Goal: Feedback & Contribution: Submit feedback/report problem

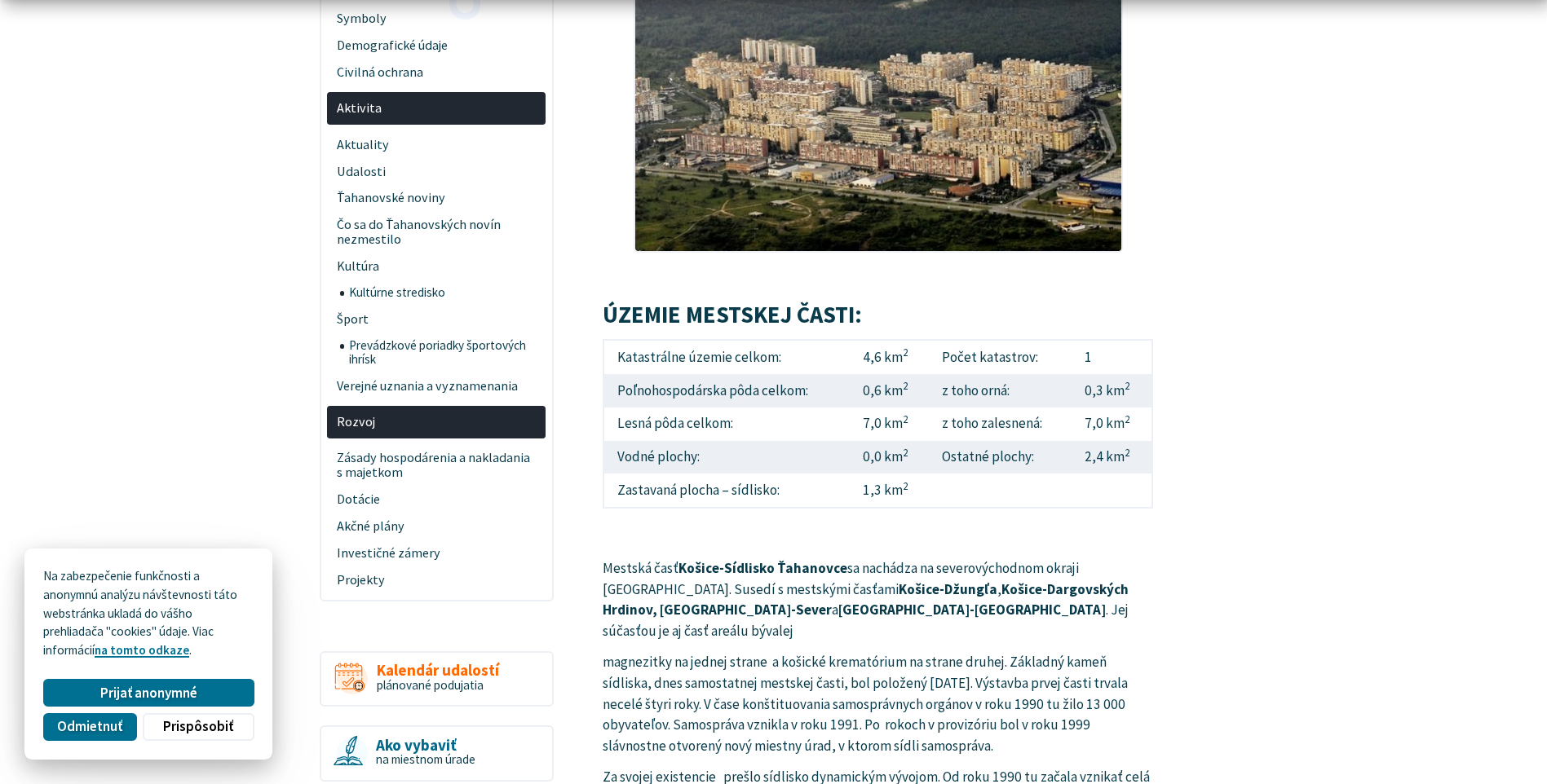
scroll to position [408, 0]
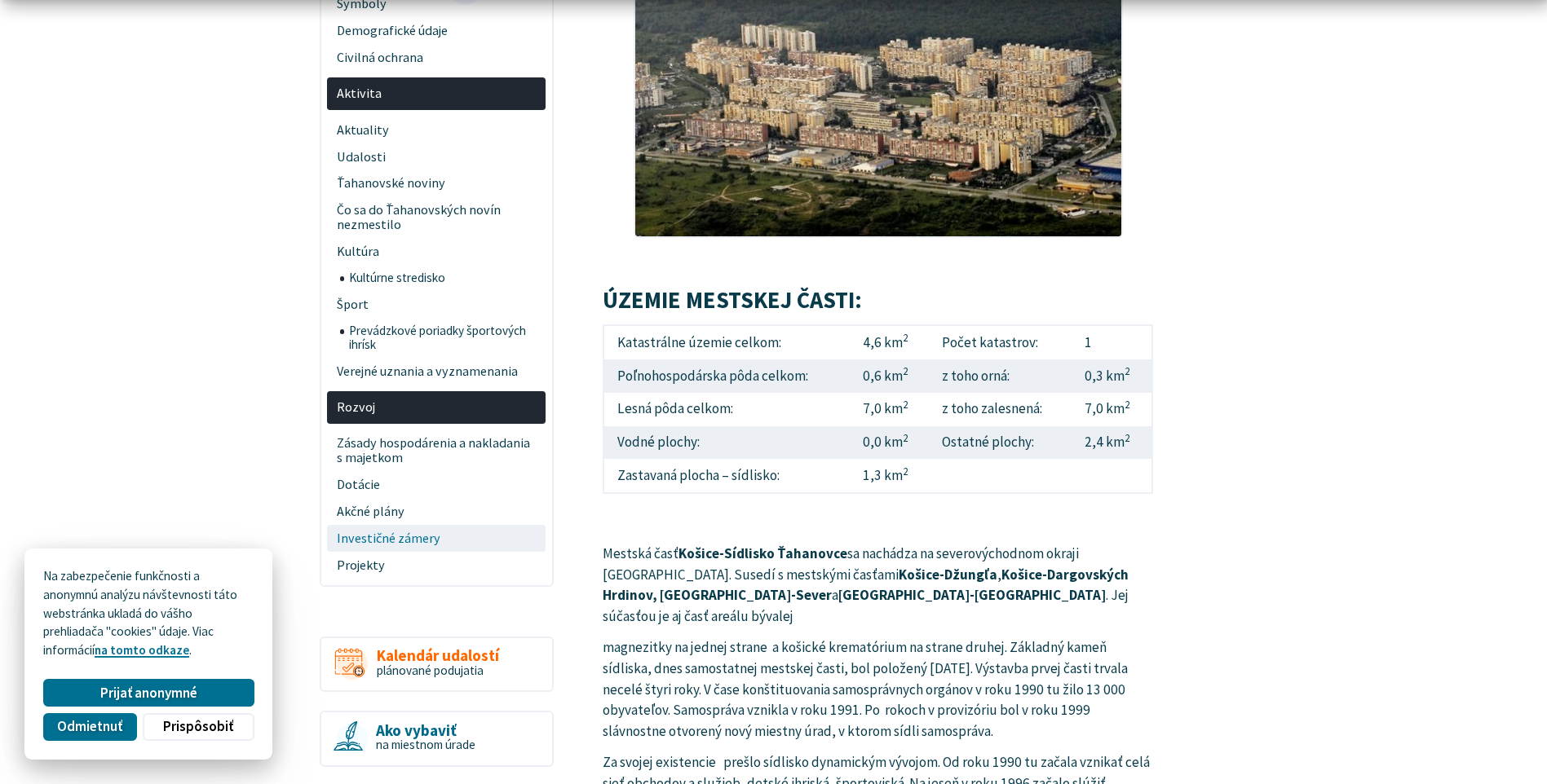
click at [412, 539] on span "Investičné zámery" at bounding box center [437, 538] width 200 height 27
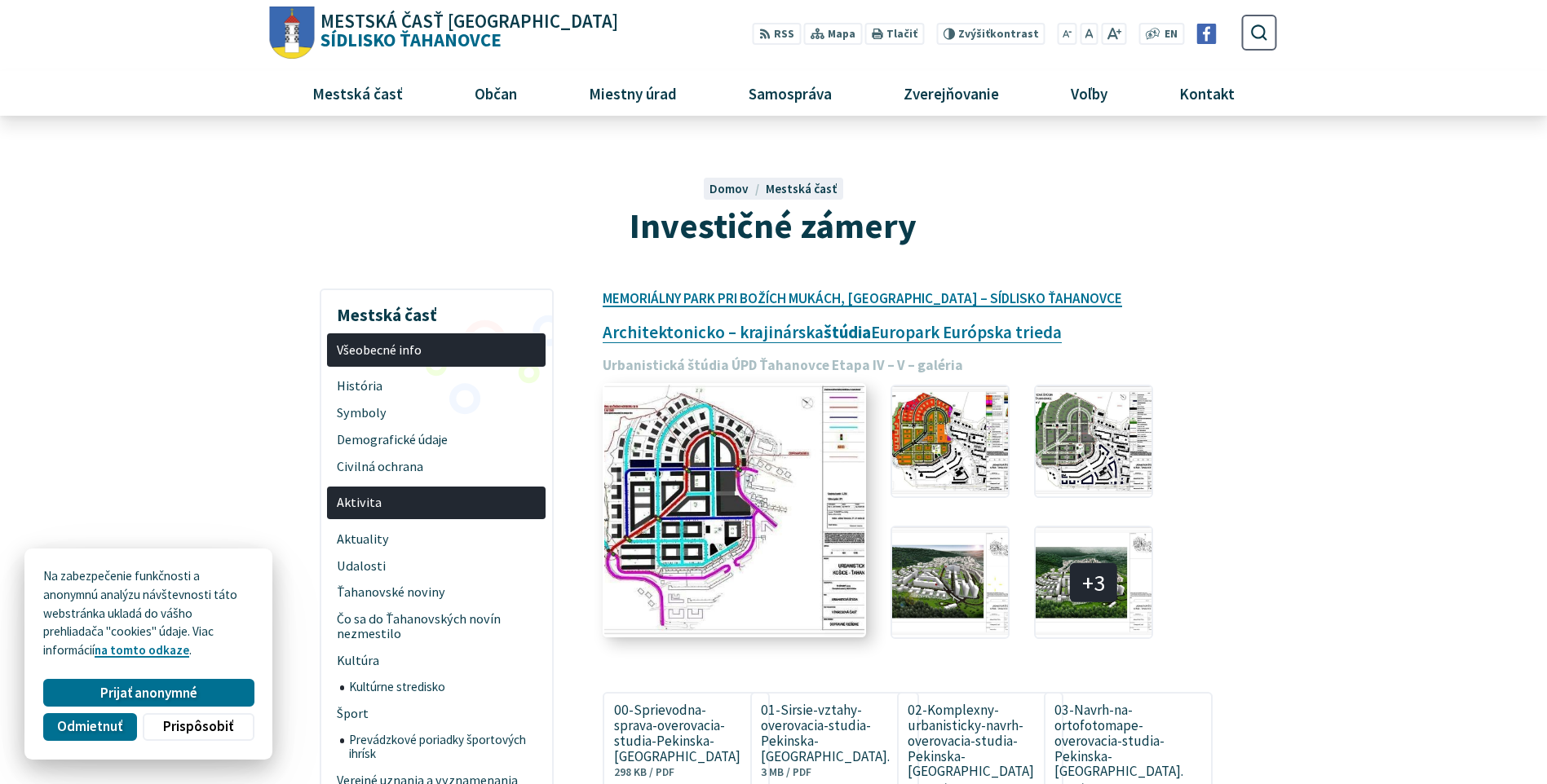
click at [689, 498] on img at bounding box center [734, 508] width 285 height 271
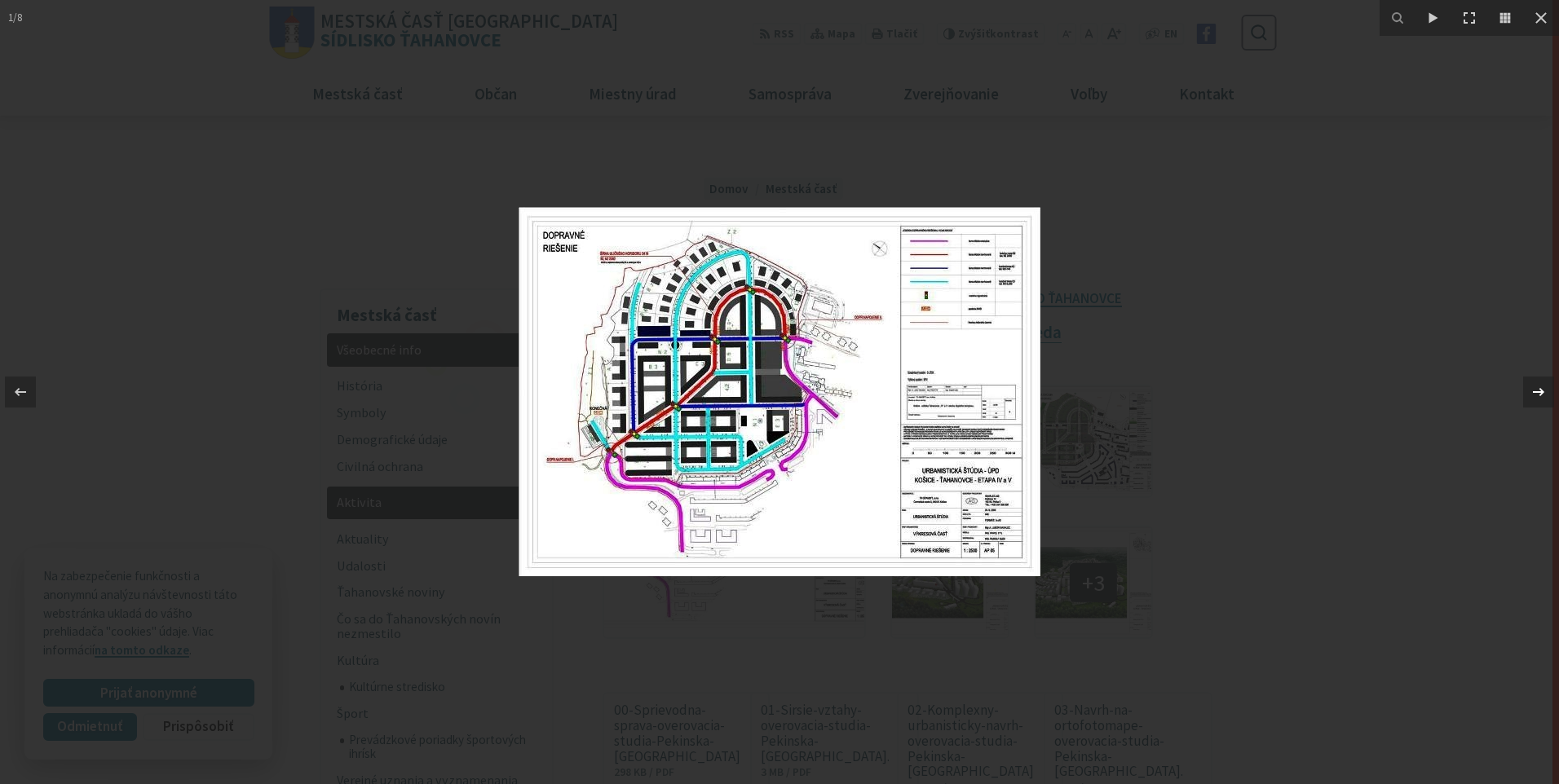
click at [1532, 399] on icon at bounding box center [1539, 392] width 20 height 20
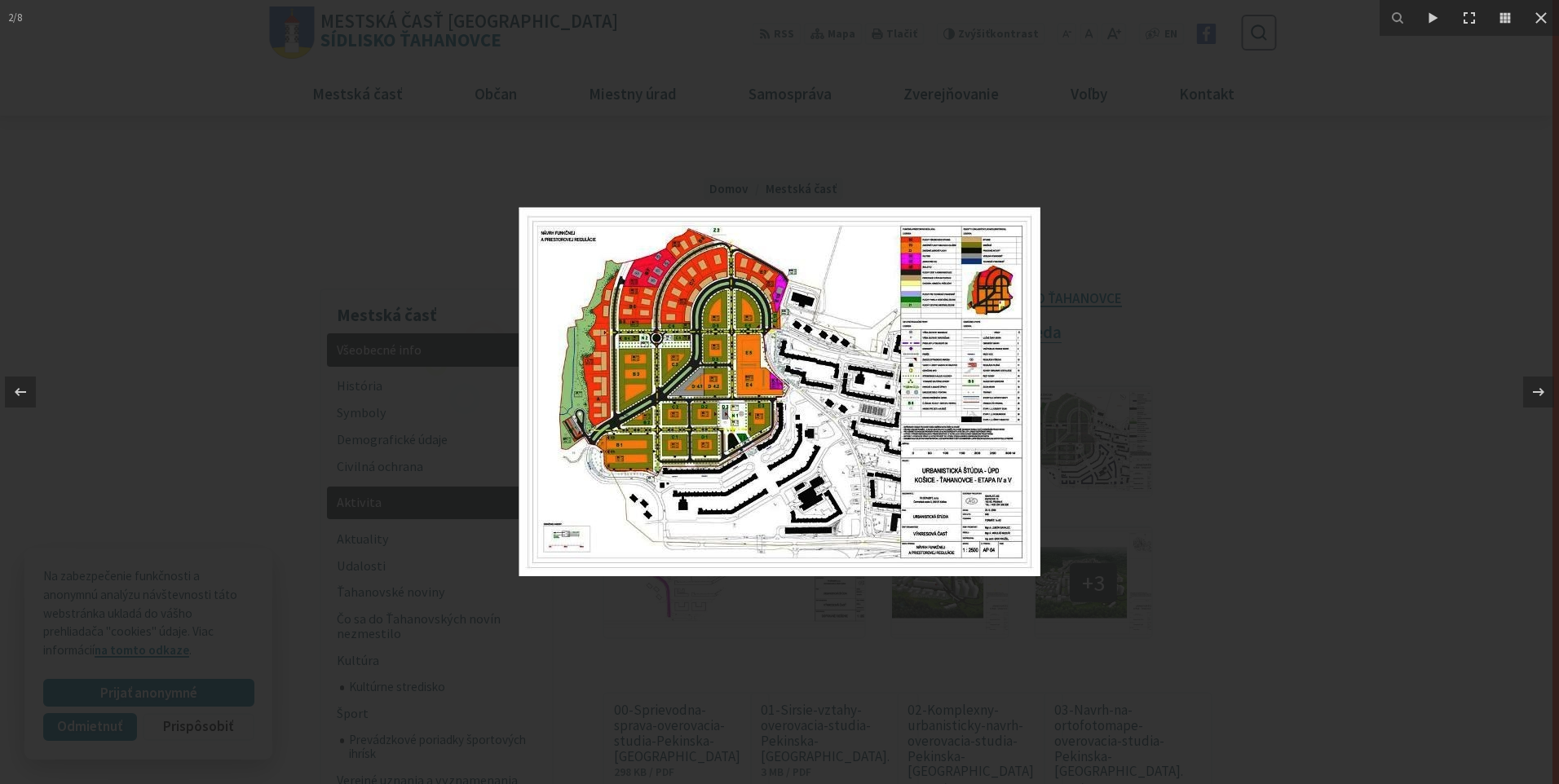
click at [884, 441] on img at bounding box center [780, 392] width 522 height 369
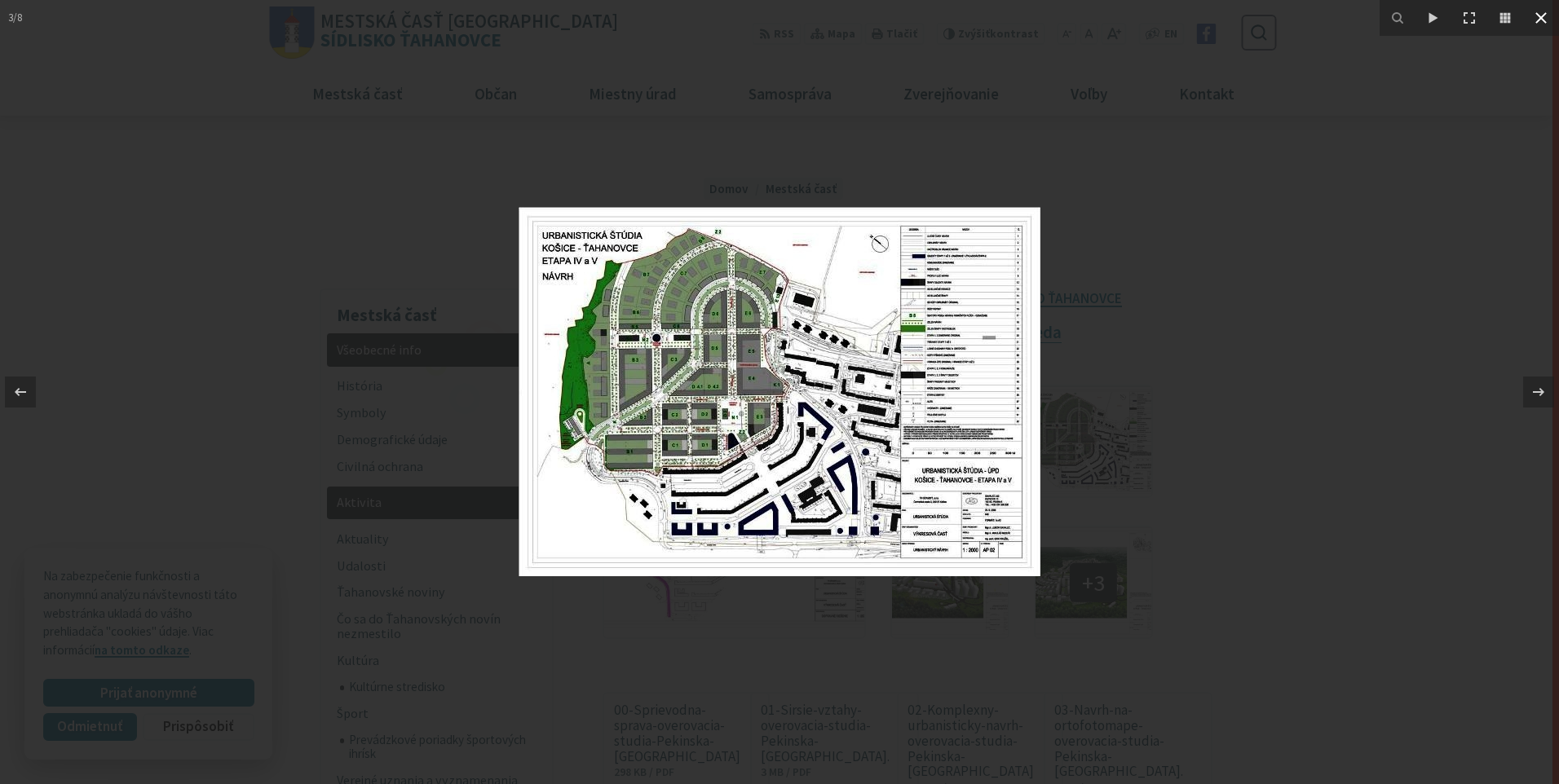
click at [1540, 9] on icon at bounding box center [1542, 18] width 20 height 20
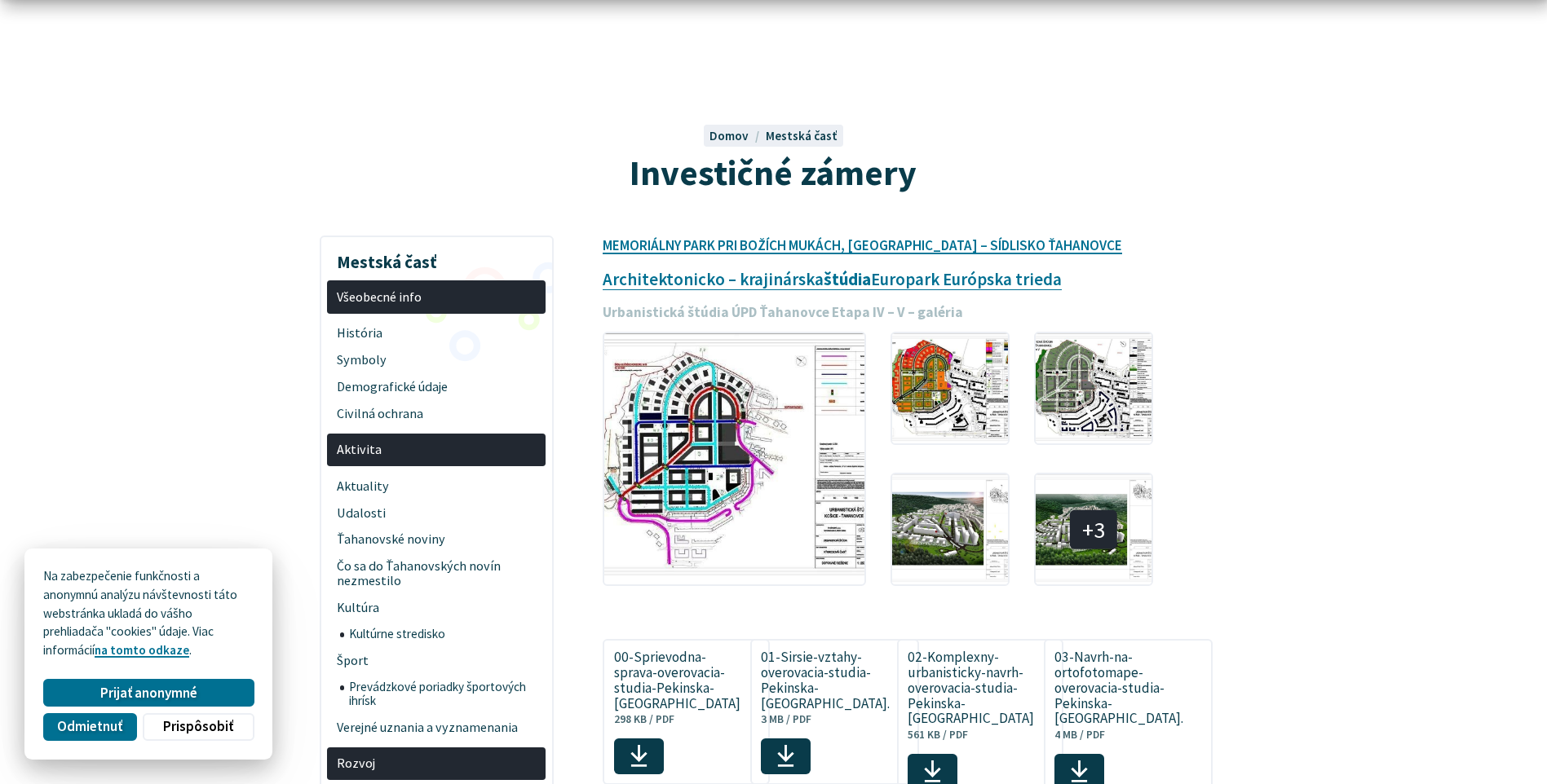
scroll to position [82, 0]
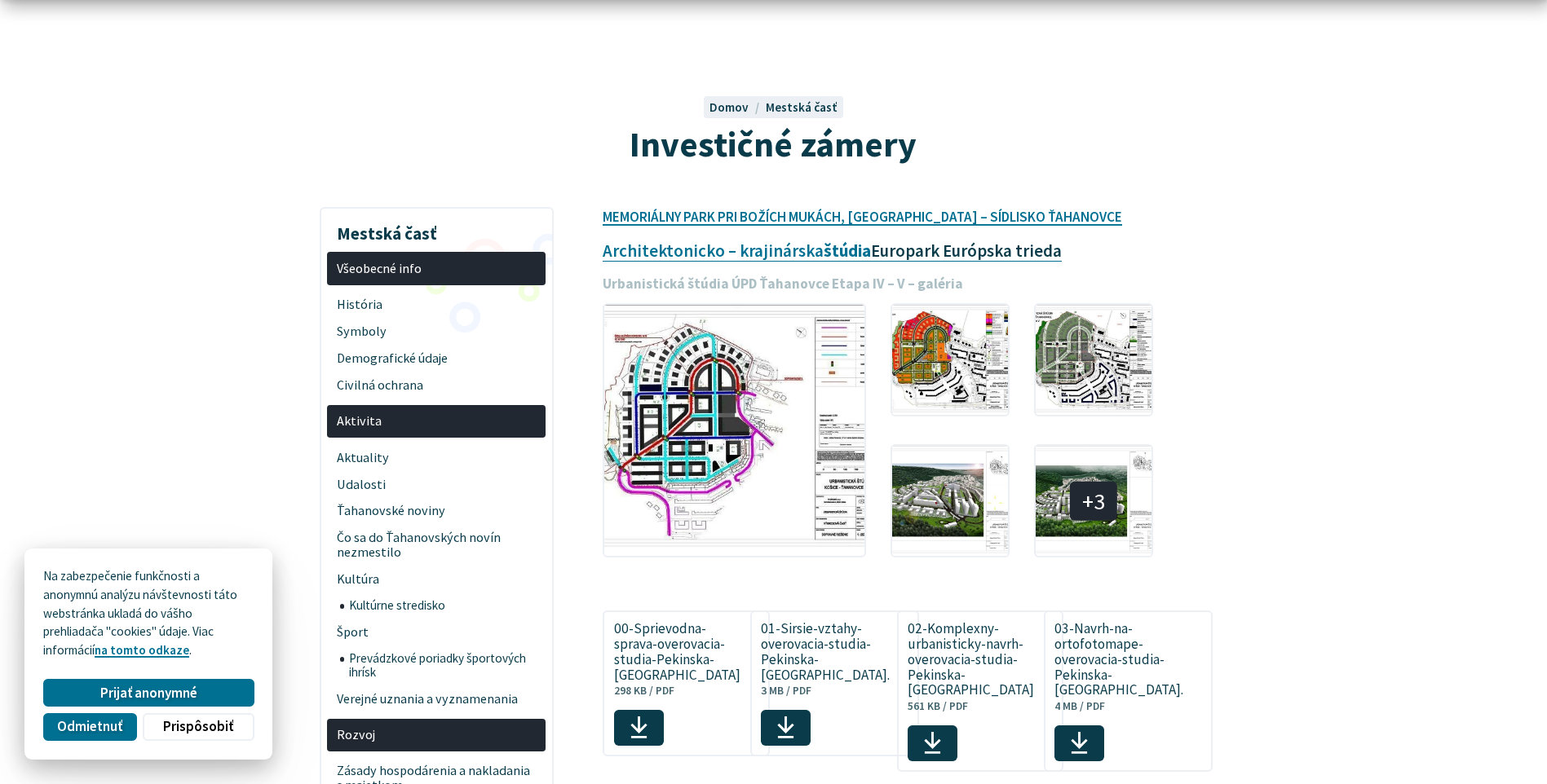
click at [995, 253] on link "Europark Európska trieda" at bounding box center [966, 250] width 191 height 22
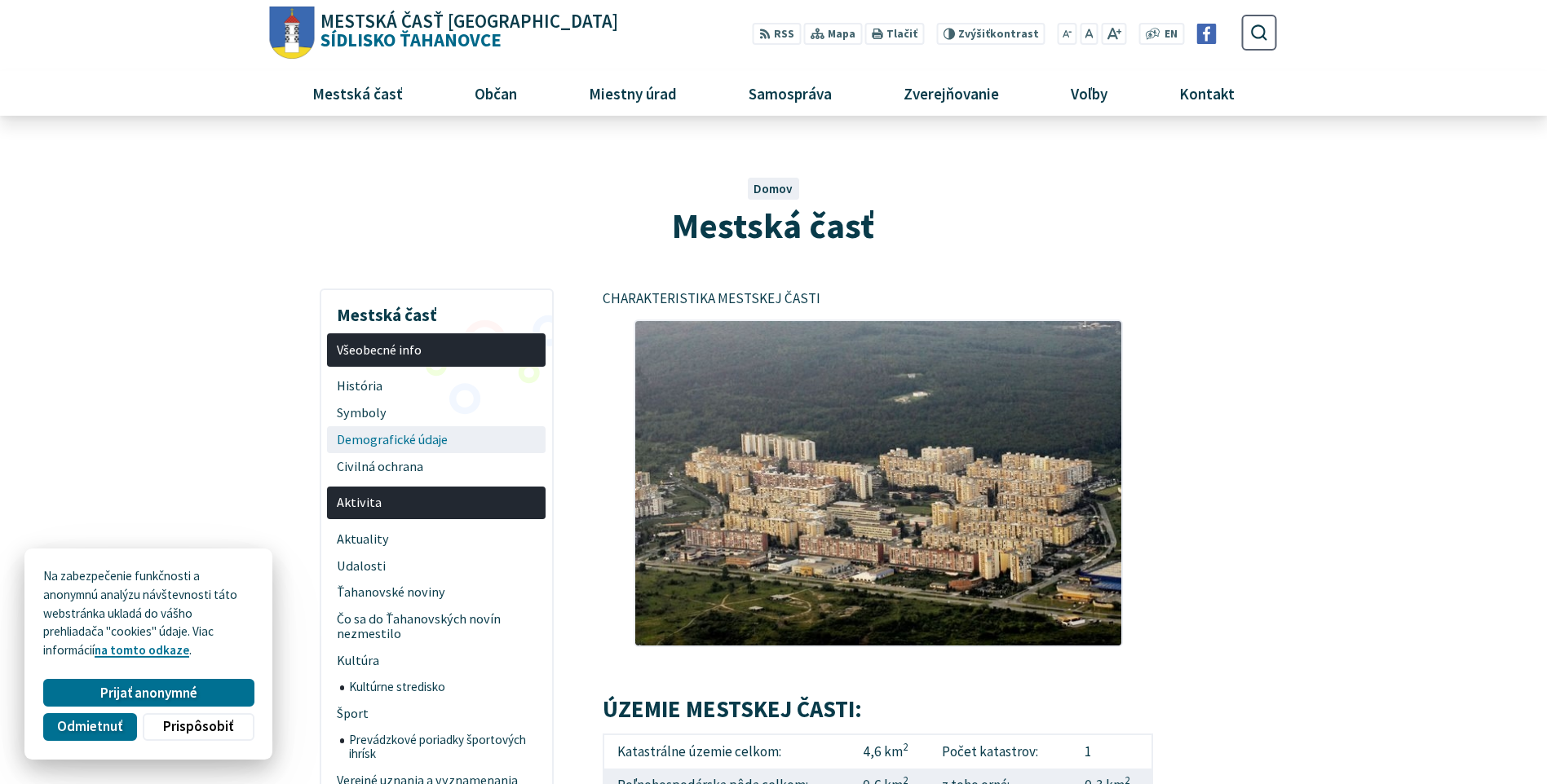
click at [439, 443] on span "Demografické údaje" at bounding box center [437, 440] width 200 height 27
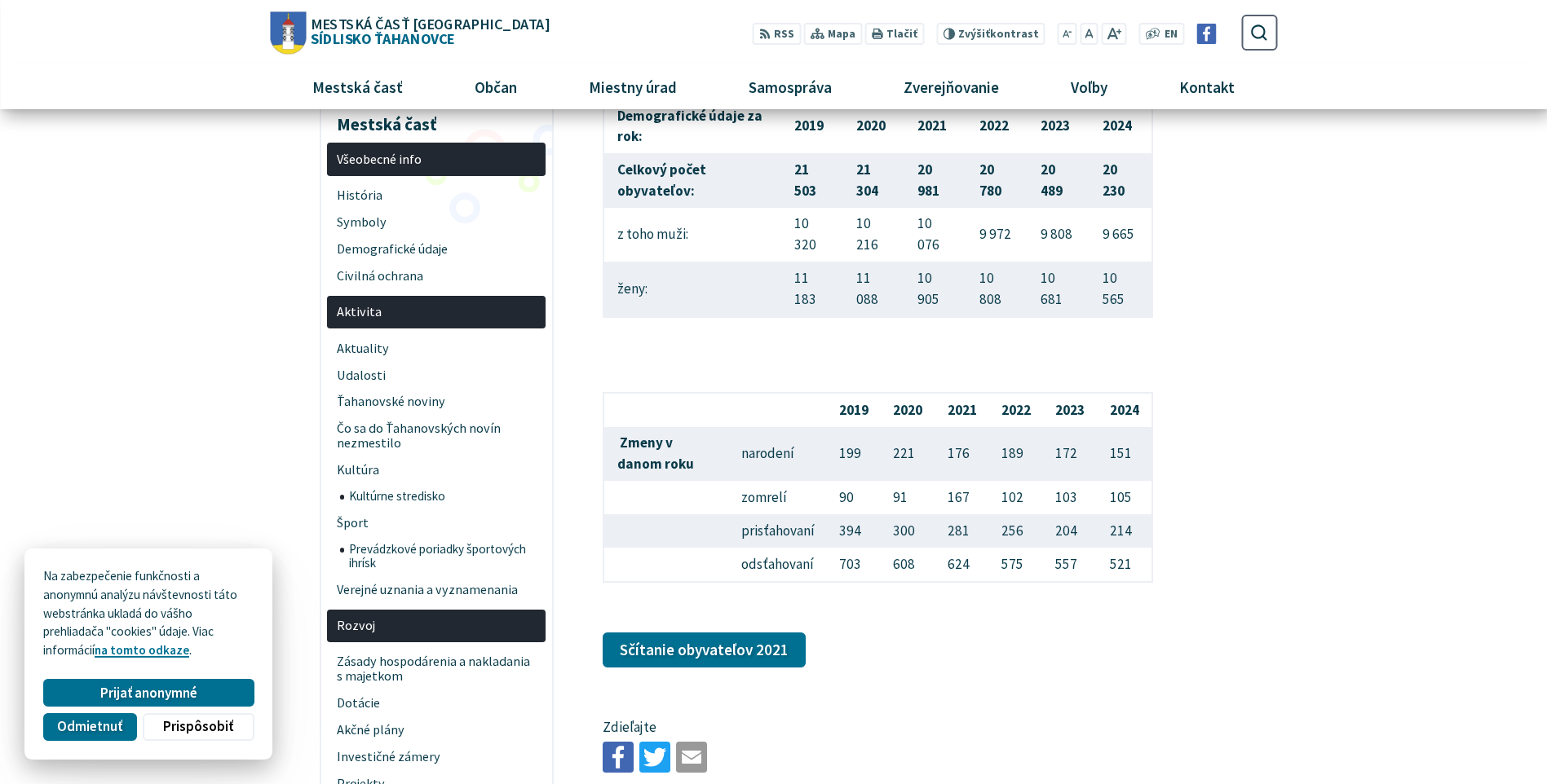
scroll to position [163, 0]
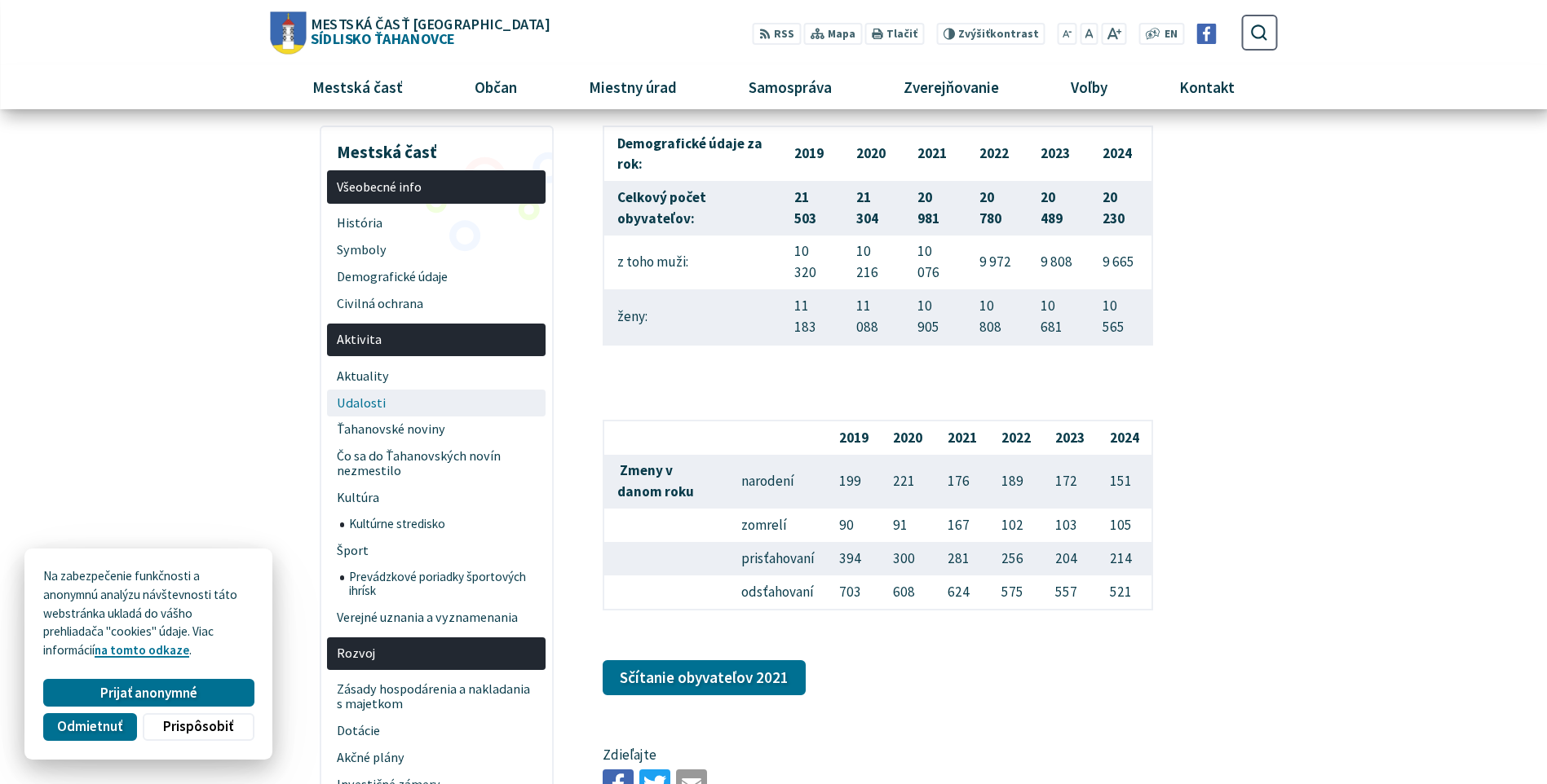
click at [371, 411] on span "Udalosti" at bounding box center [437, 403] width 200 height 27
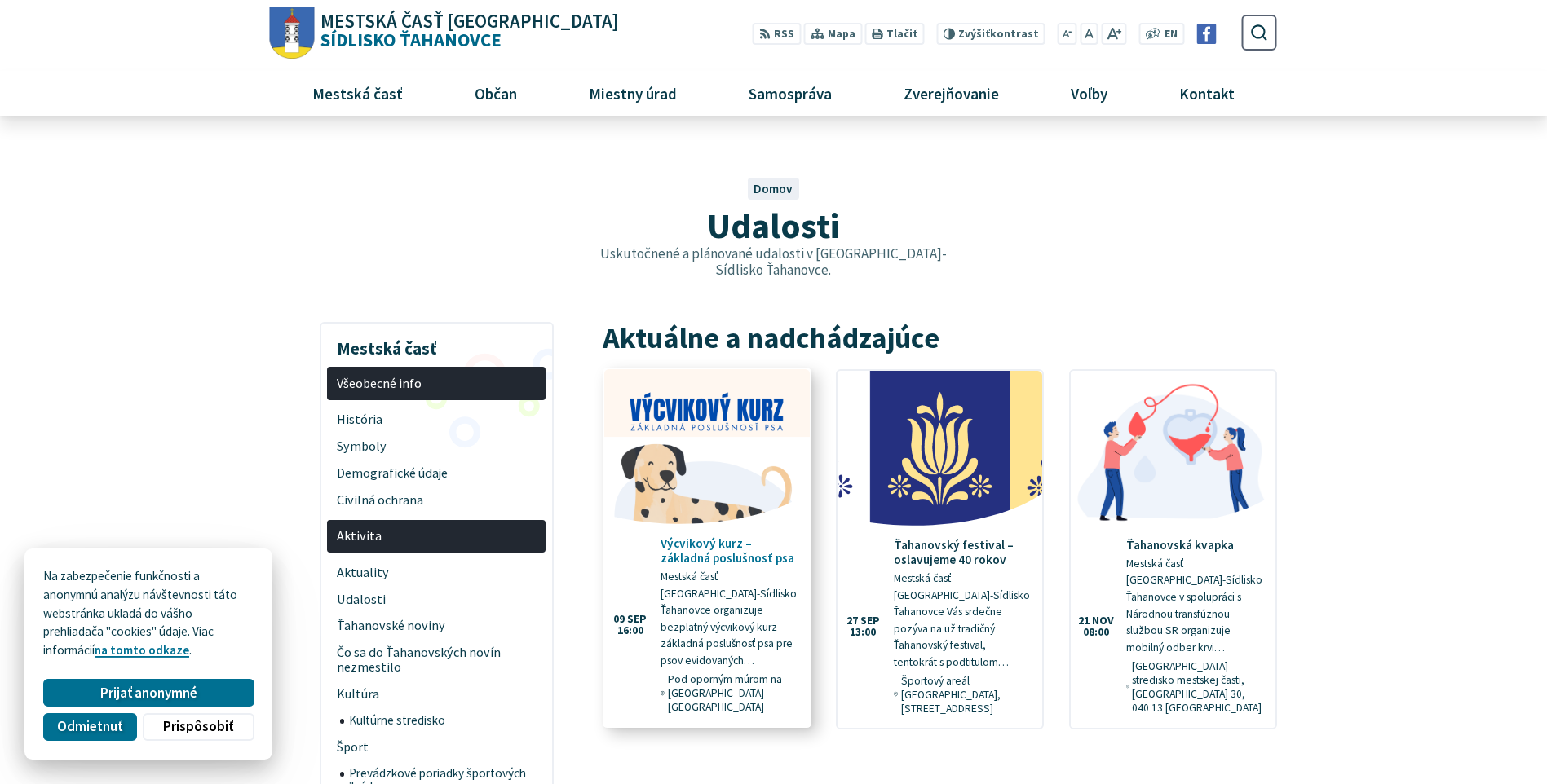
click at [722, 538] on h4 "Výcvikový kurz – základná poslušnosť psa" at bounding box center [728, 551] width 137 height 30
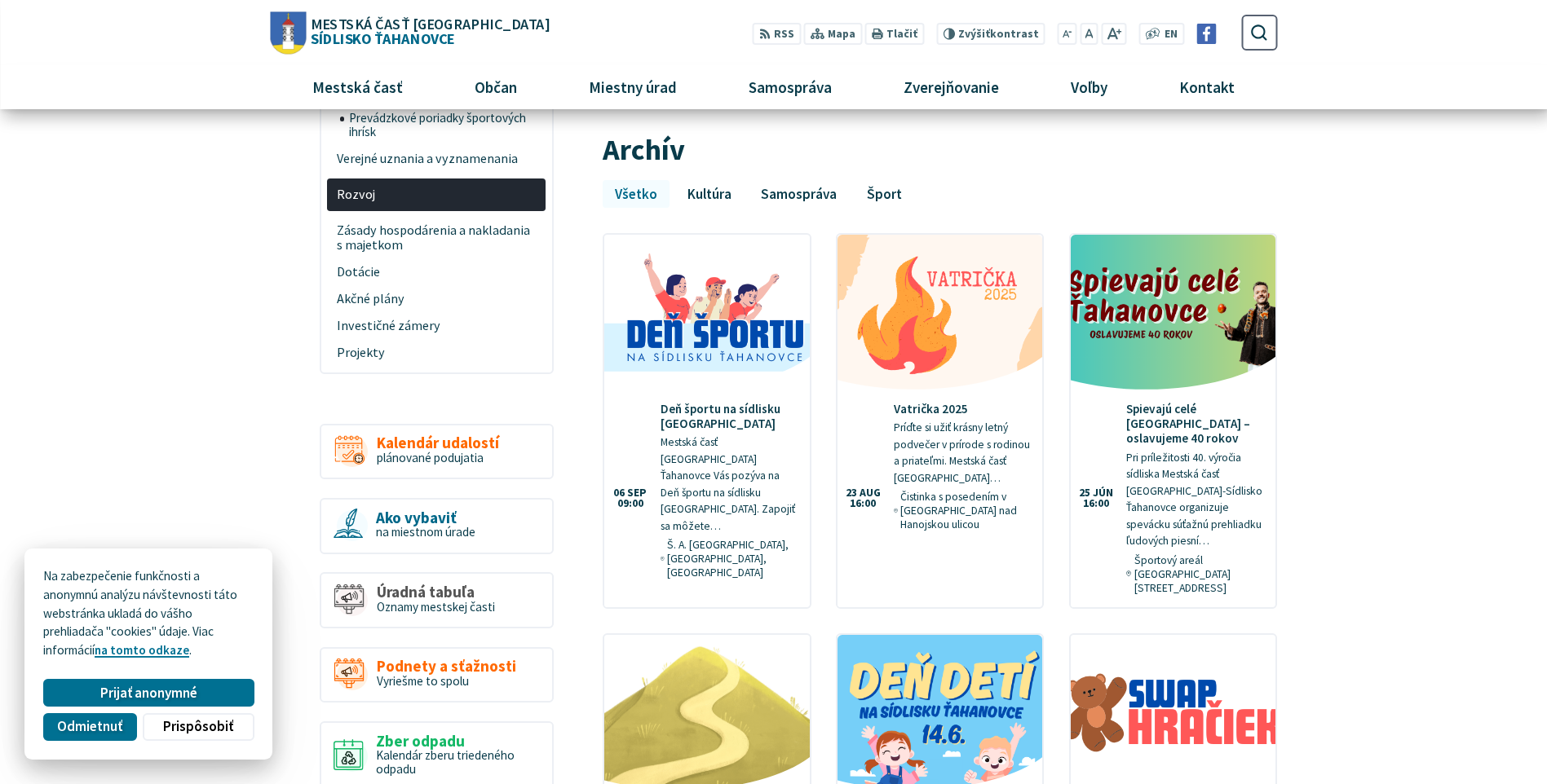
scroll to position [652, 0]
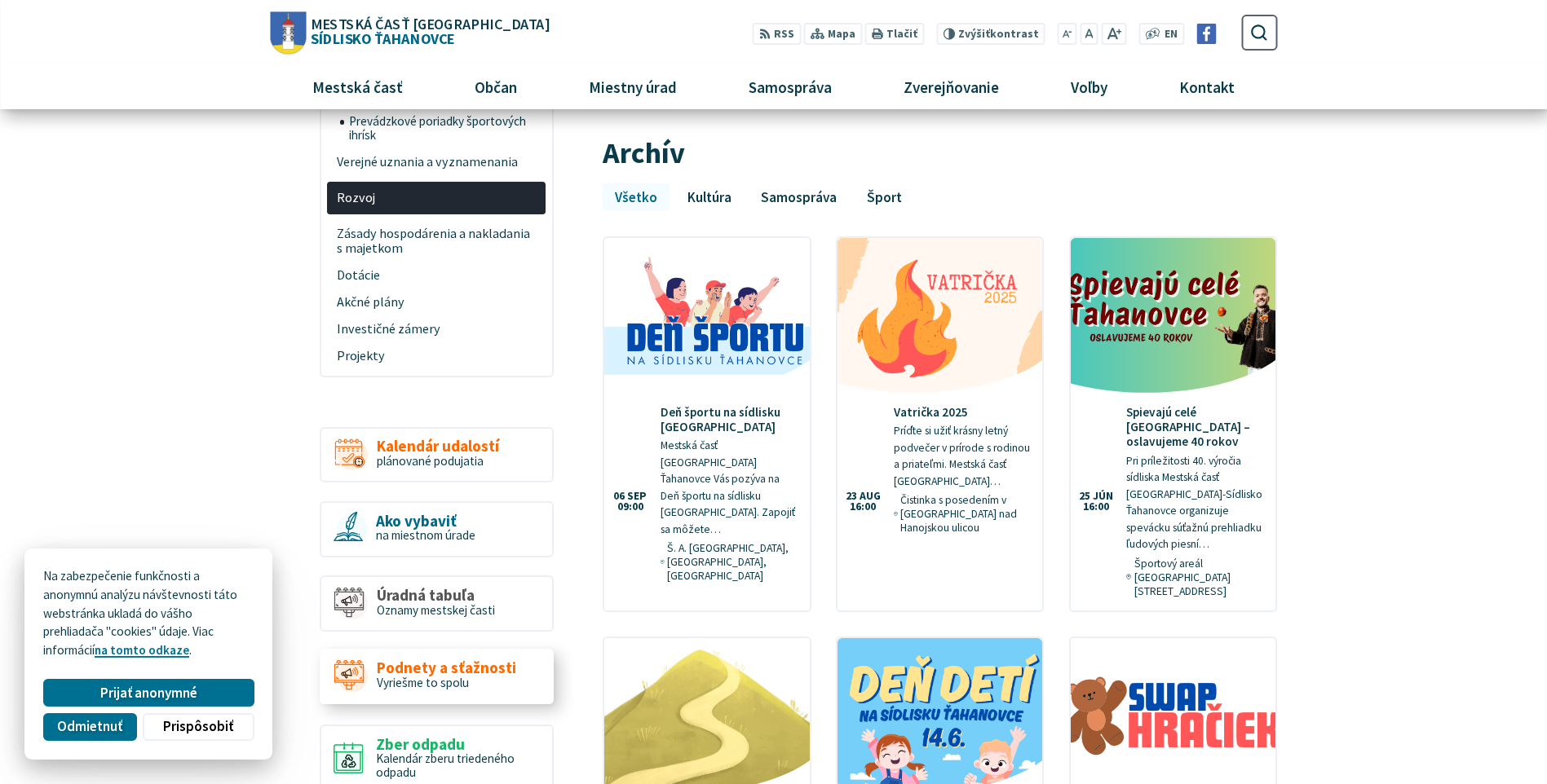
click at [453, 660] on span "Podnety a sťažnosti" at bounding box center [446, 668] width 140 height 17
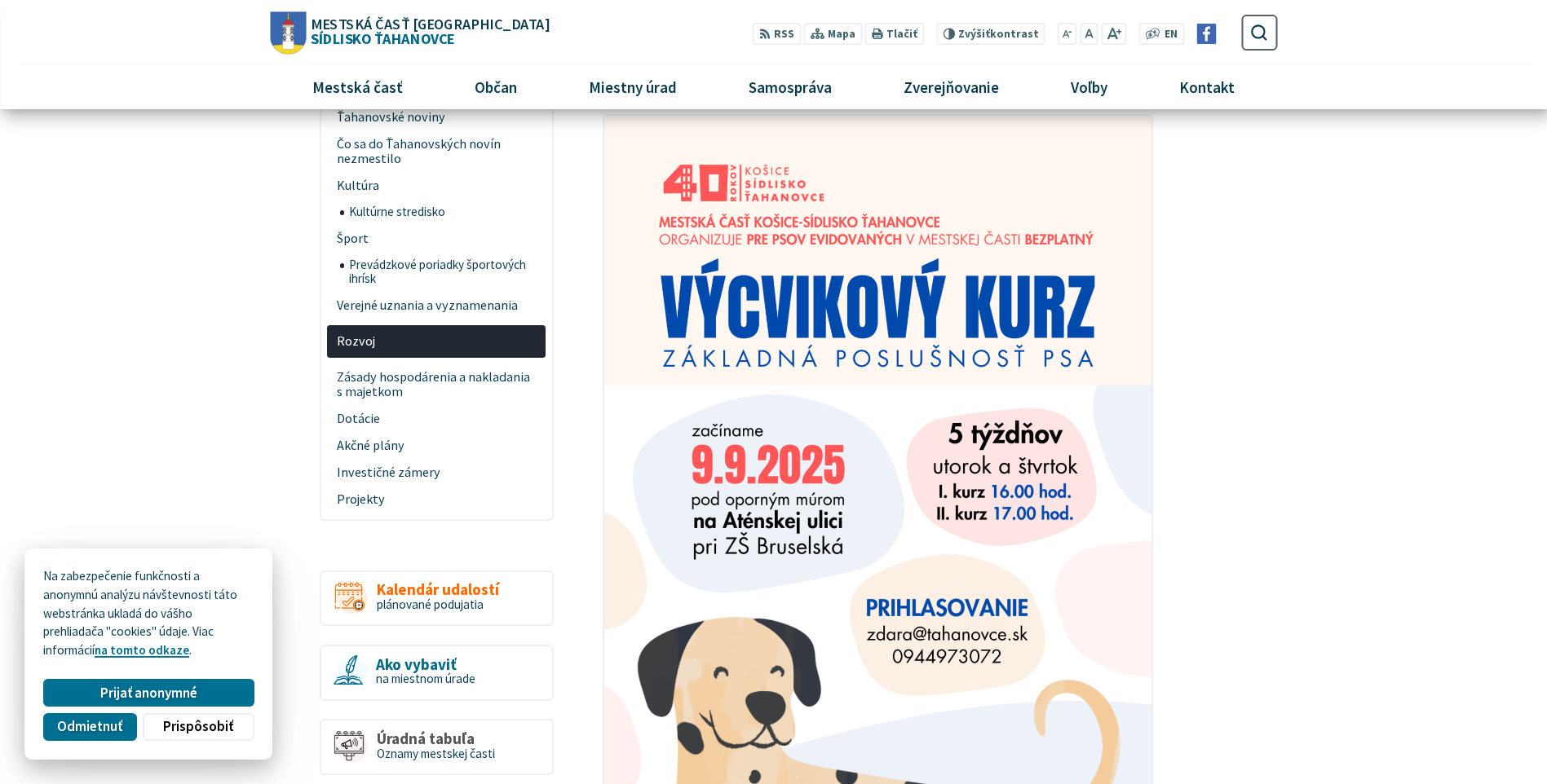
scroll to position [571, 0]
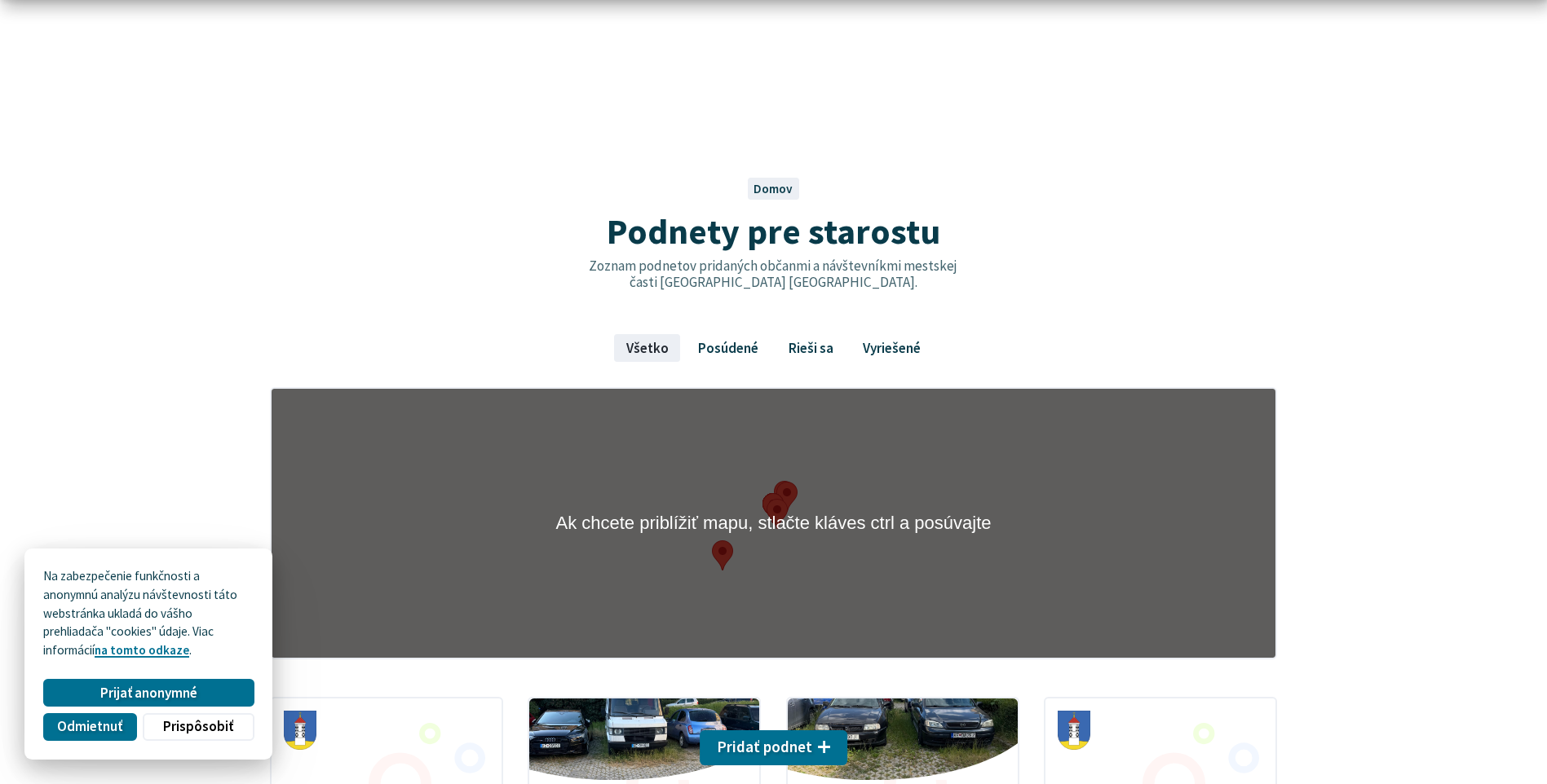
scroll to position [326, 0]
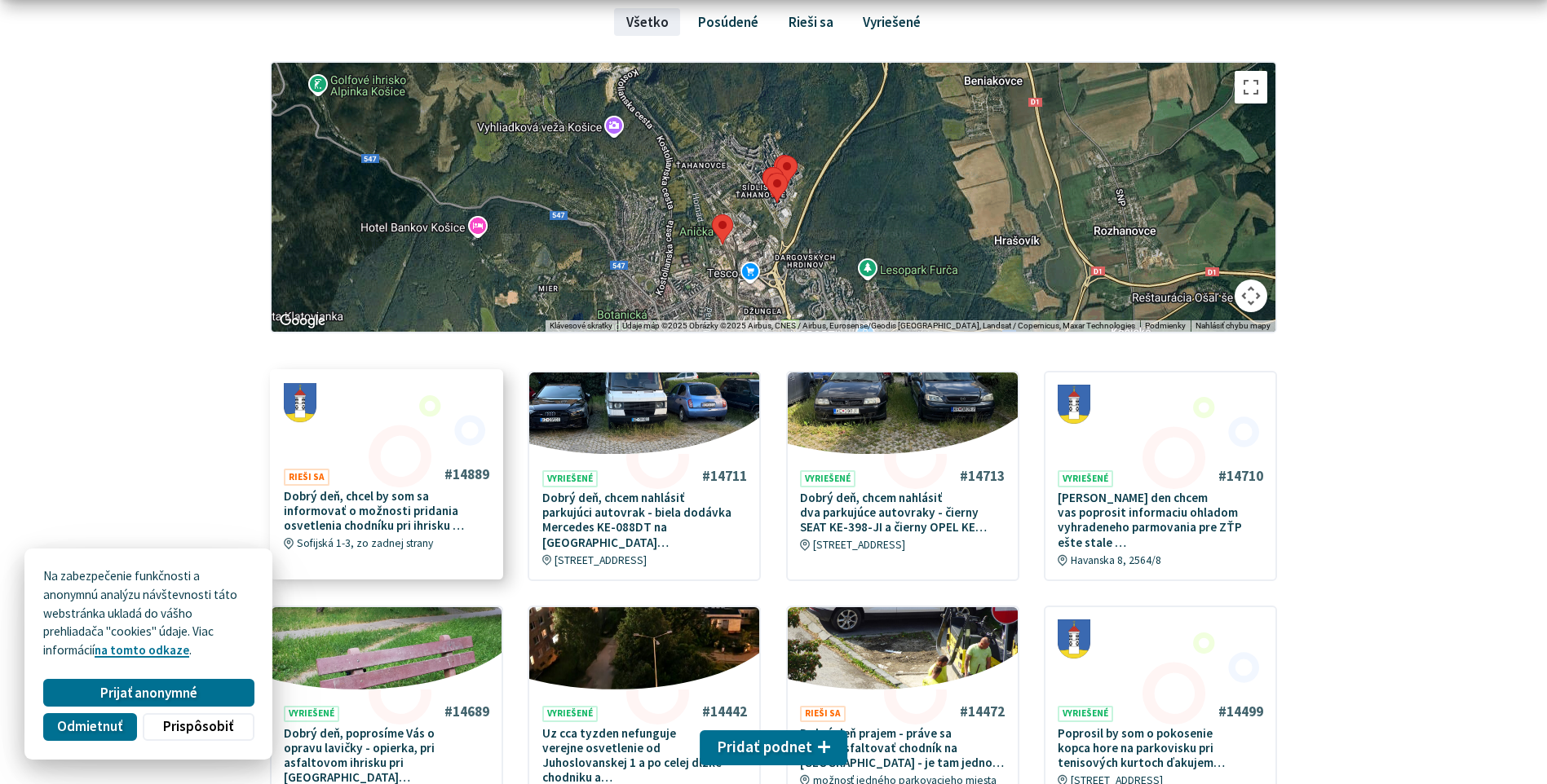
click at [386, 502] on p "Dobrý deň, chcel by som sa informovať o možnosti pridania osvetlenia chodníku p…" at bounding box center [386, 511] width 205 height 45
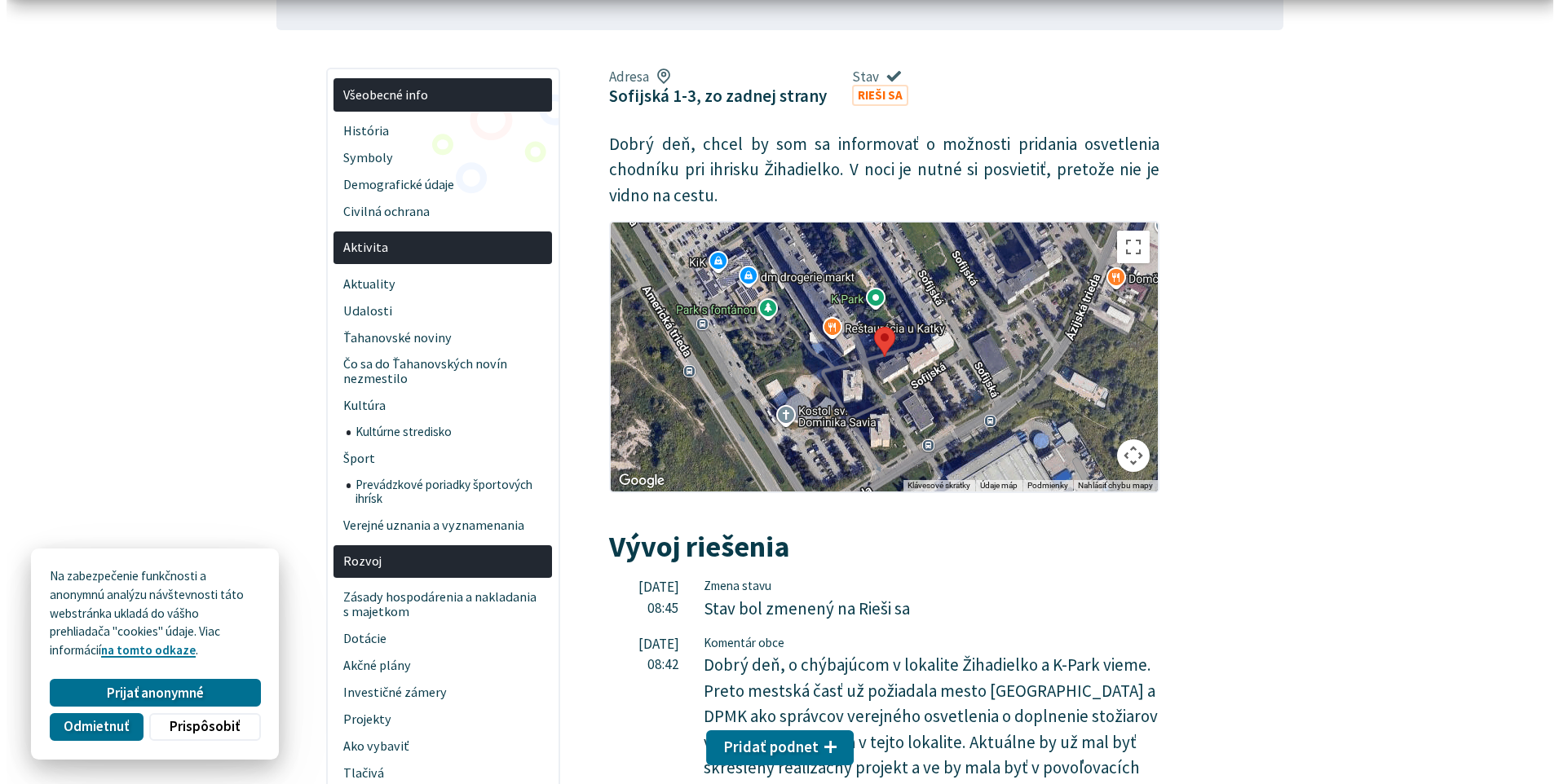
scroll to position [326, 0]
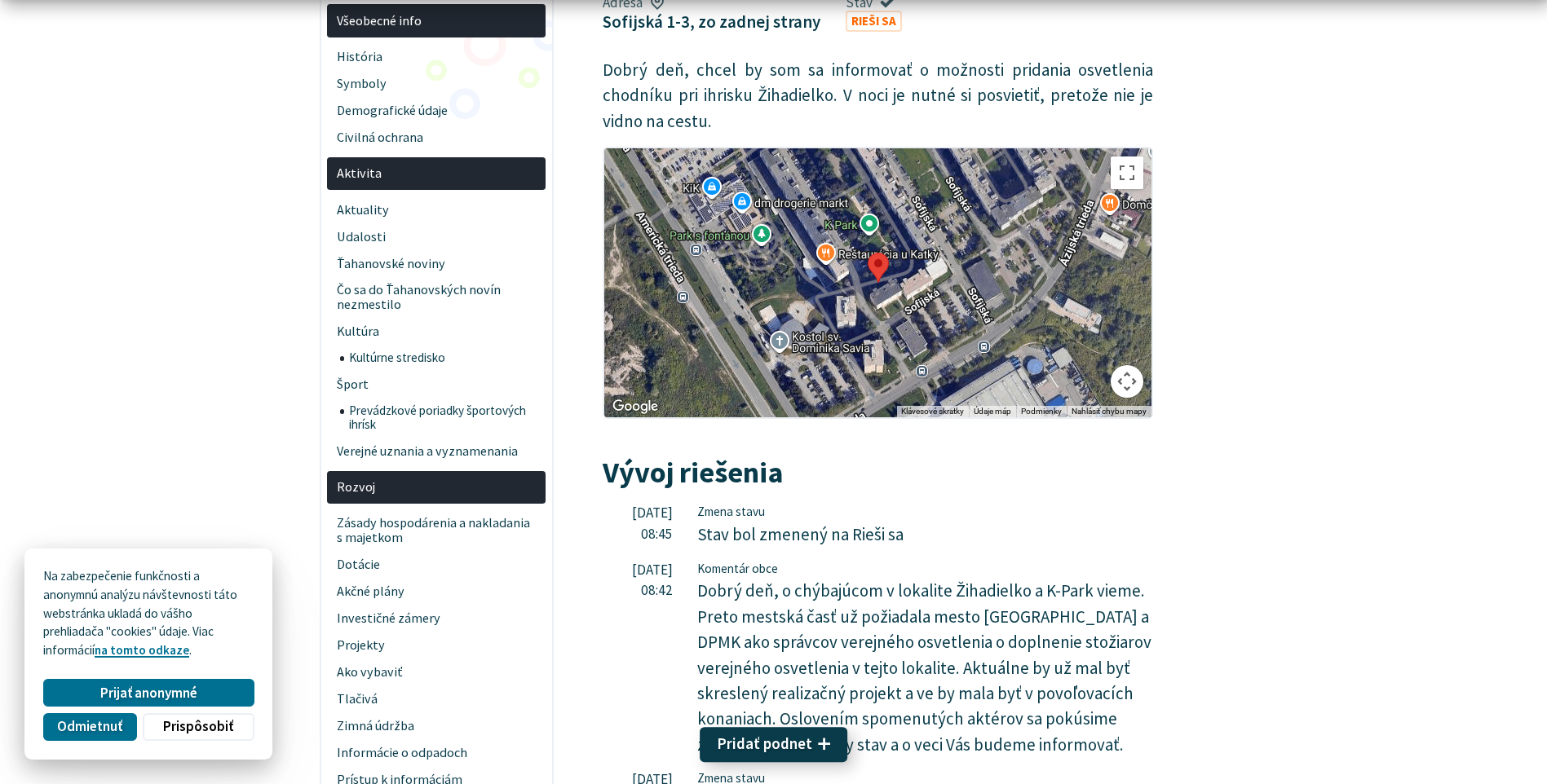
click at [822, 738] on use "button" at bounding box center [824, 743] width 13 height 13
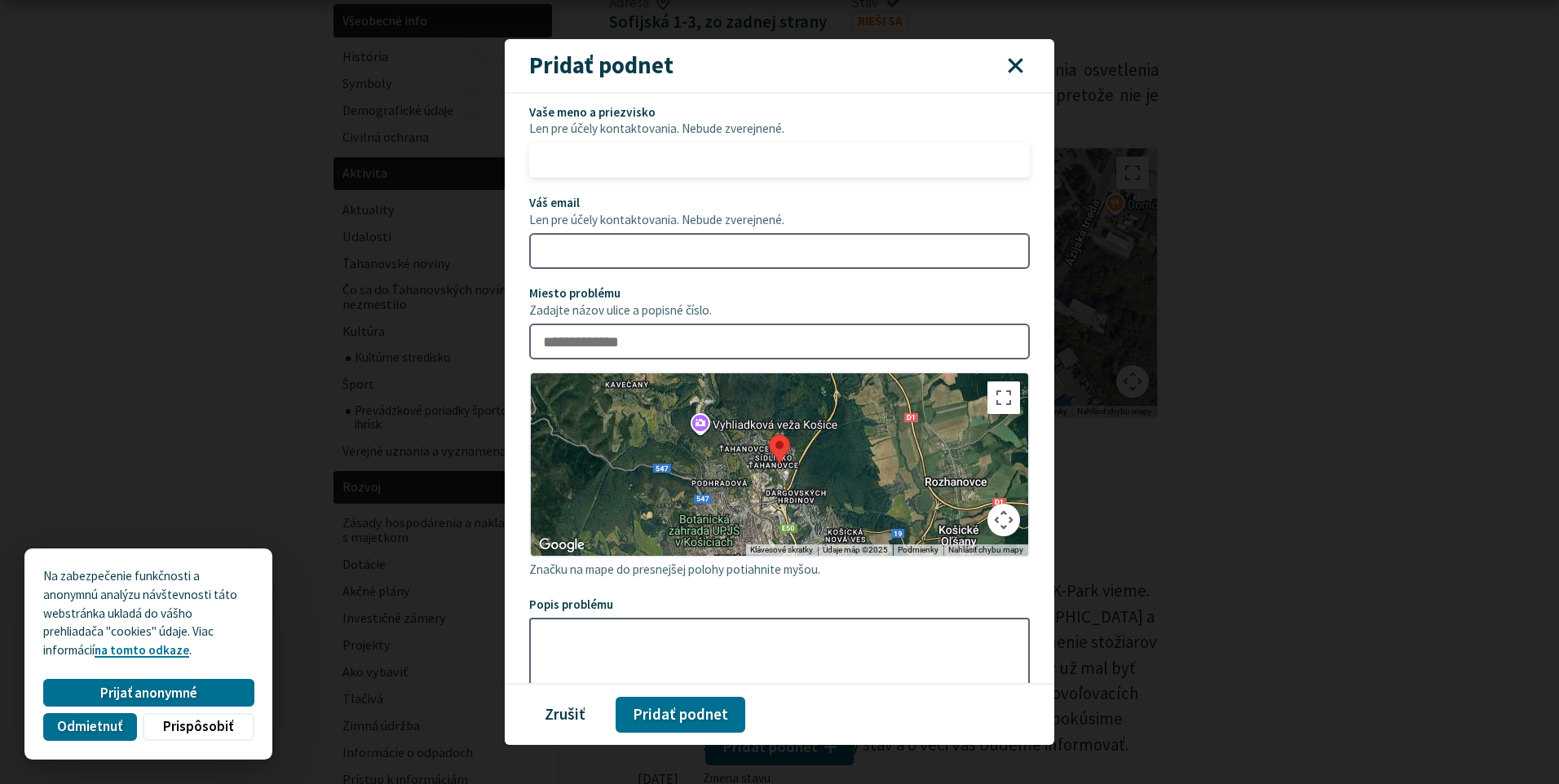
click at [676, 165] on input "Vaše meno a priezvisko Len pre účely kontaktovania. Nebude zverejnené." at bounding box center [780, 160] width 501 height 36
type input "**********"
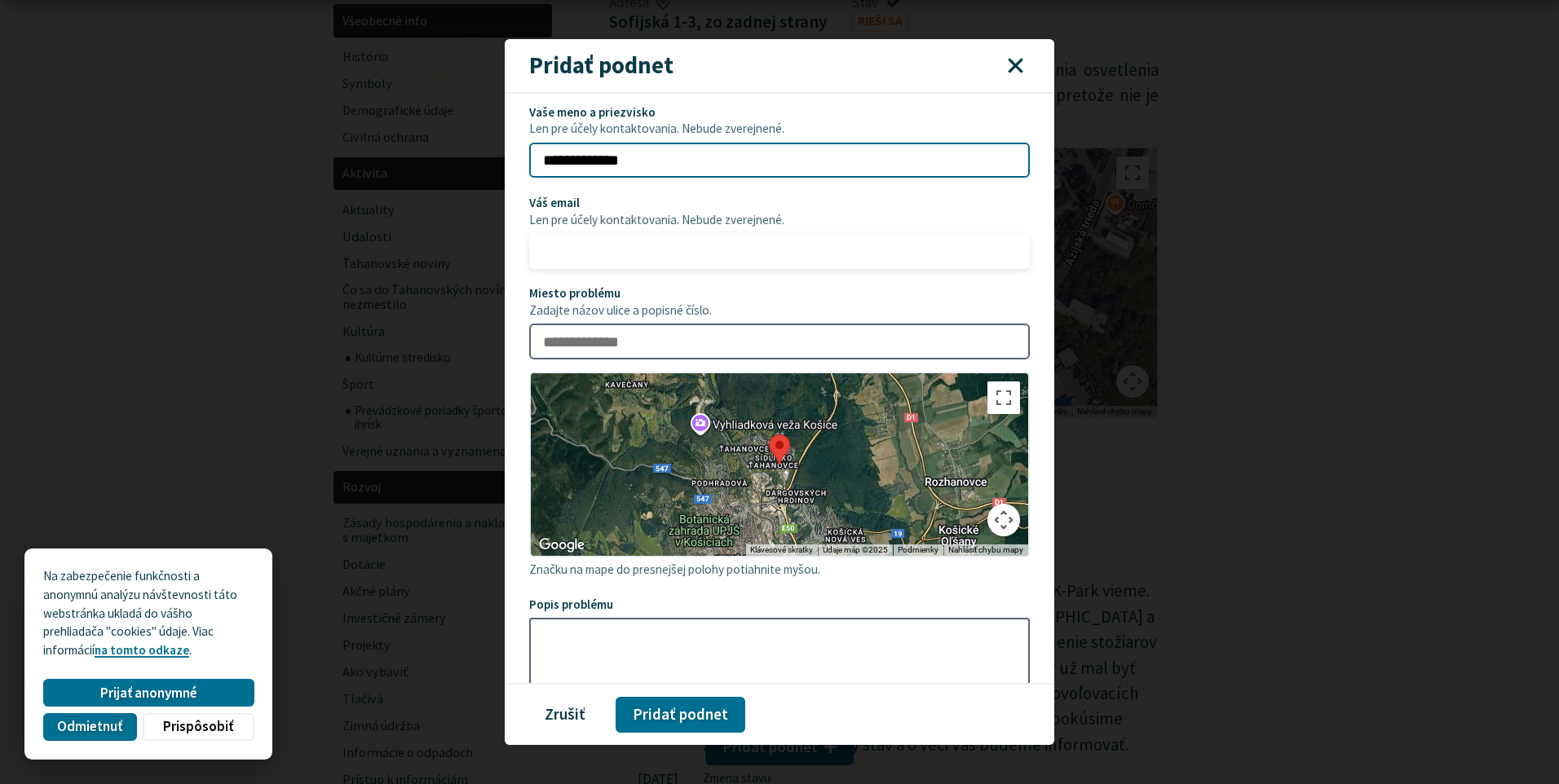
type input "**********"
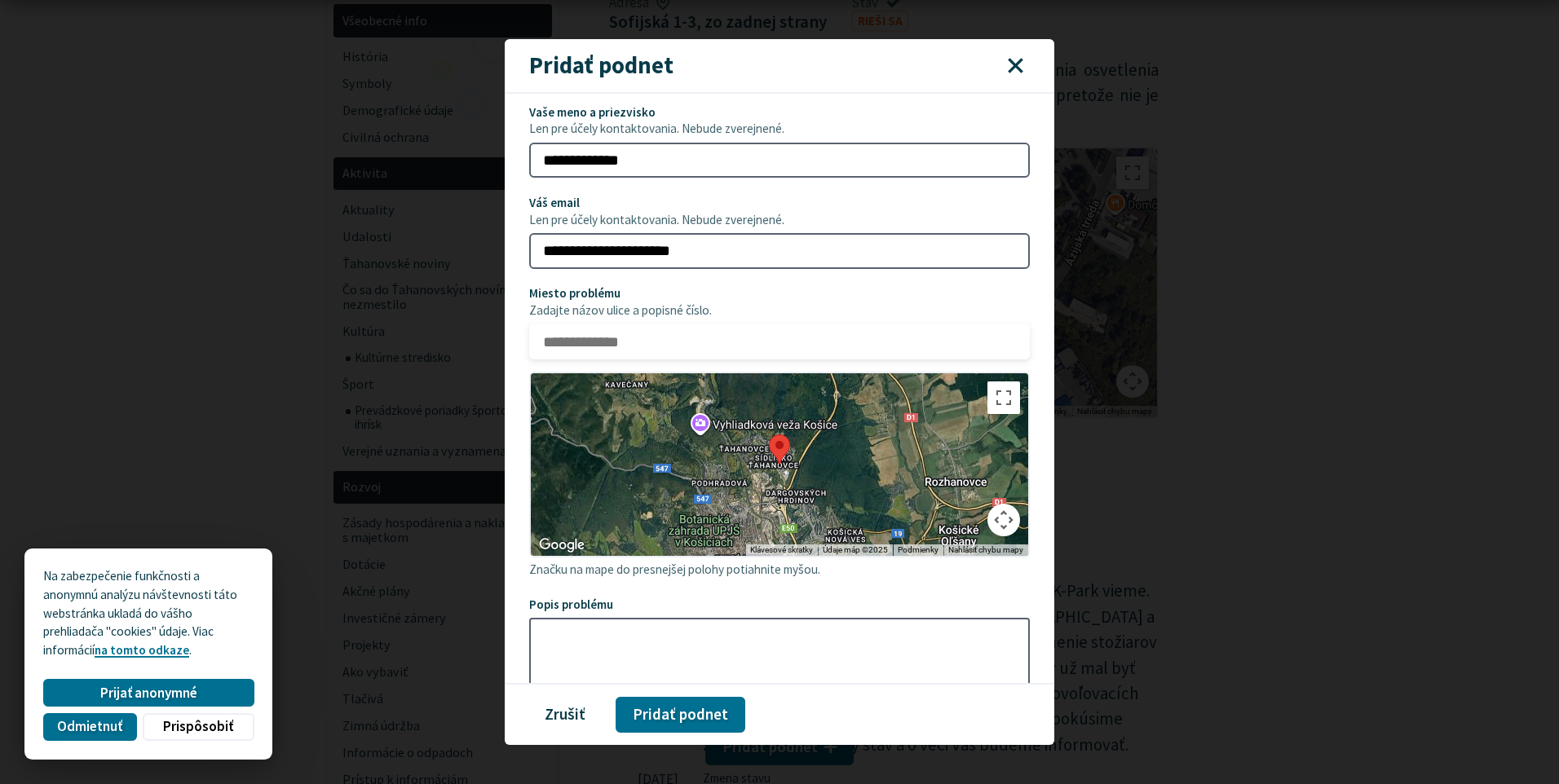
click at [684, 341] on input "Miesto problému Zadajte názov ulice a popisné číslo." at bounding box center [780, 341] width 501 height 36
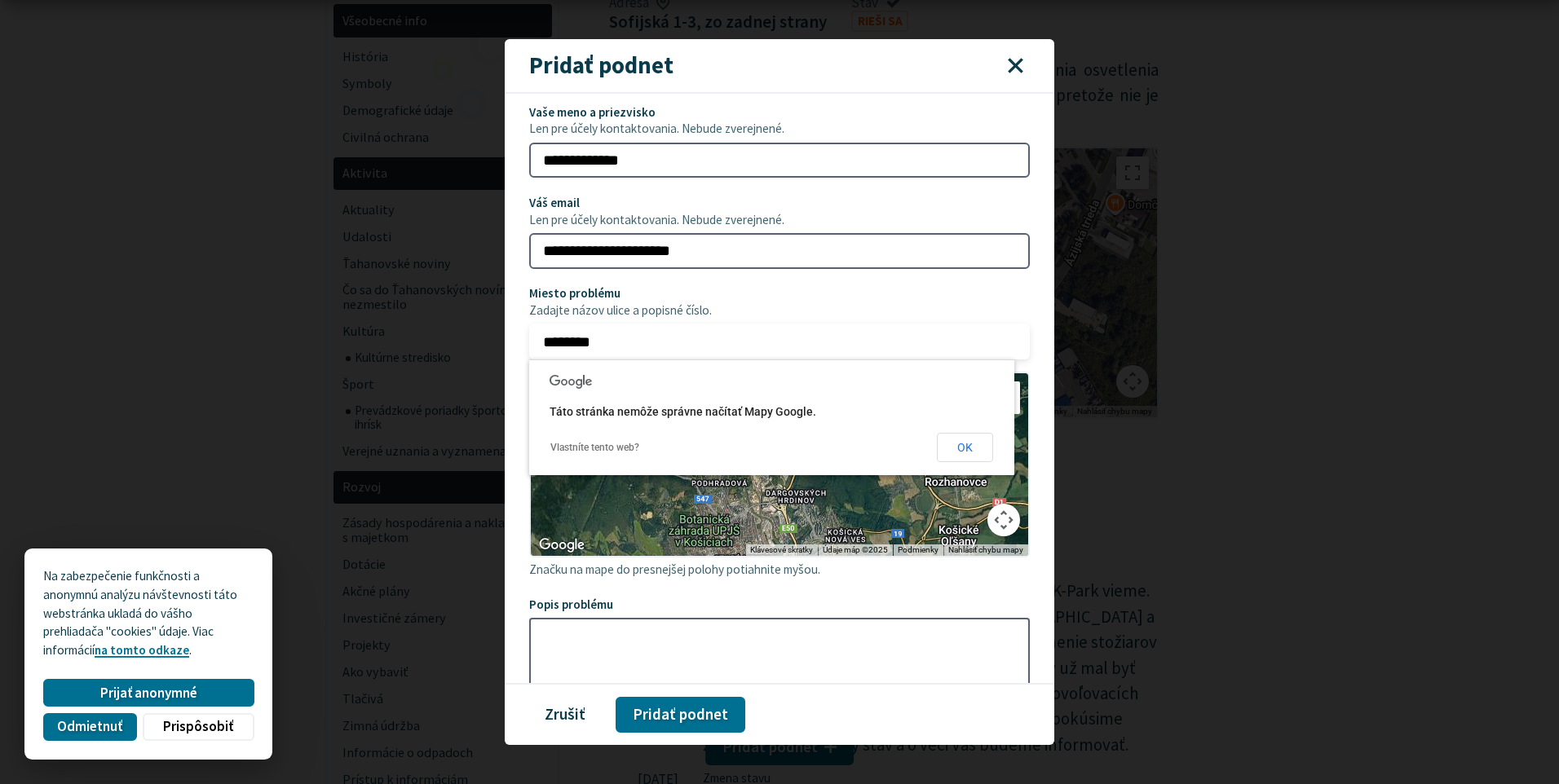
click at [548, 342] on input "********" at bounding box center [780, 341] width 501 height 36
click at [622, 338] on input "********" at bounding box center [780, 341] width 501 height 36
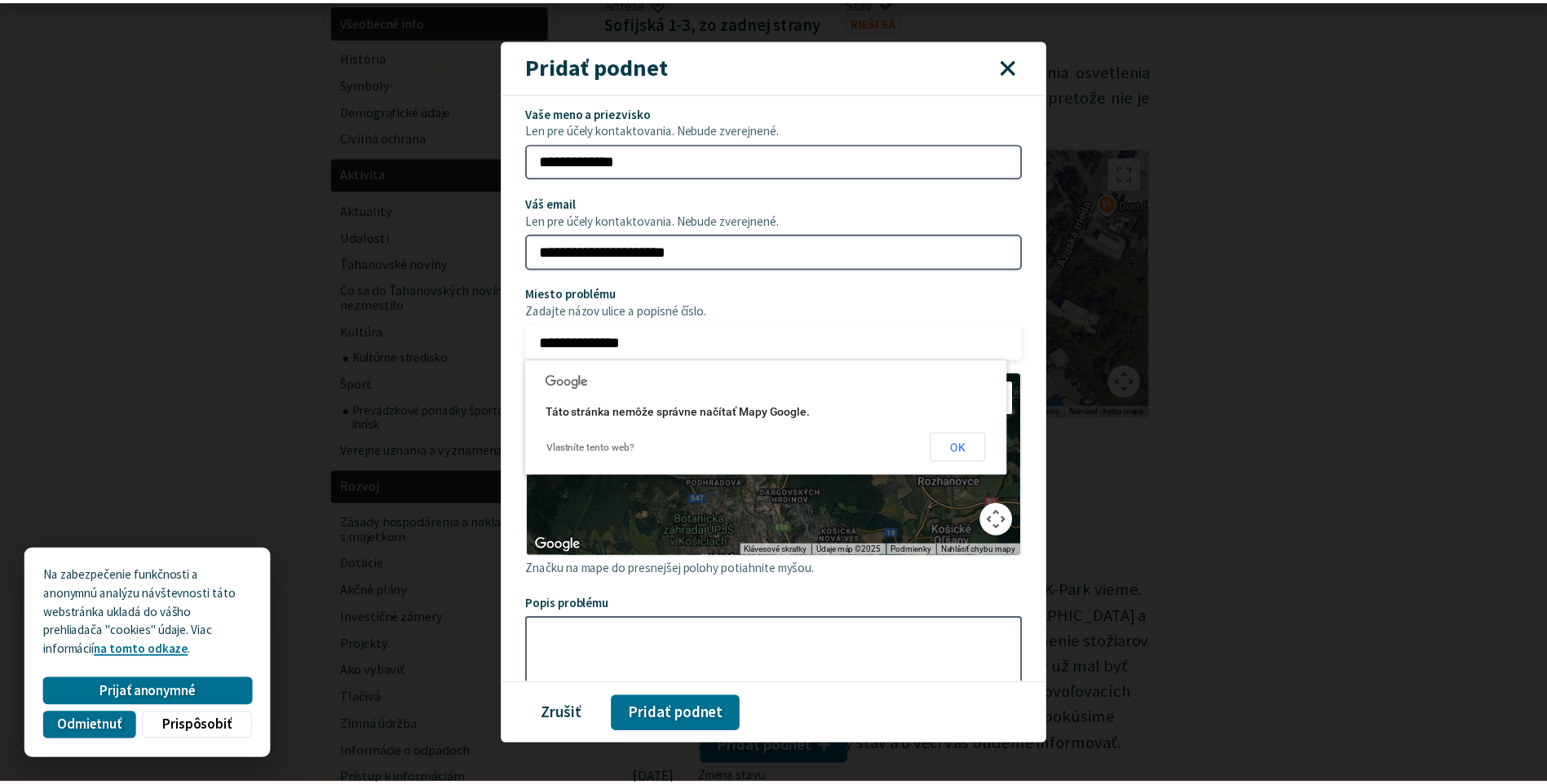
scroll to position [82, 0]
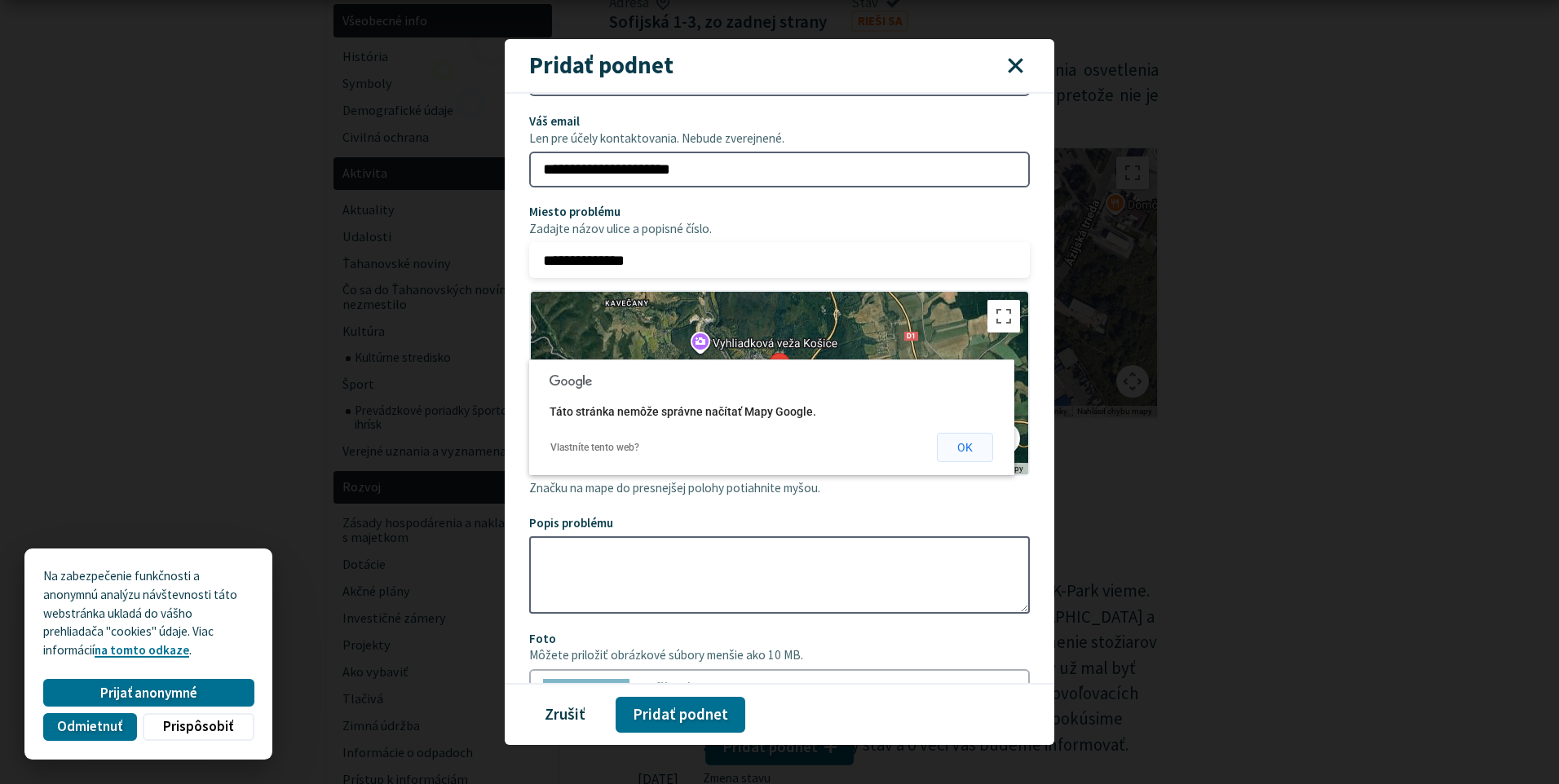
type input "**********"
click at [968, 448] on button "OK" at bounding box center [965, 447] width 56 height 30
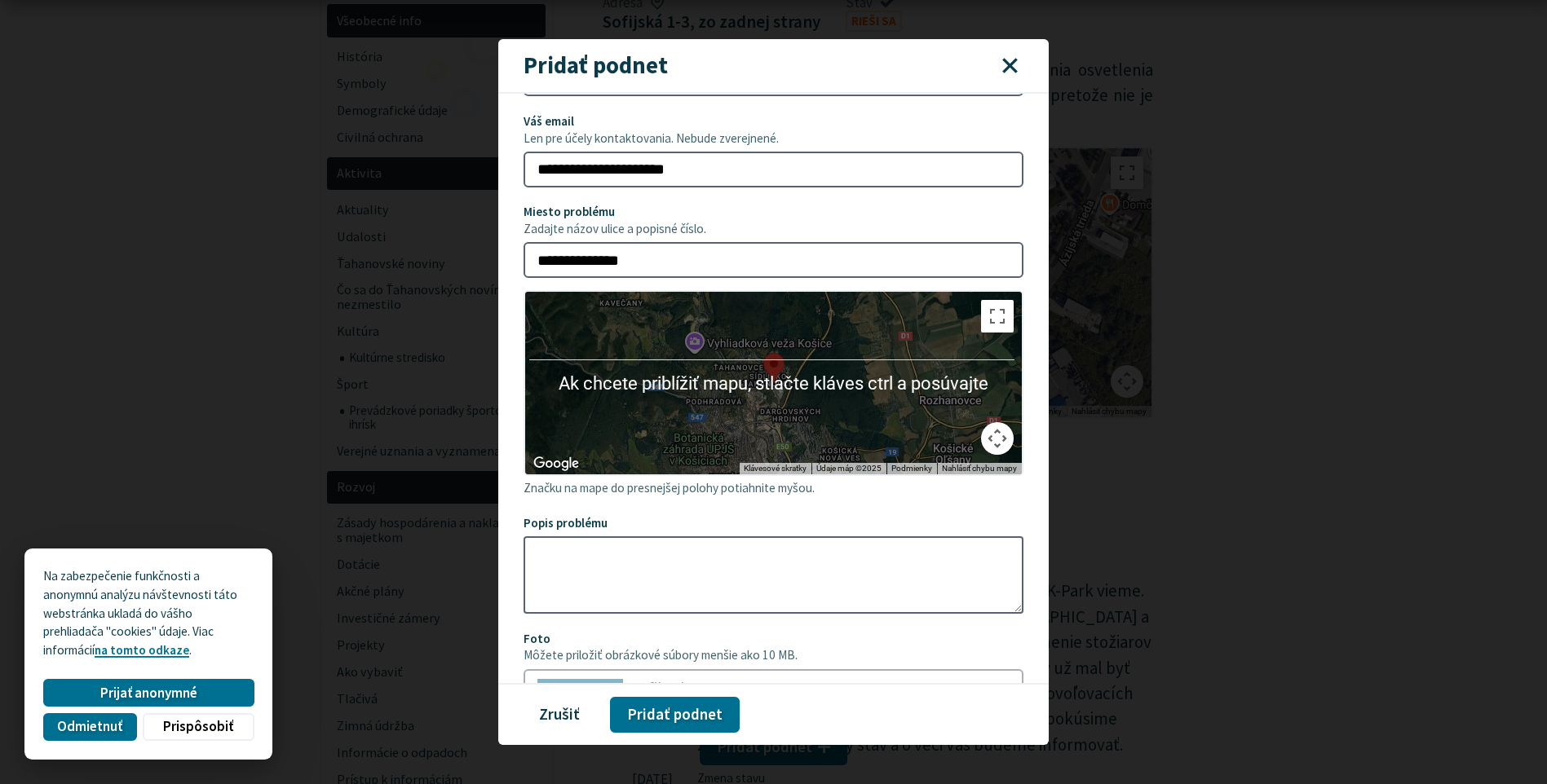
scroll to position [0, 0]
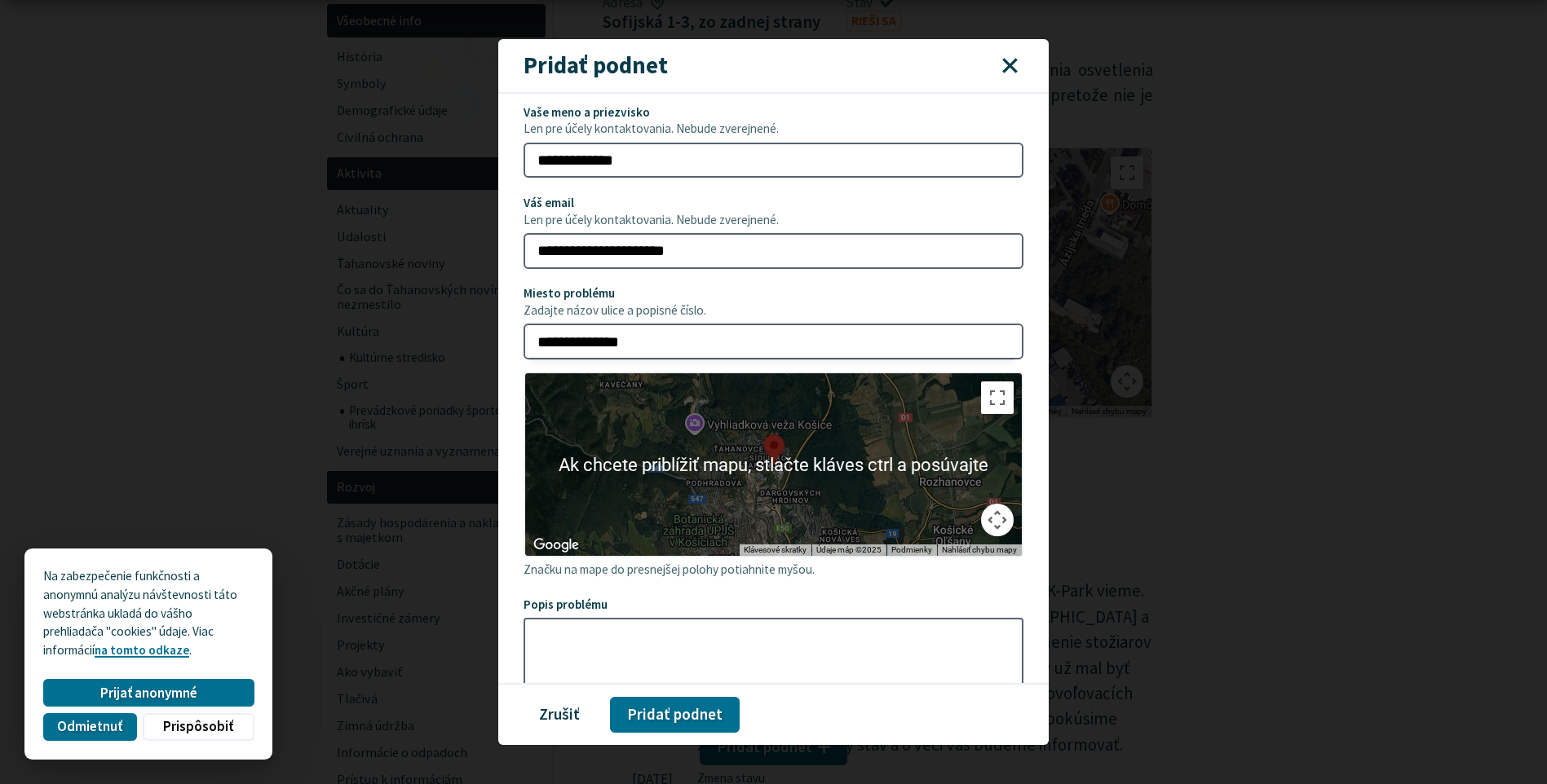
click at [787, 453] on div at bounding box center [774, 464] width 497 height 183
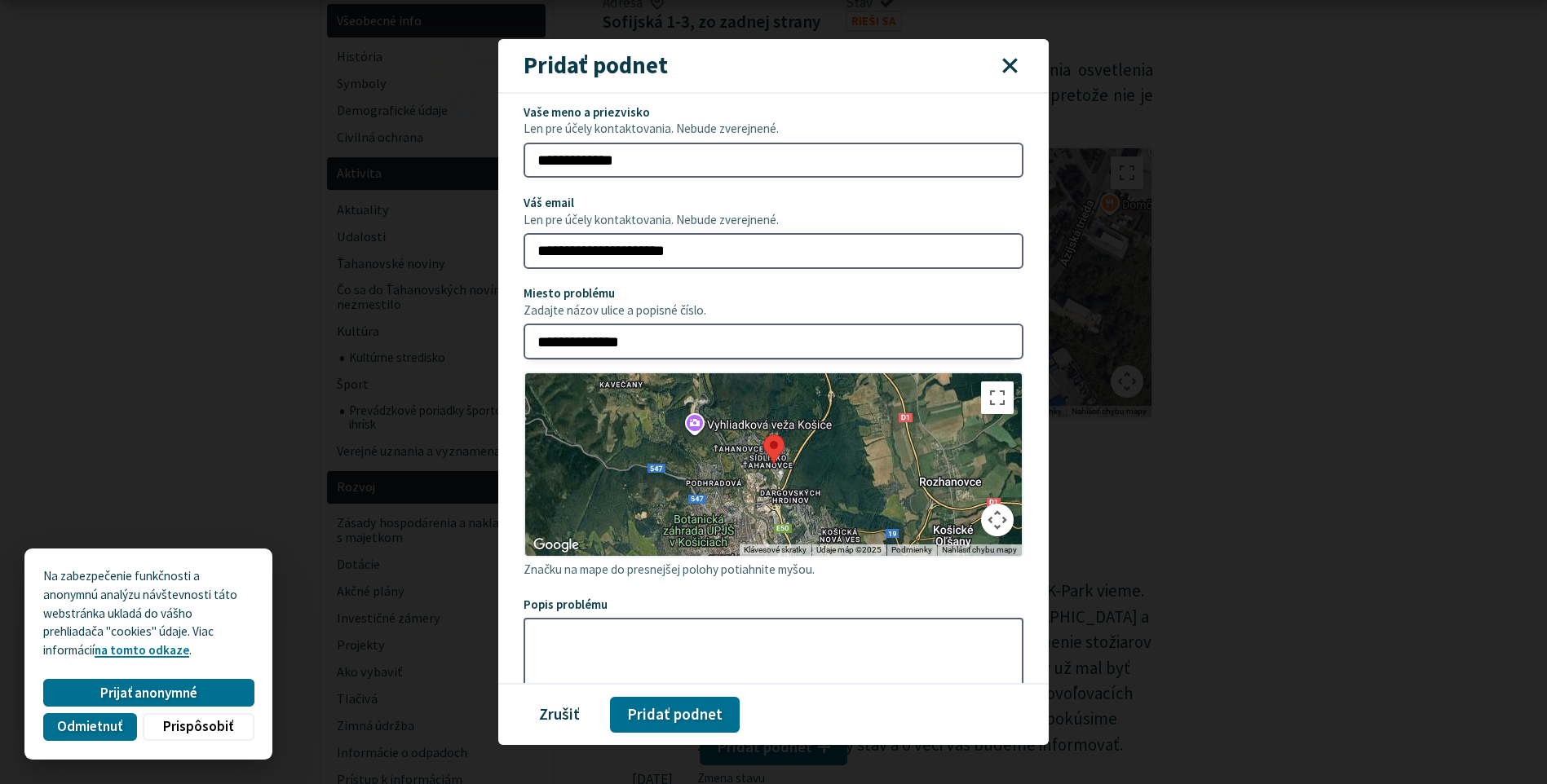
drag, startPoint x: 807, startPoint y: 483, endPoint x: 843, endPoint y: 429, distance: 64.9
click at [843, 429] on div at bounding box center [774, 464] width 497 height 183
click at [981, 407] on button "Prepnúť zobrazenie na celú obrazovku" at bounding box center [997, 398] width 32 height 32
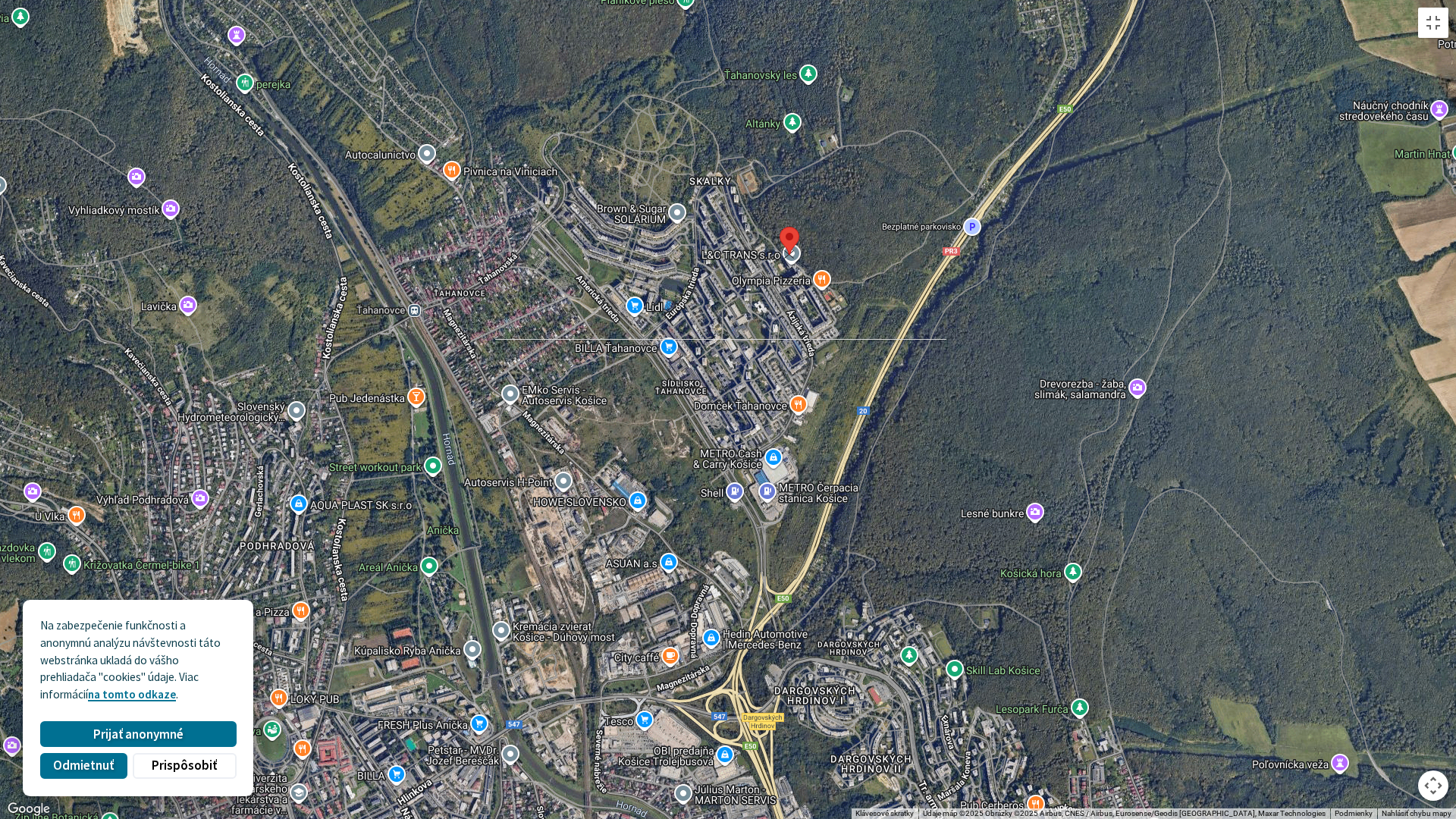
drag, startPoint x: 729, startPoint y: 392, endPoint x: 794, endPoint y: 234, distance: 170.8
click at [794, 234] on img at bounding box center [790, 241] width 20 height 28
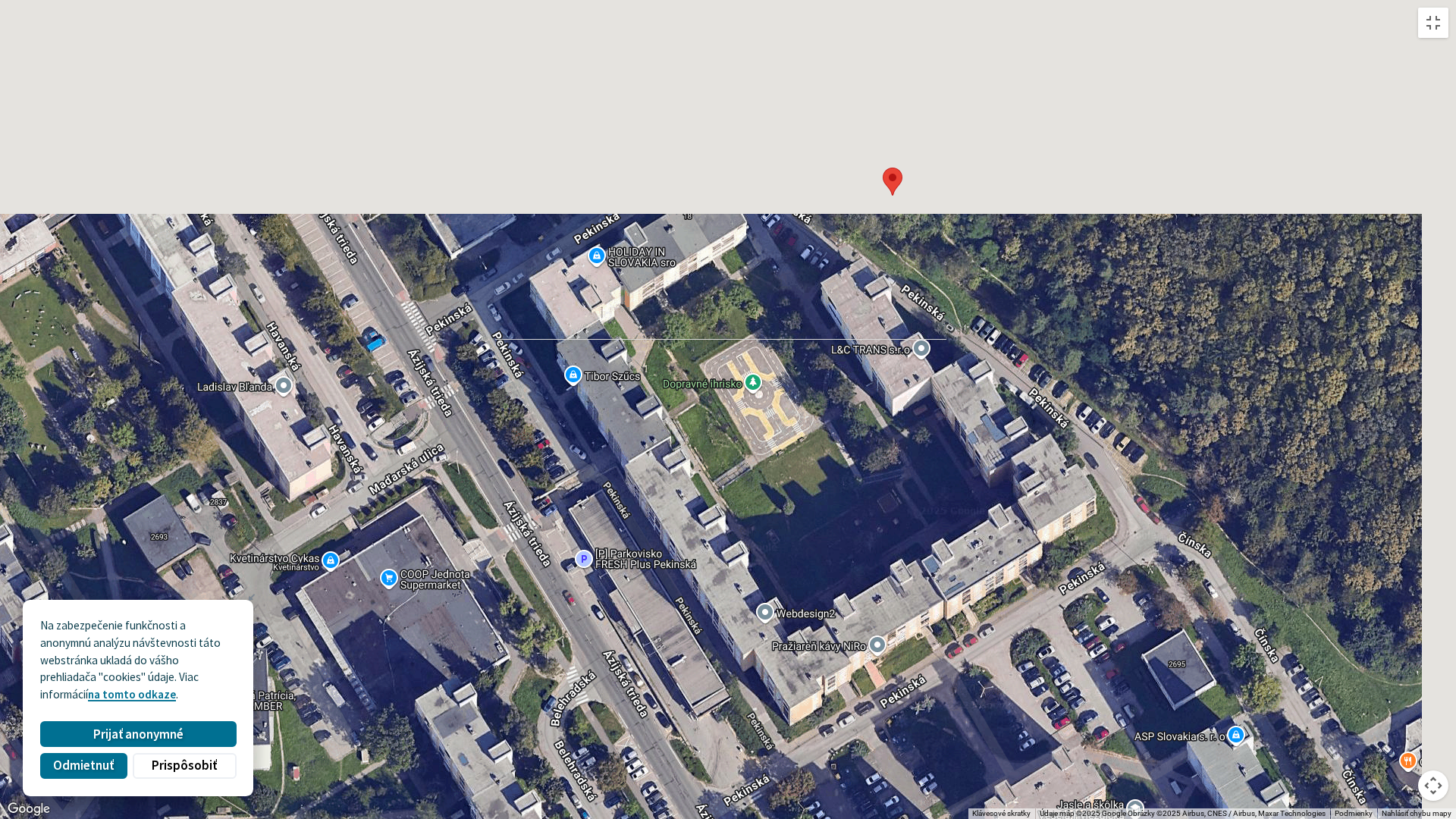
drag, startPoint x: 908, startPoint y: 129, endPoint x: 716, endPoint y: 475, distance: 395.7
click at [715, 476] on div at bounding box center [728, 410] width 1456 height 819
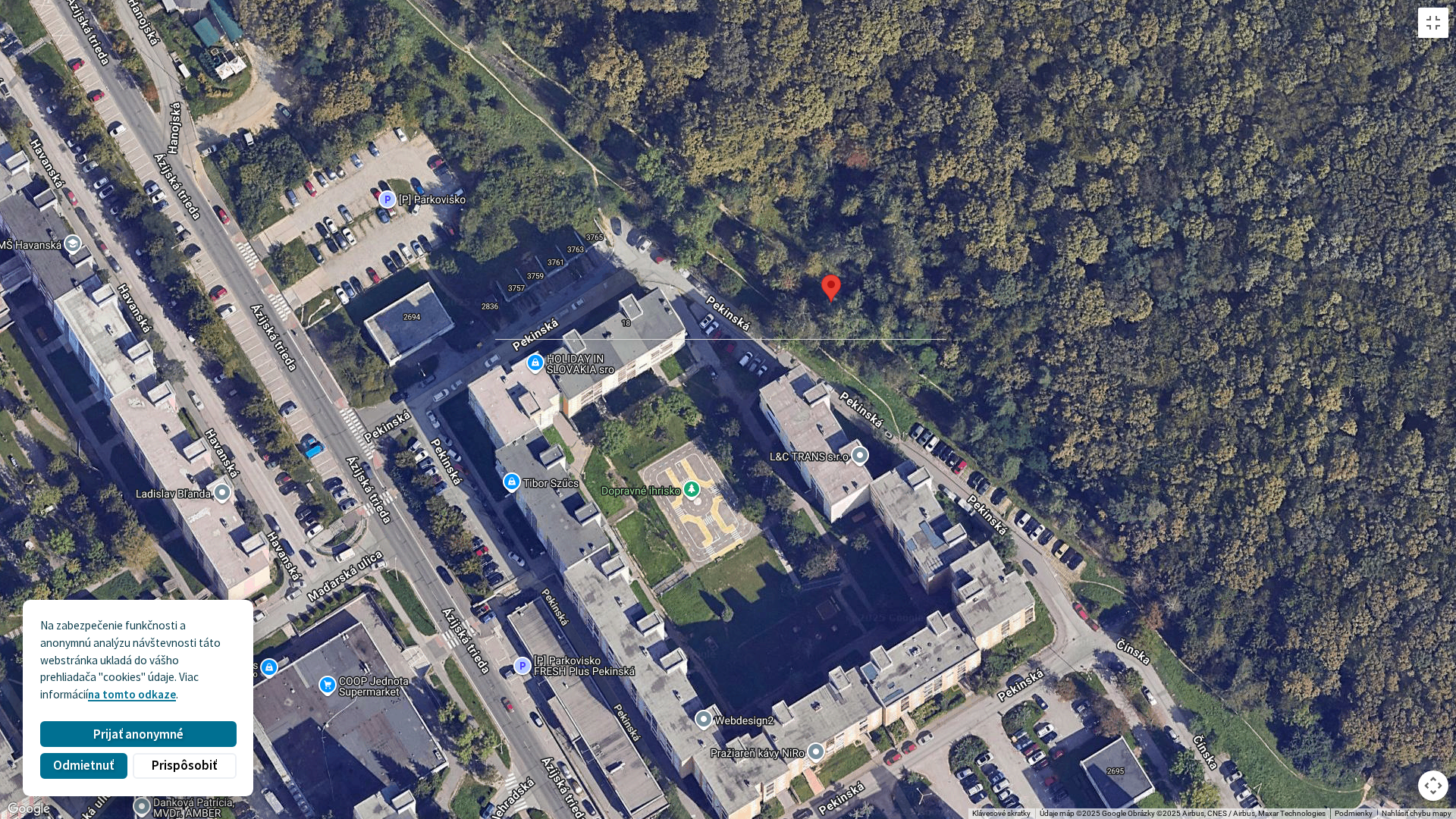
drag, startPoint x: 806, startPoint y: 328, endPoint x: 752, endPoint y: 427, distance: 112.8
click at [748, 446] on div at bounding box center [728, 410] width 1456 height 819
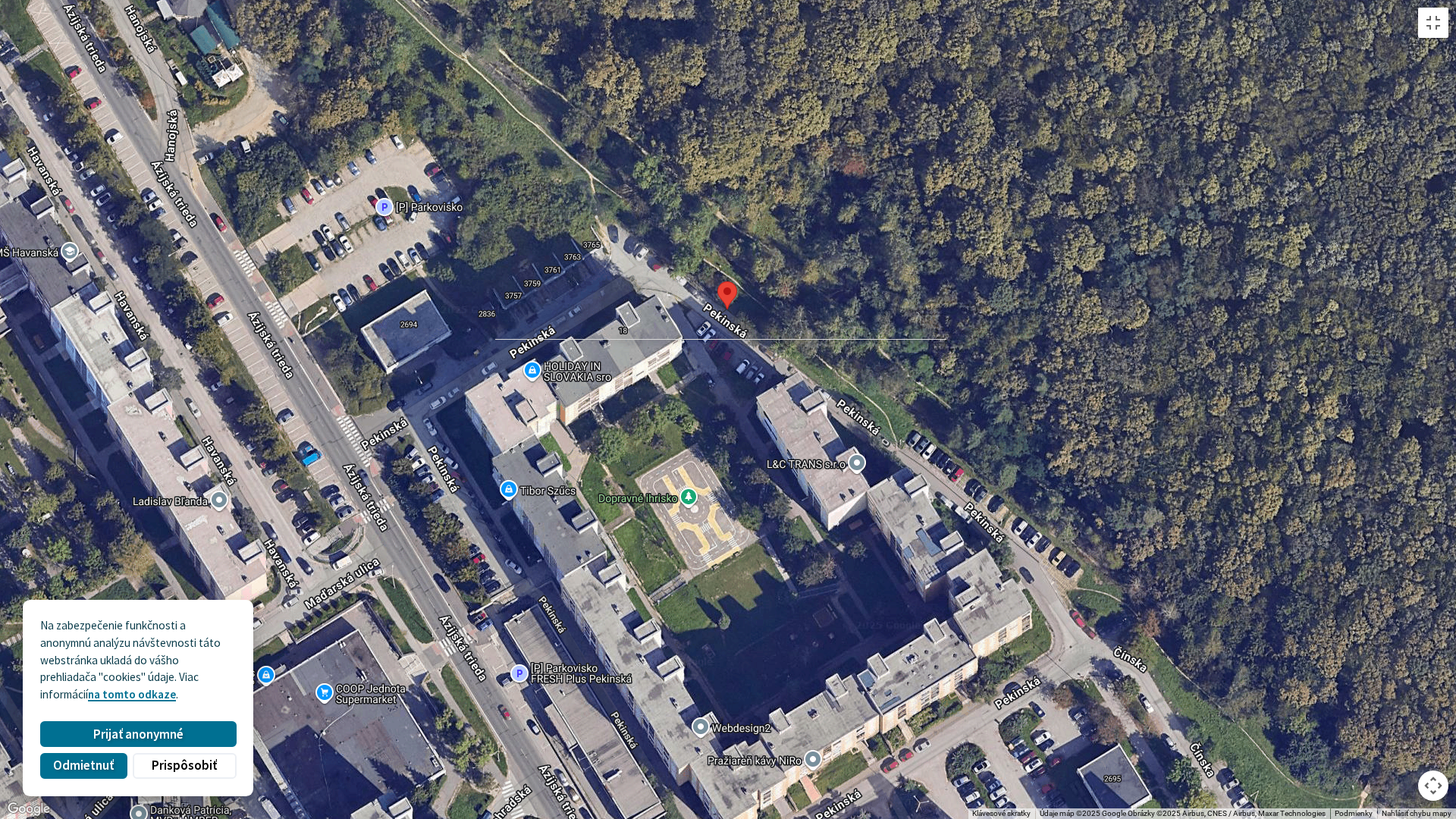
drag, startPoint x: 827, startPoint y: 291, endPoint x: 724, endPoint y: 290, distance: 103.0
click at [724, 290] on img at bounding box center [728, 296] width 20 height 28
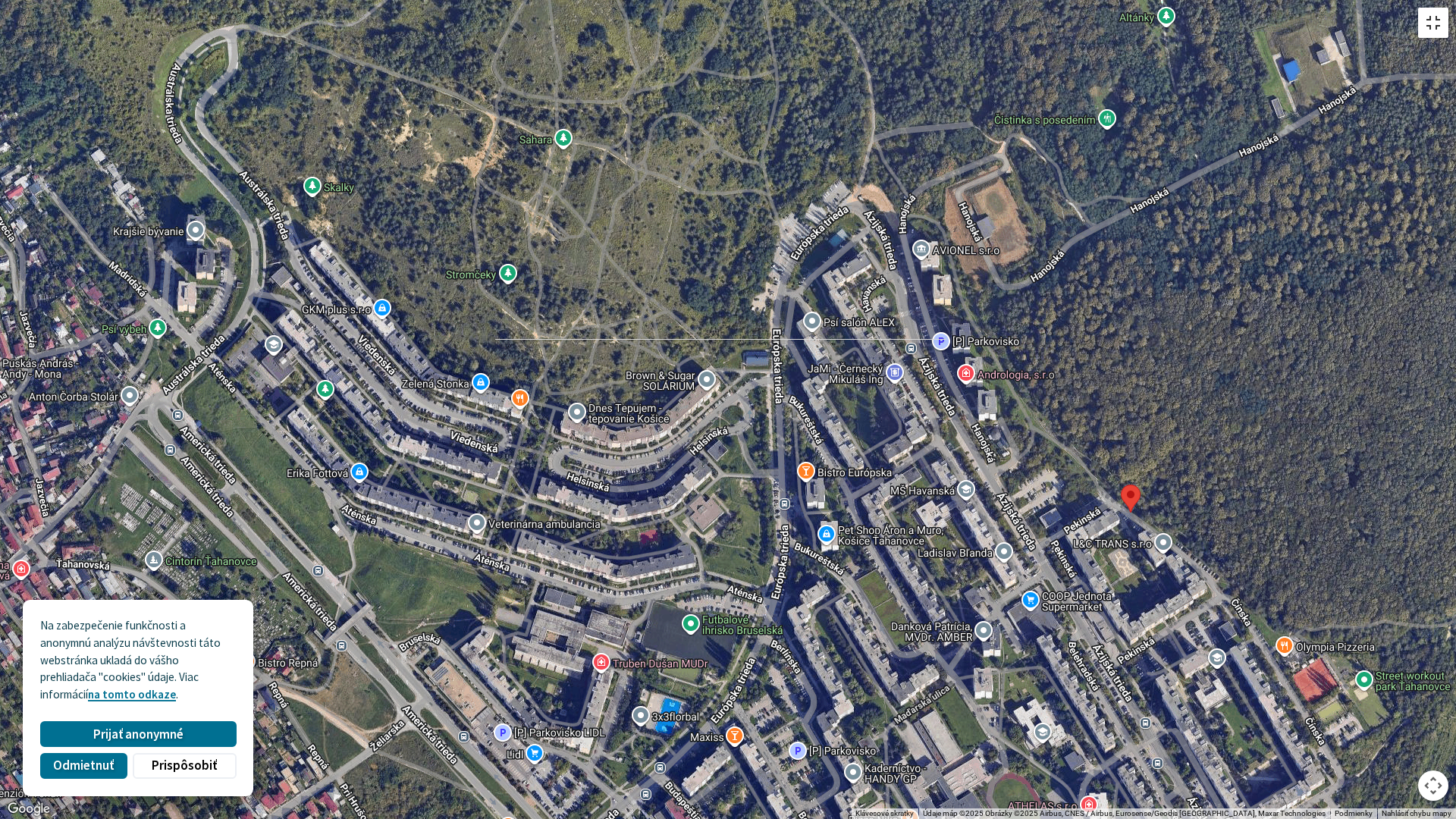
click at [1433, 28] on button "Prepnúť zobrazenie na celú obrazovku" at bounding box center [1433, 23] width 30 height 30
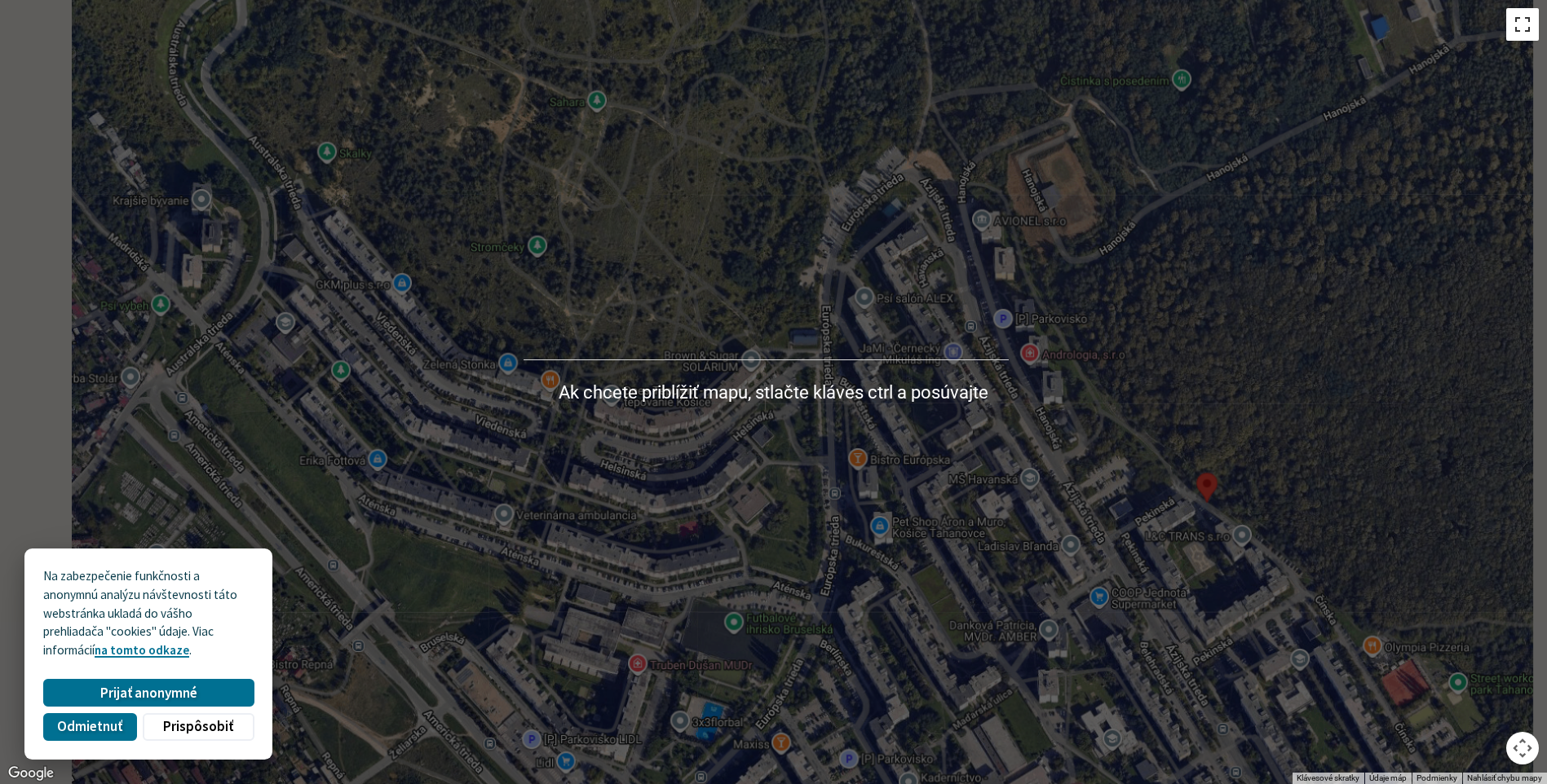
scroll to position [82, 0]
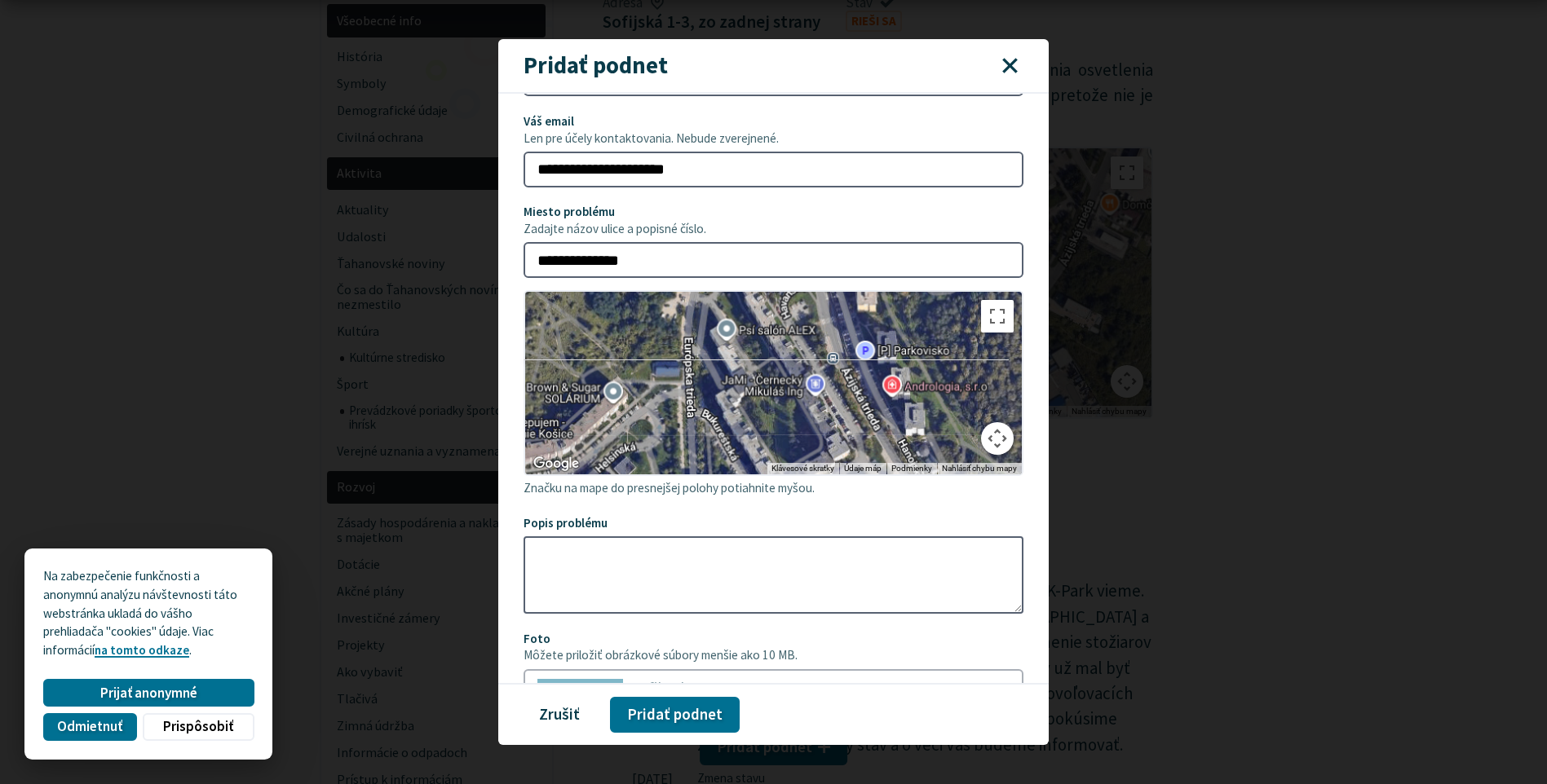
drag, startPoint x: 916, startPoint y: 398, endPoint x: 759, endPoint y: 443, distance: 163.3
click at [759, 443] on div at bounding box center [774, 383] width 497 height 183
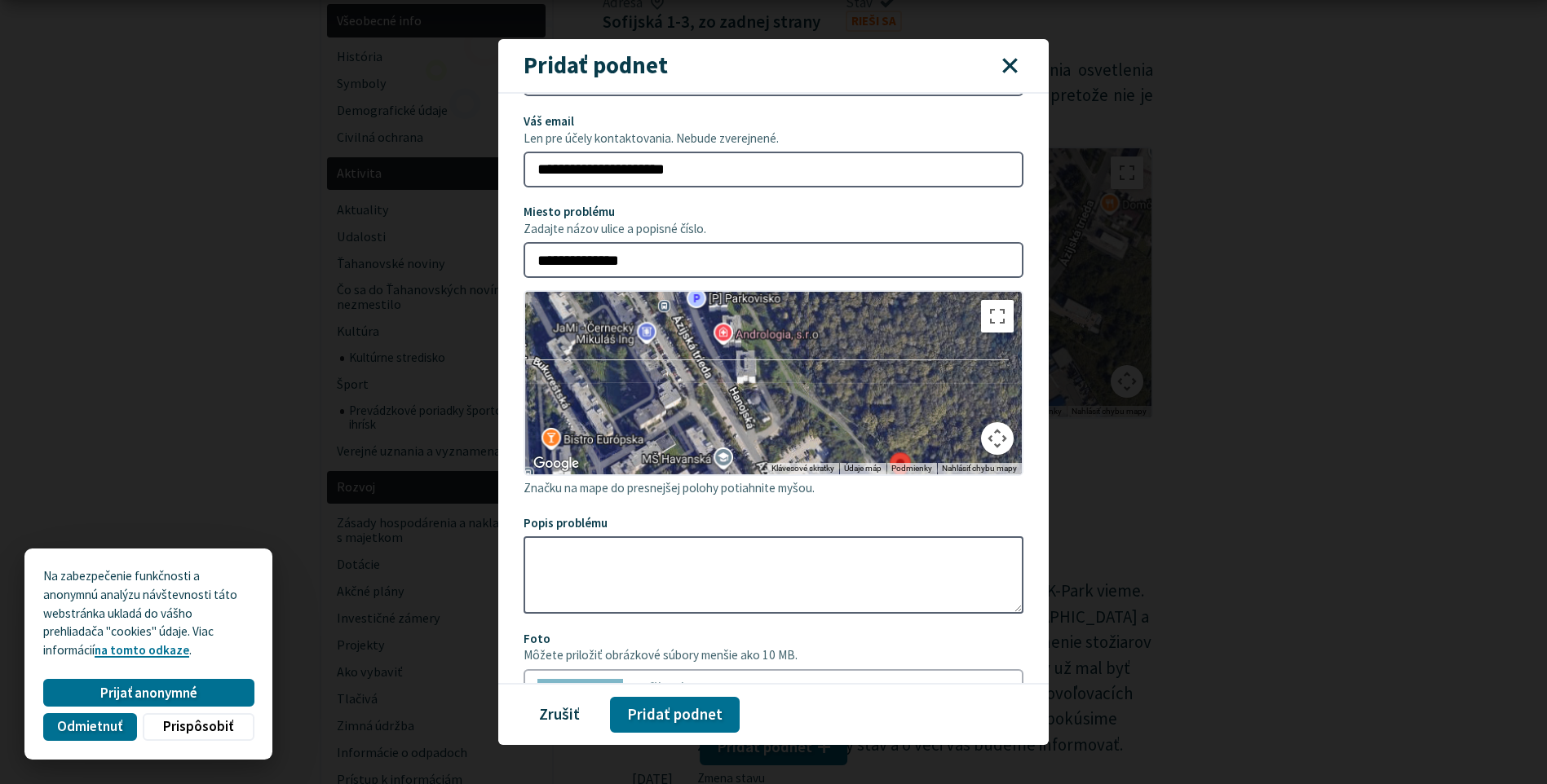
drag, startPoint x: 831, startPoint y: 366, endPoint x: 680, endPoint y: 311, distance: 160.7
click at [680, 311] on div at bounding box center [774, 383] width 497 height 183
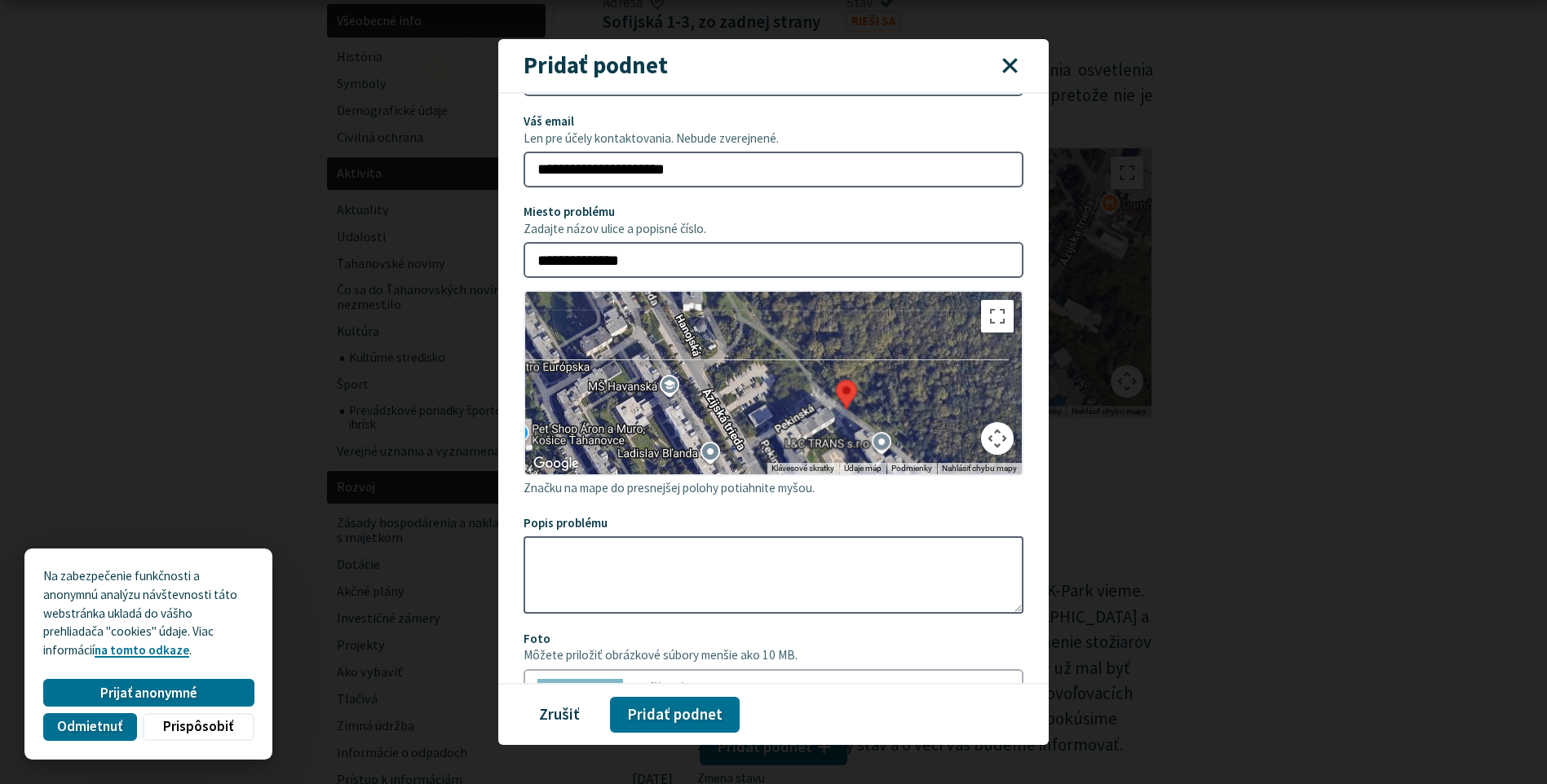
drag, startPoint x: 781, startPoint y: 373, endPoint x: 739, endPoint y: 315, distance: 71.6
click at [739, 315] on div at bounding box center [774, 383] width 497 height 183
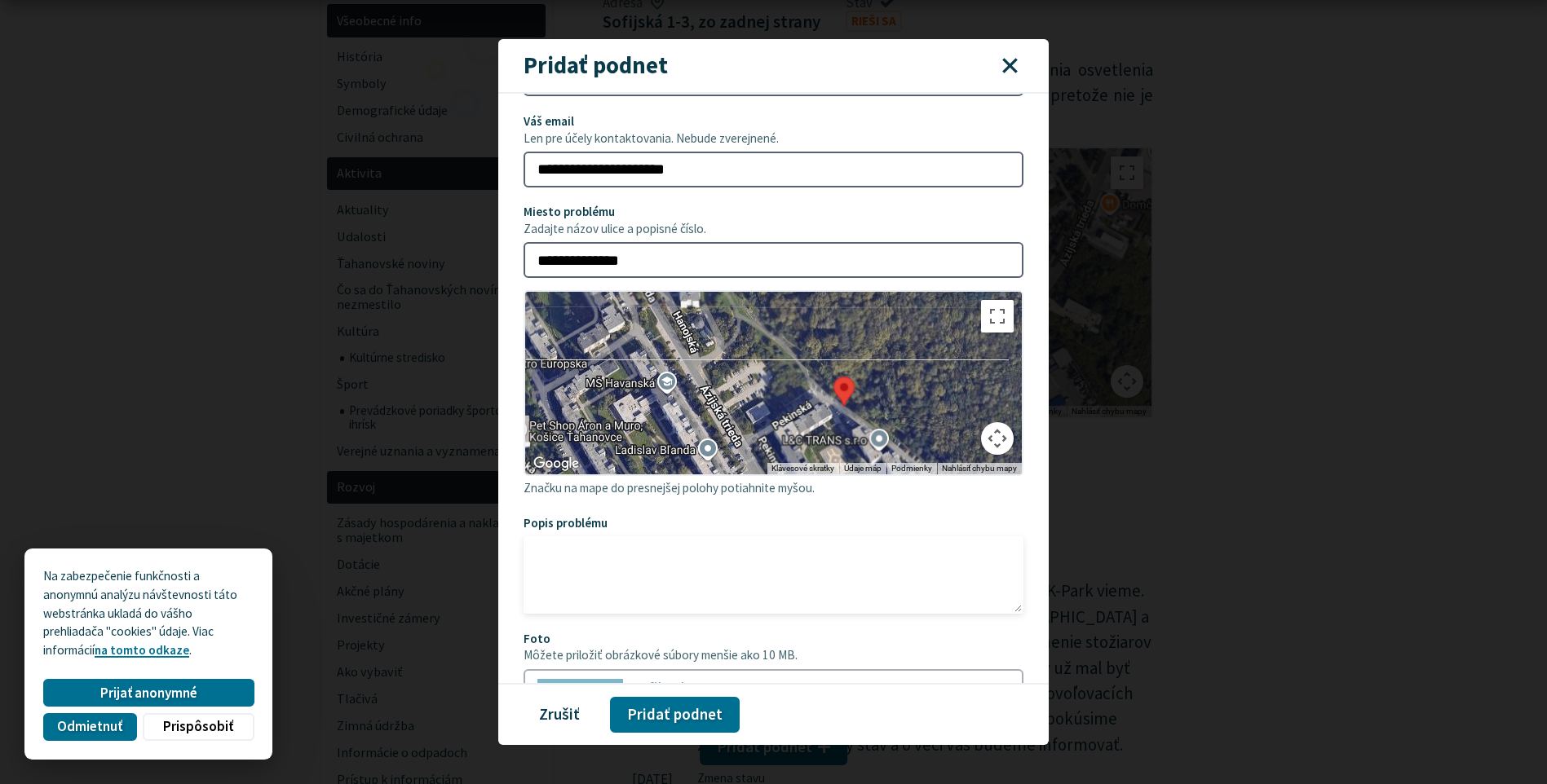
click at [708, 565] on textarea "Popis problému" at bounding box center [774, 575] width 501 height 77
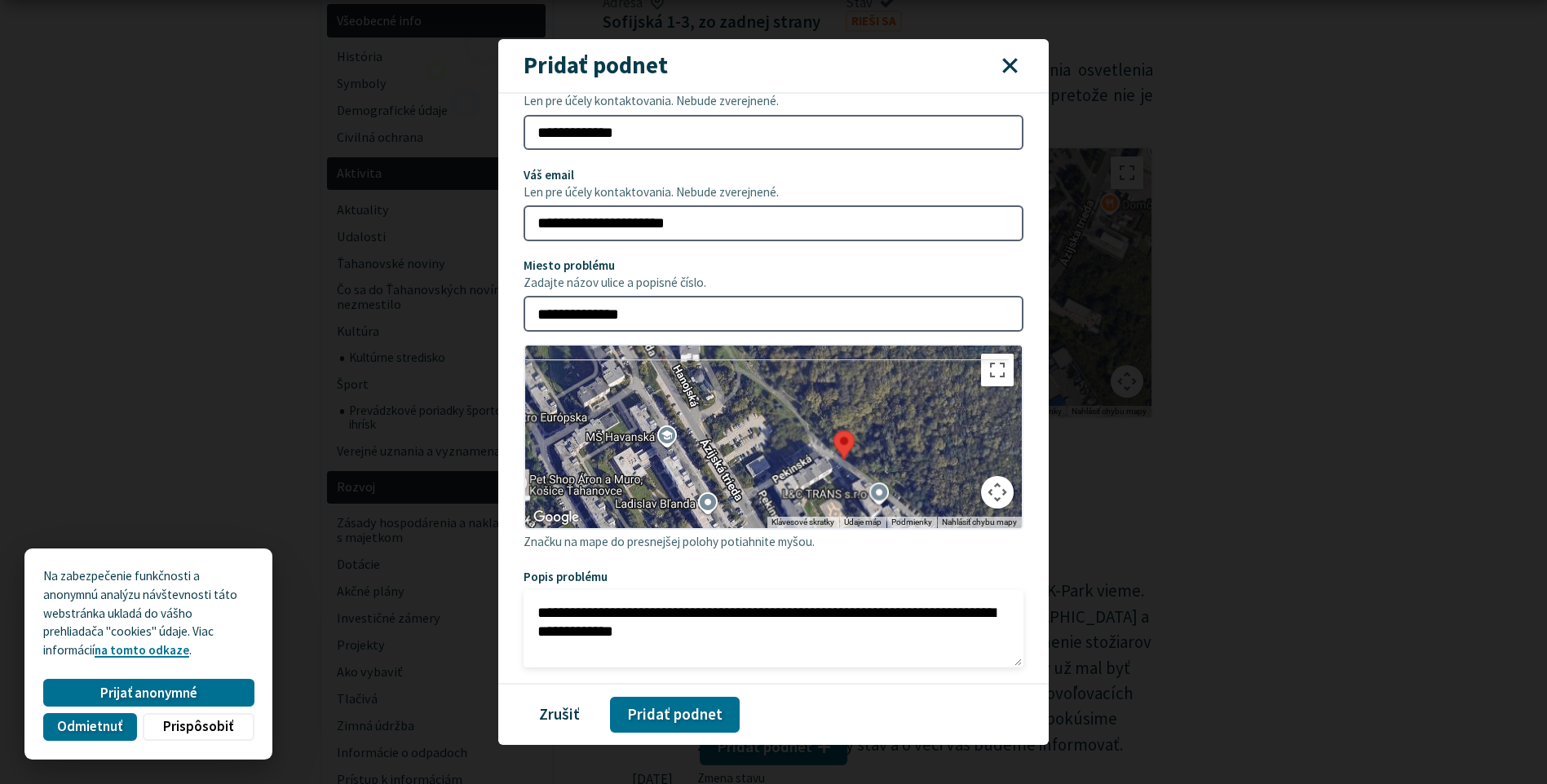
scroll to position [0, 0]
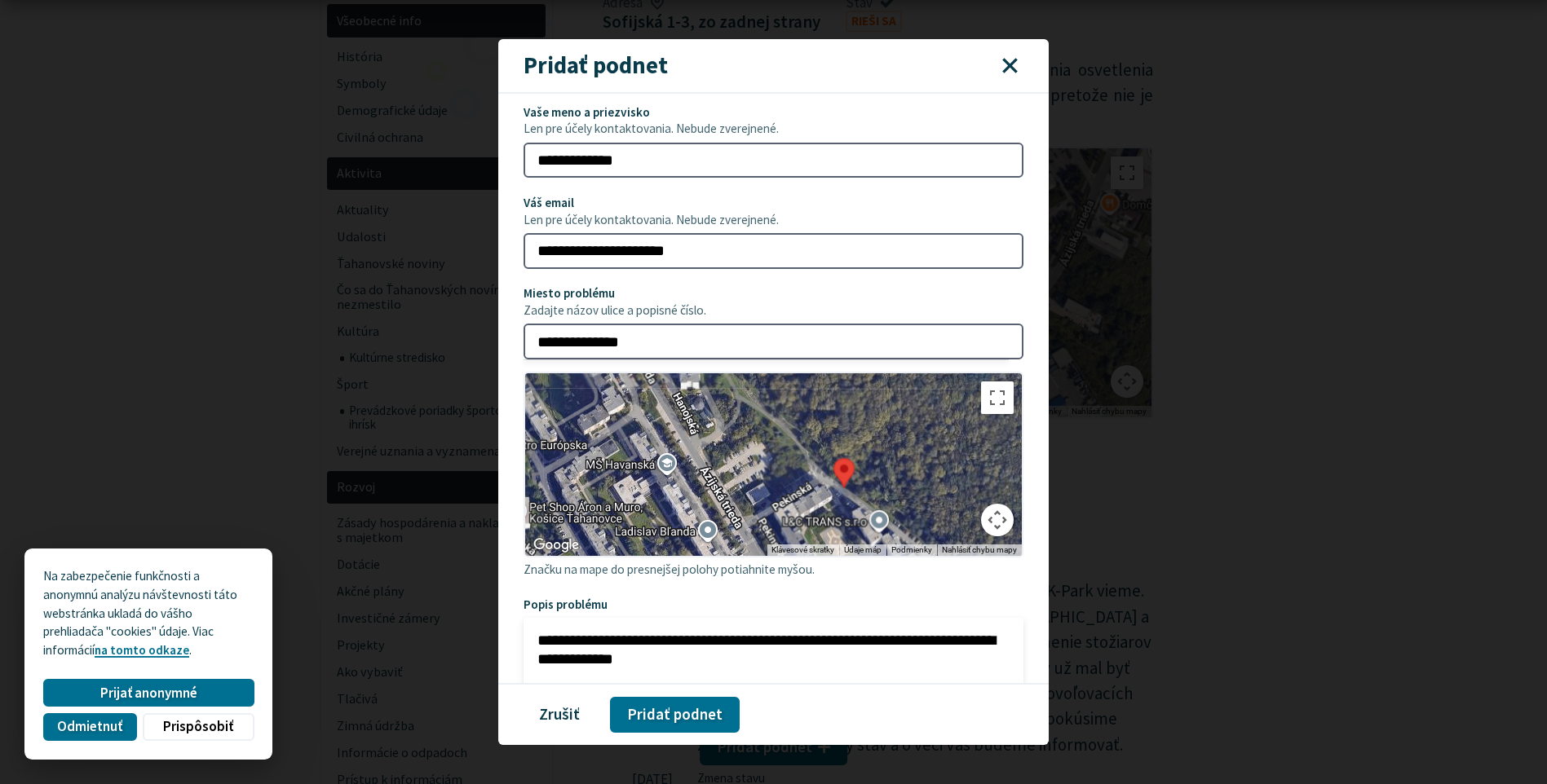
click at [546, 636] on textarea "**********" at bounding box center [774, 656] width 501 height 77
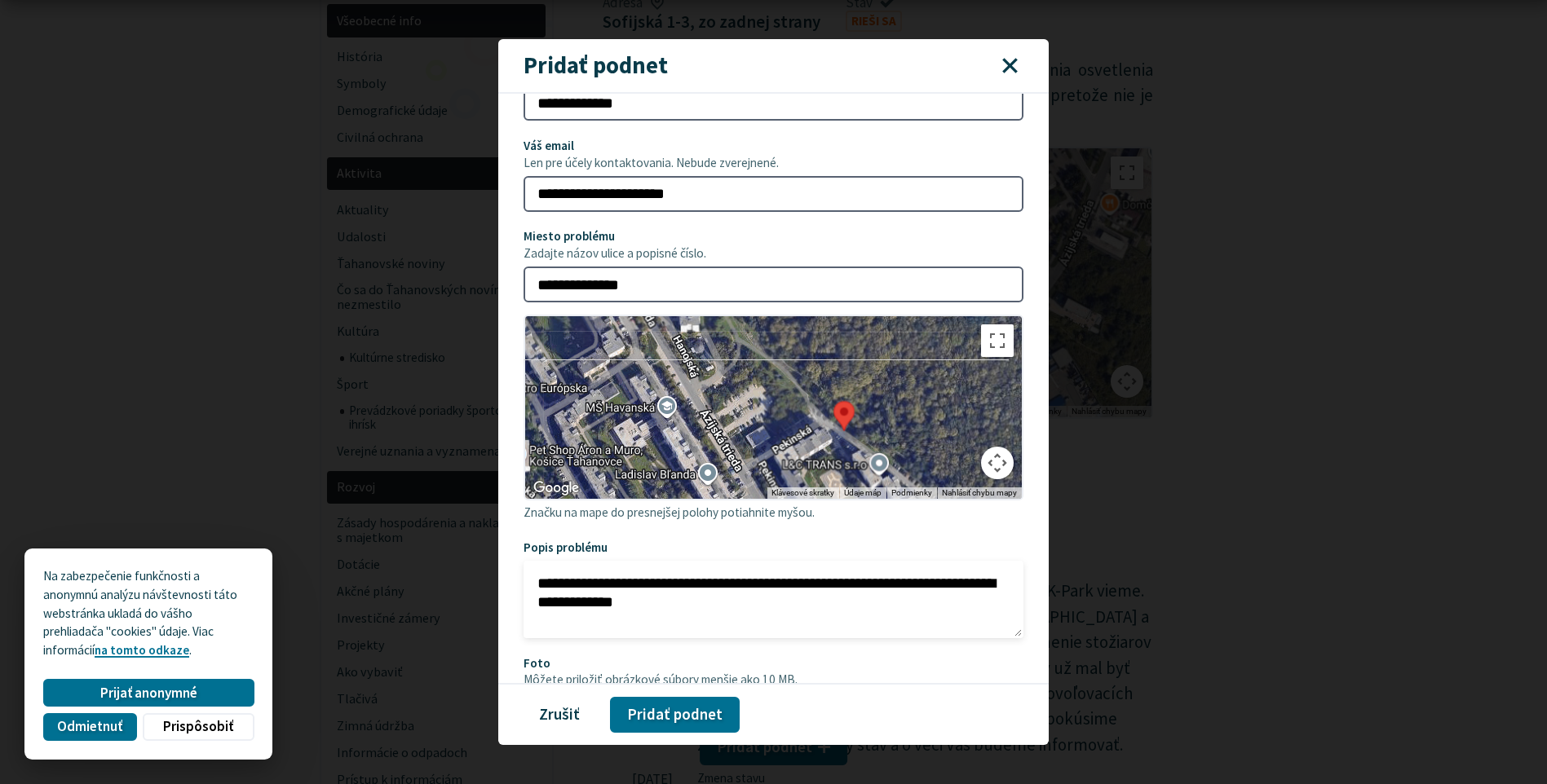
scroll to position [82, 0]
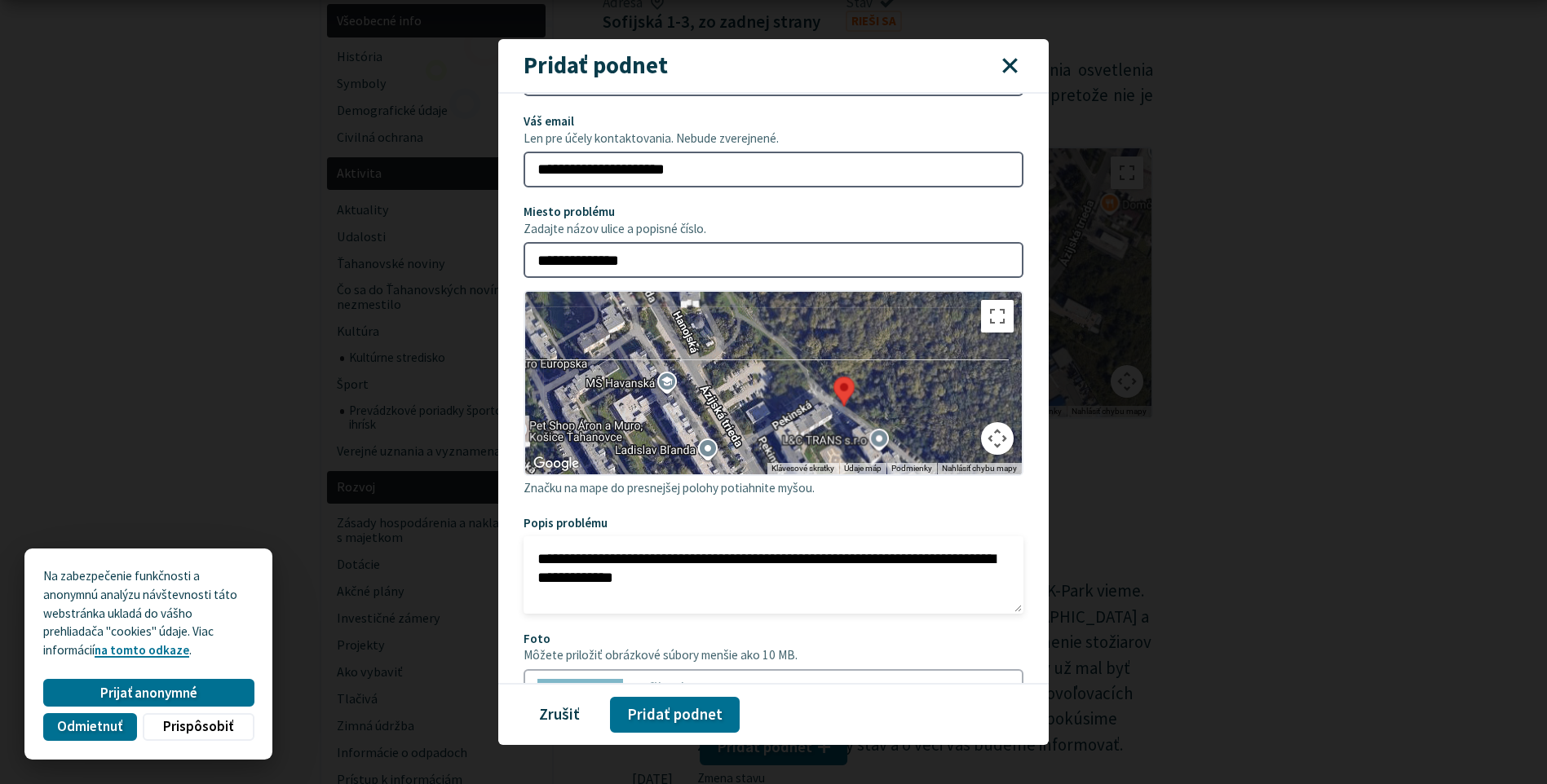
click at [676, 579] on textarea "**********" at bounding box center [774, 575] width 501 height 77
click at [812, 581] on textarea "**********" at bounding box center [774, 575] width 501 height 77
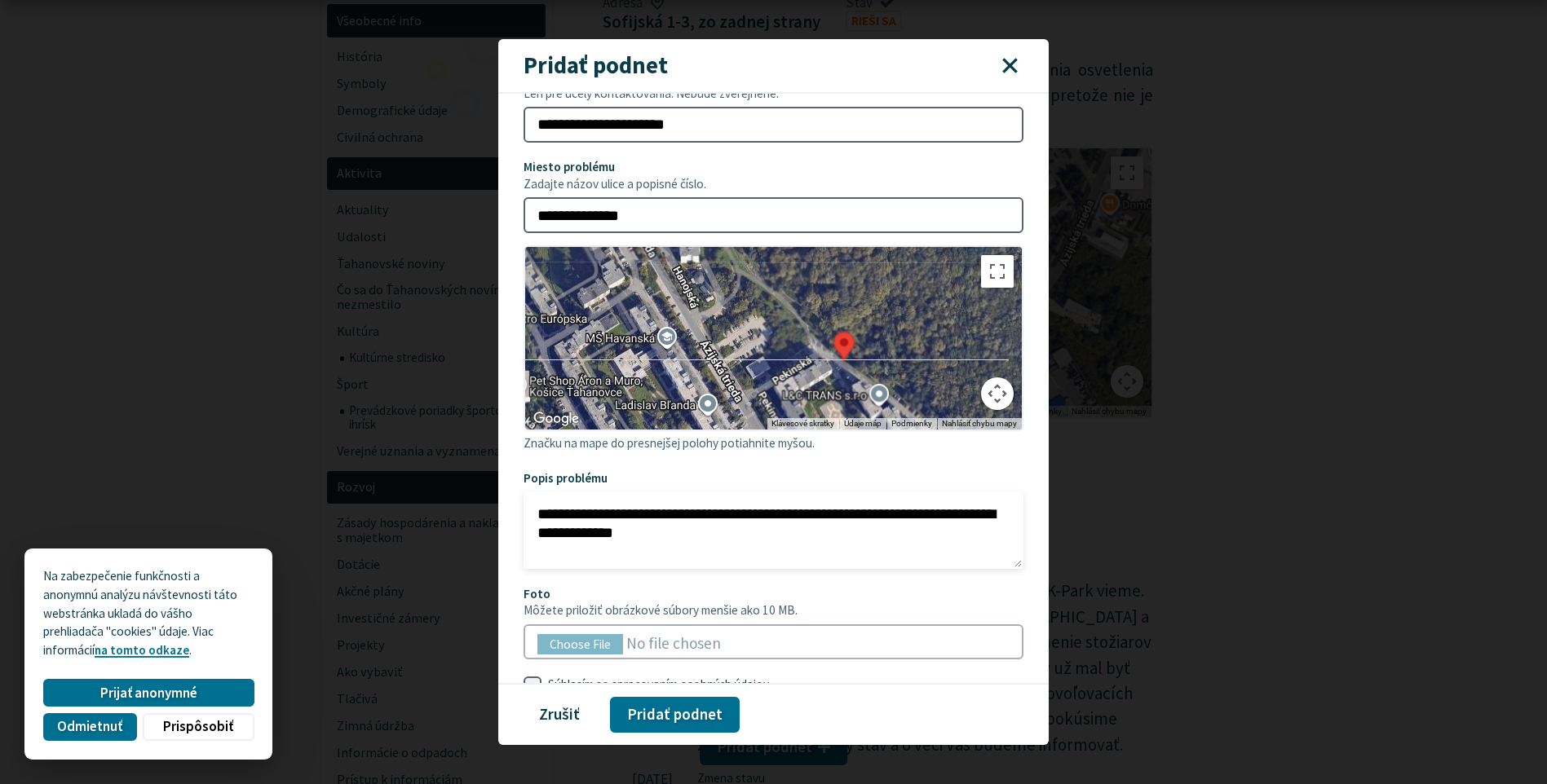
scroll to position [211, 0]
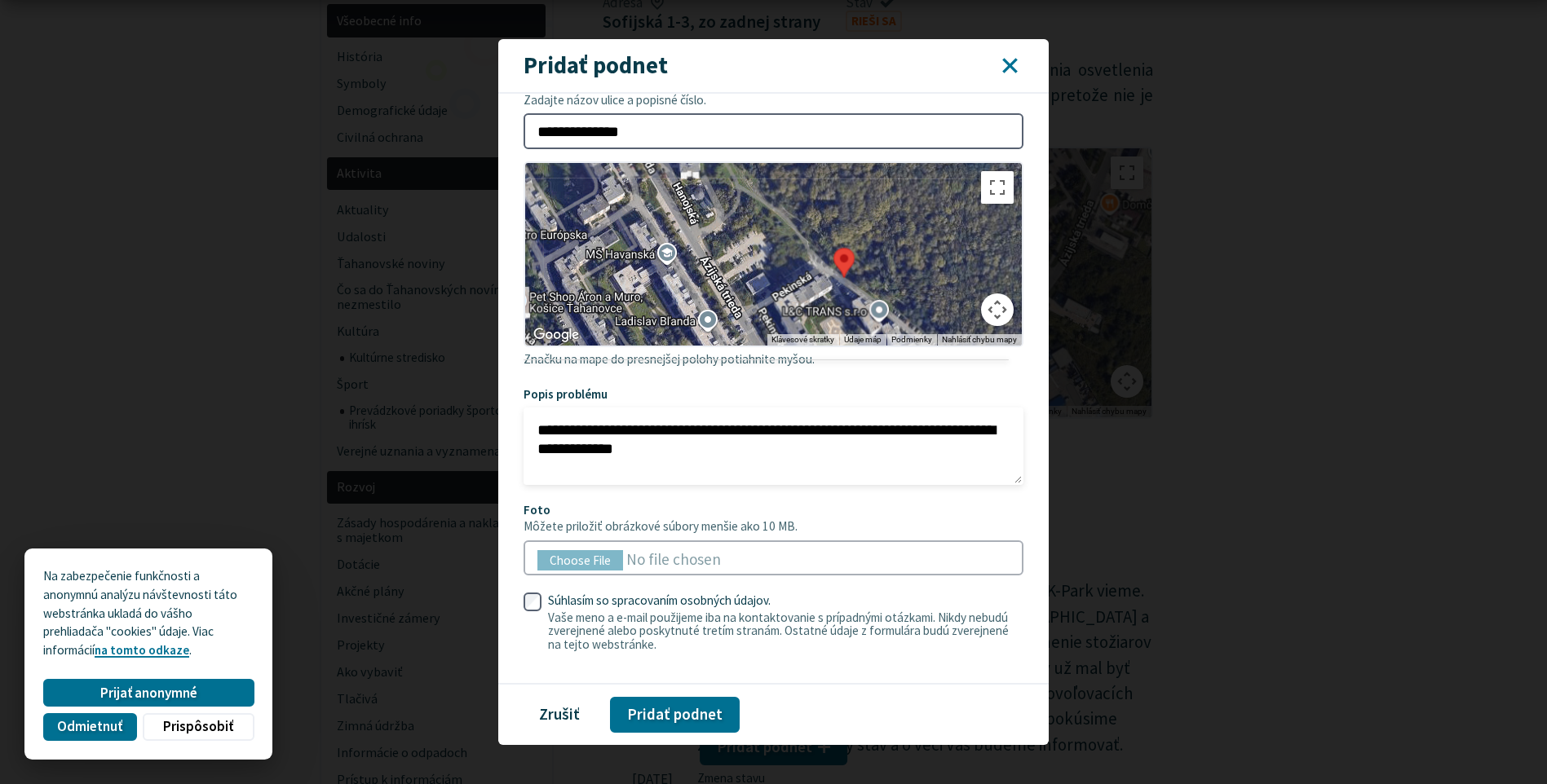
type textarea "**********"
click at [1005, 63] on icon "button" at bounding box center [1009, 65] width 19 height 19
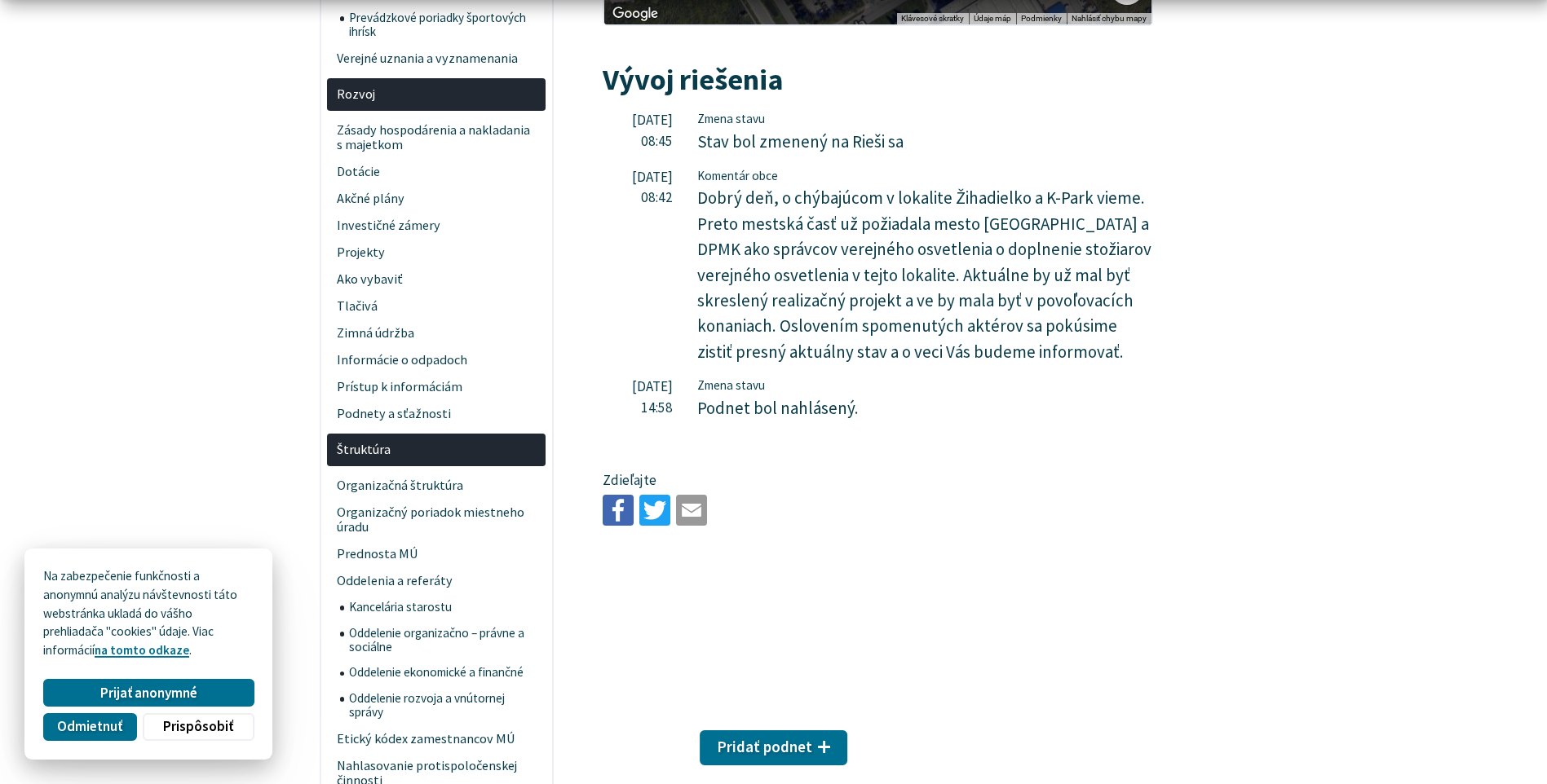
scroll to position [734, 0]
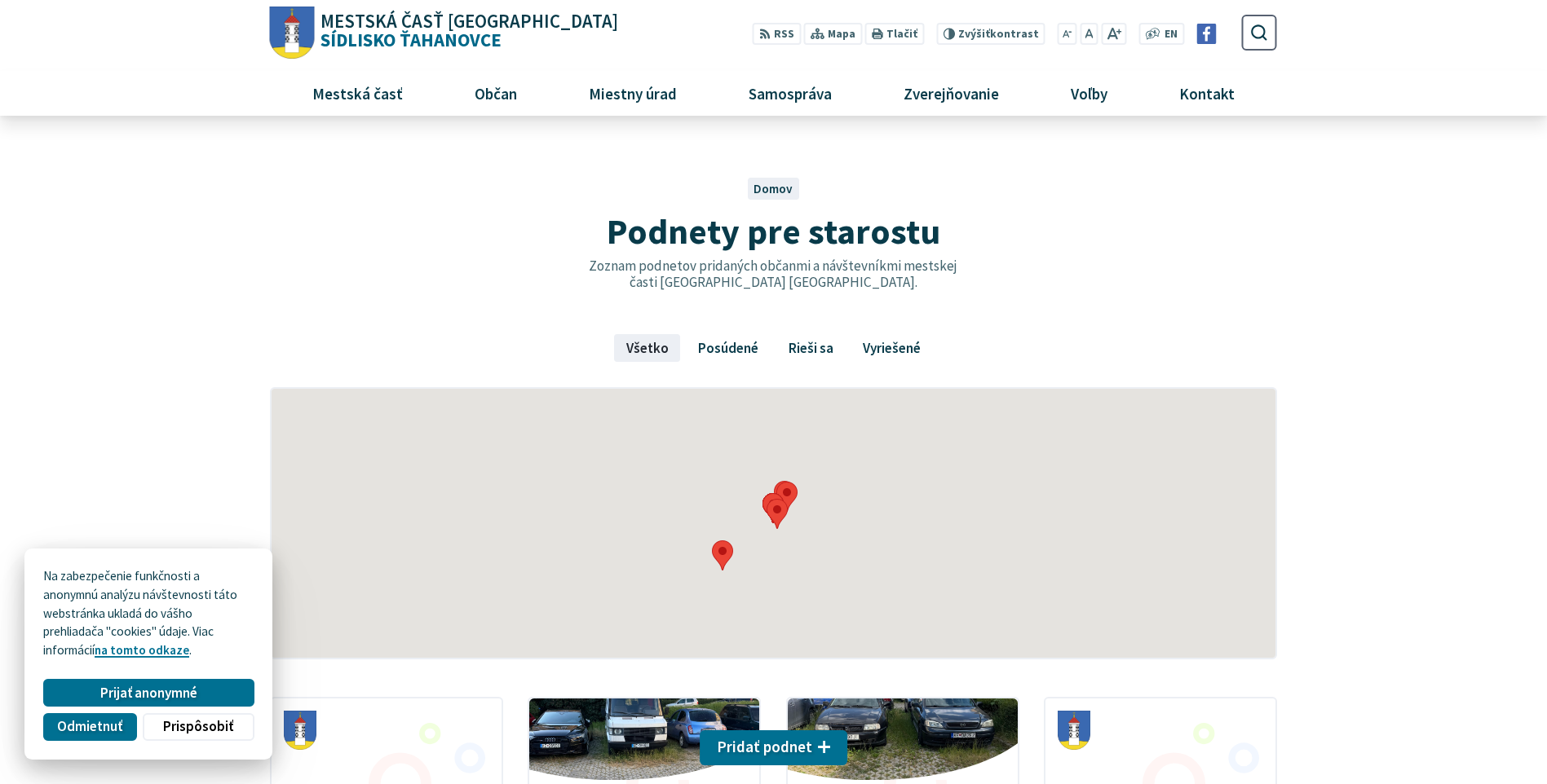
scroll to position [326, 0]
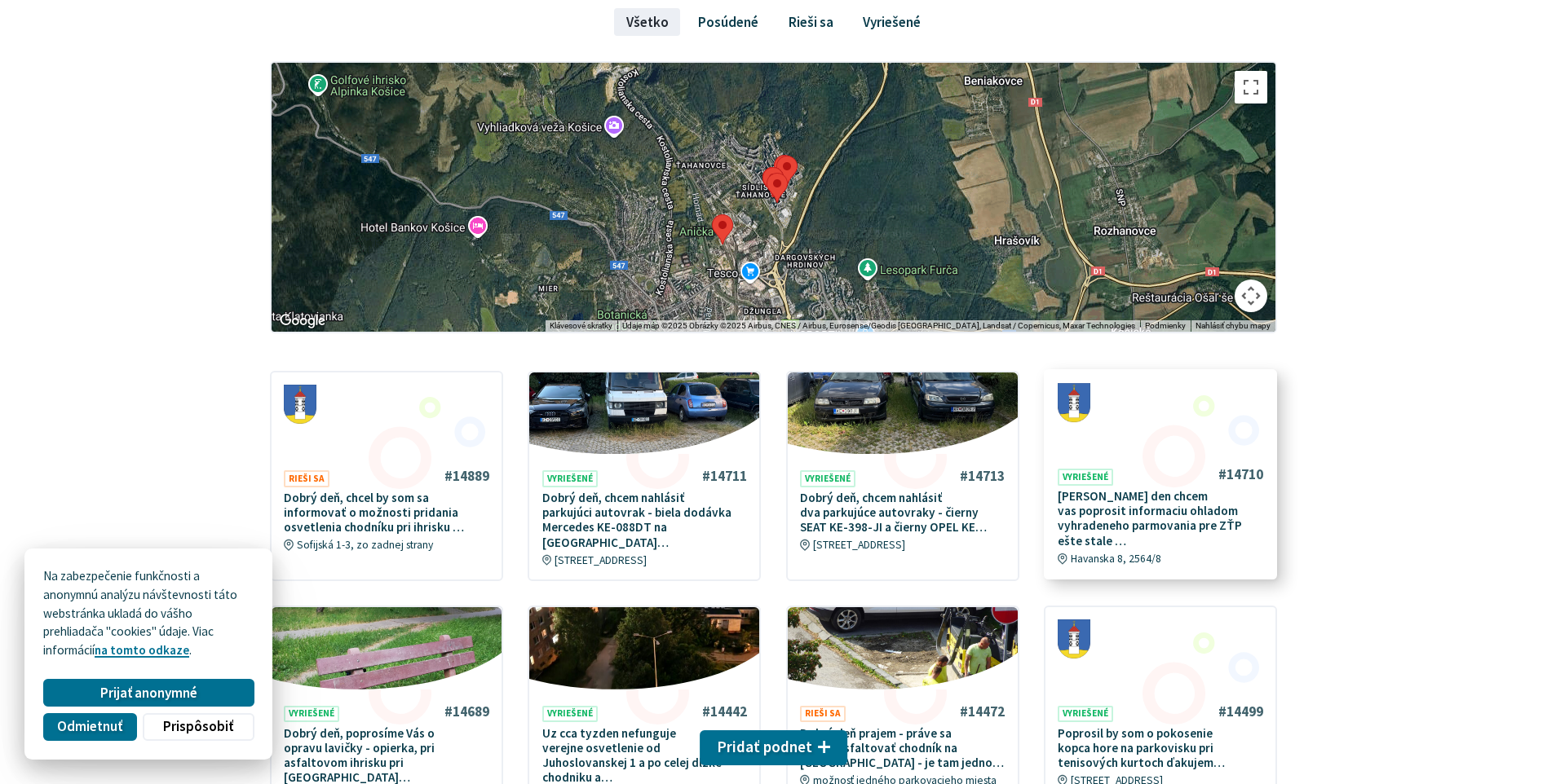
click at [1142, 515] on p "[PERSON_NAME] den chcem vas poprosit informaciu ohladom vyhradeneho parmovania …" at bounding box center [1160, 518] width 205 height 59
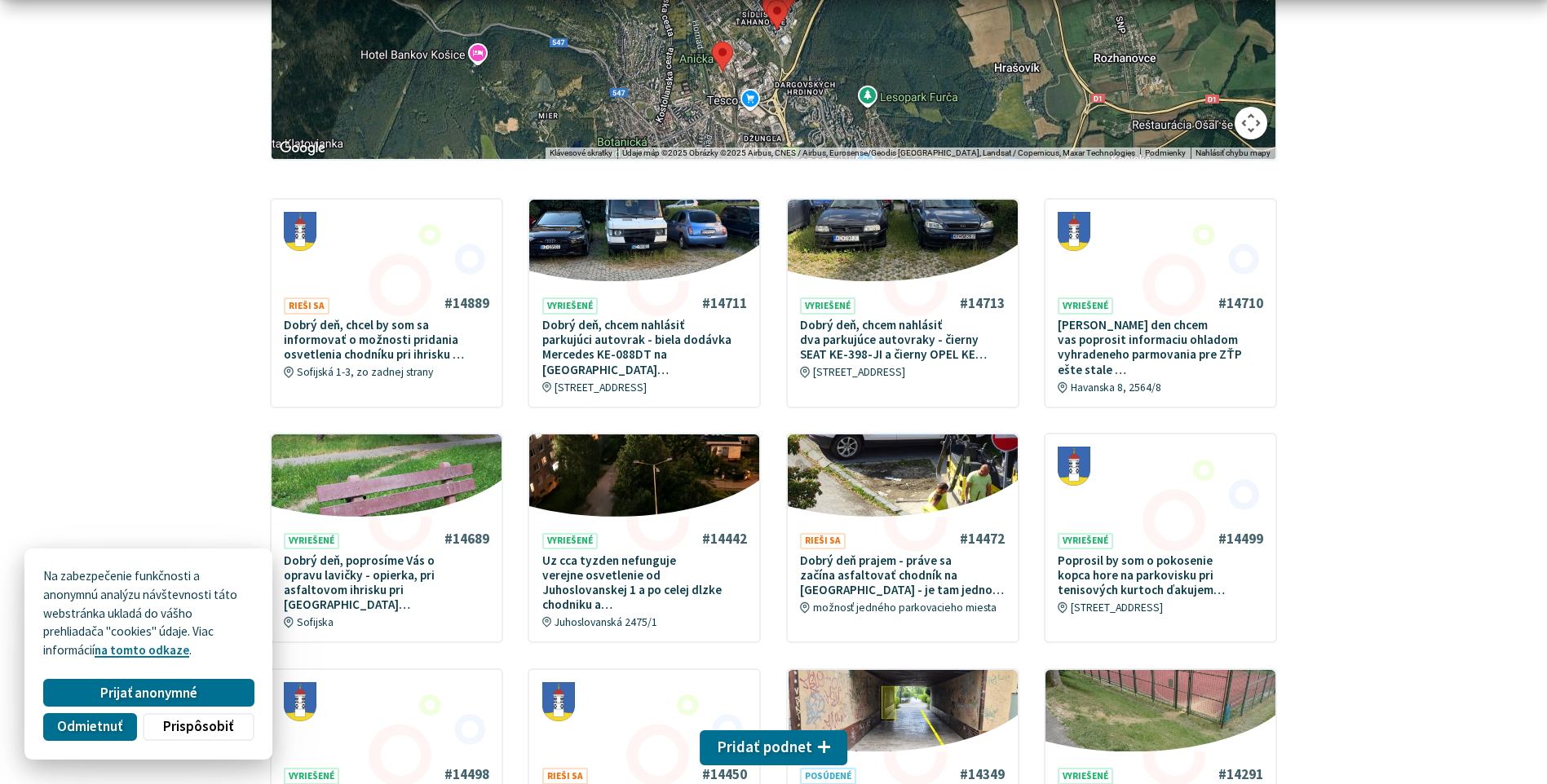
scroll to position [571, 0]
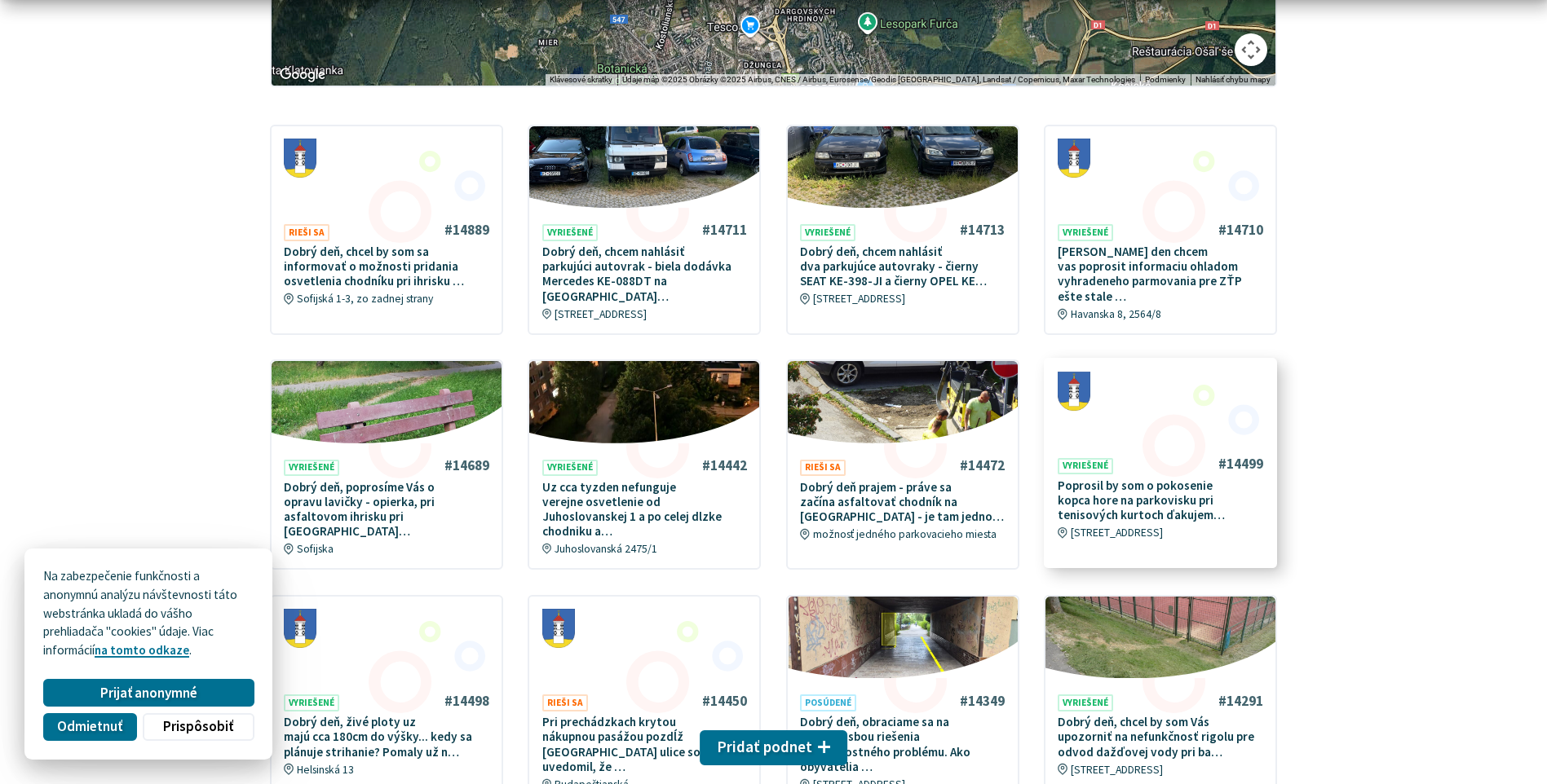
click at [1136, 493] on p "Poprosil by som o pokosenie kopca hore na parkovisku pri tenisových kurtoch ďak…" at bounding box center [1160, 501] width 205 height 45
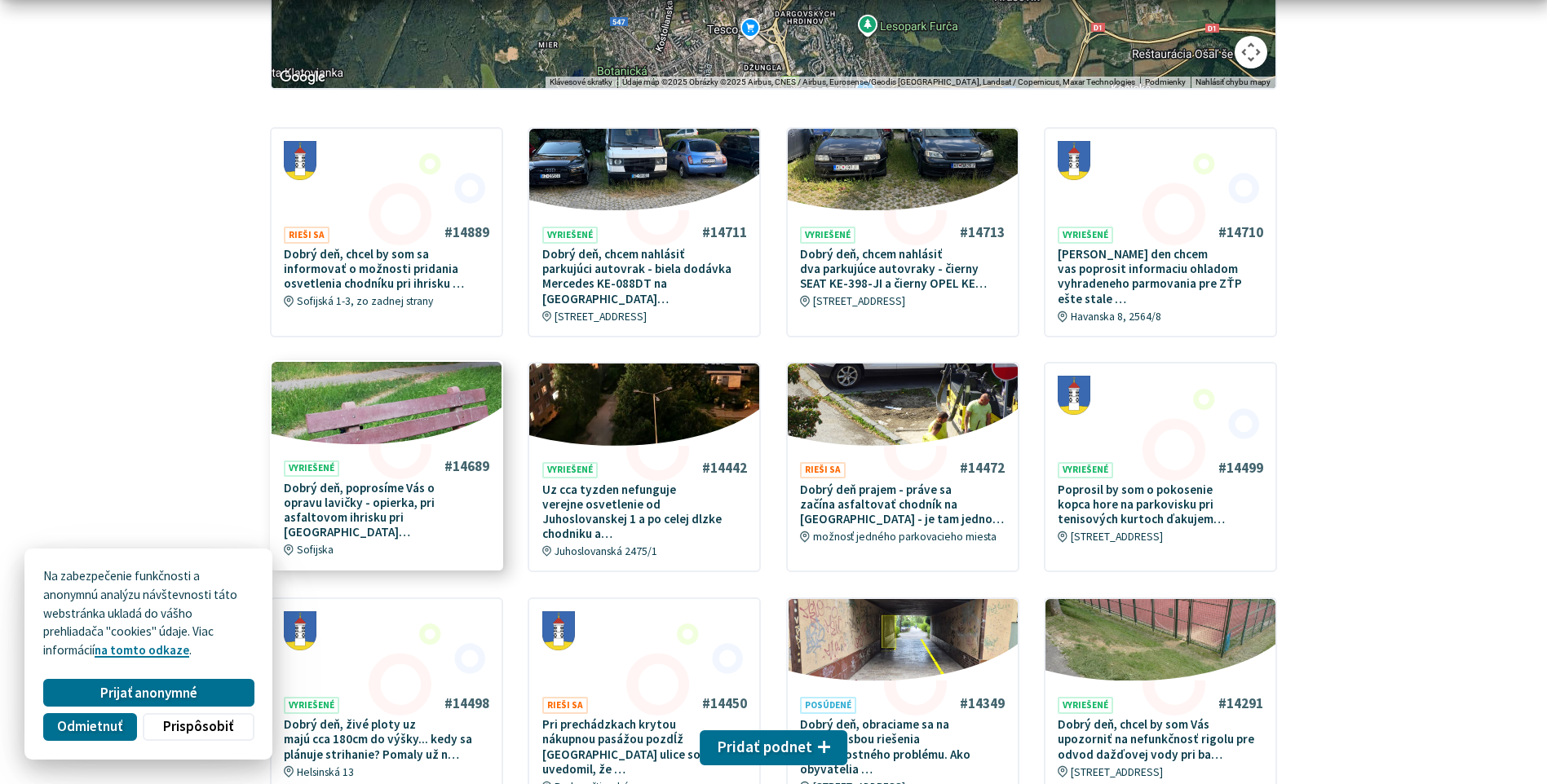
scroll to position [734, 0]
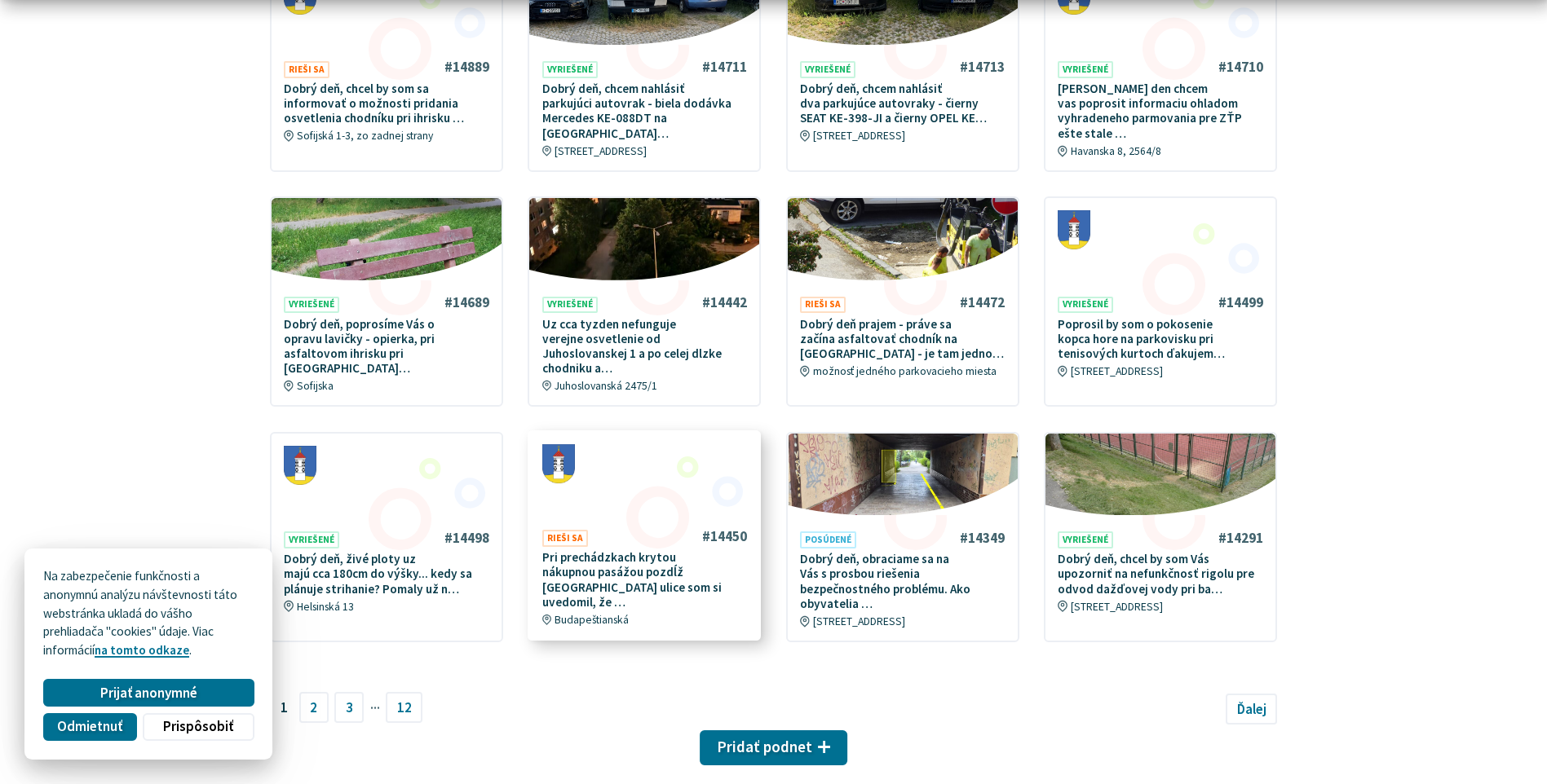
click at [593, 550] on p "Pri prechádzkach krytou nákupnou pasážou pozdĺž [GEOGRAPHIC_DATA] ulice som si …" at bounding box center [645, 580] width 205 height 59
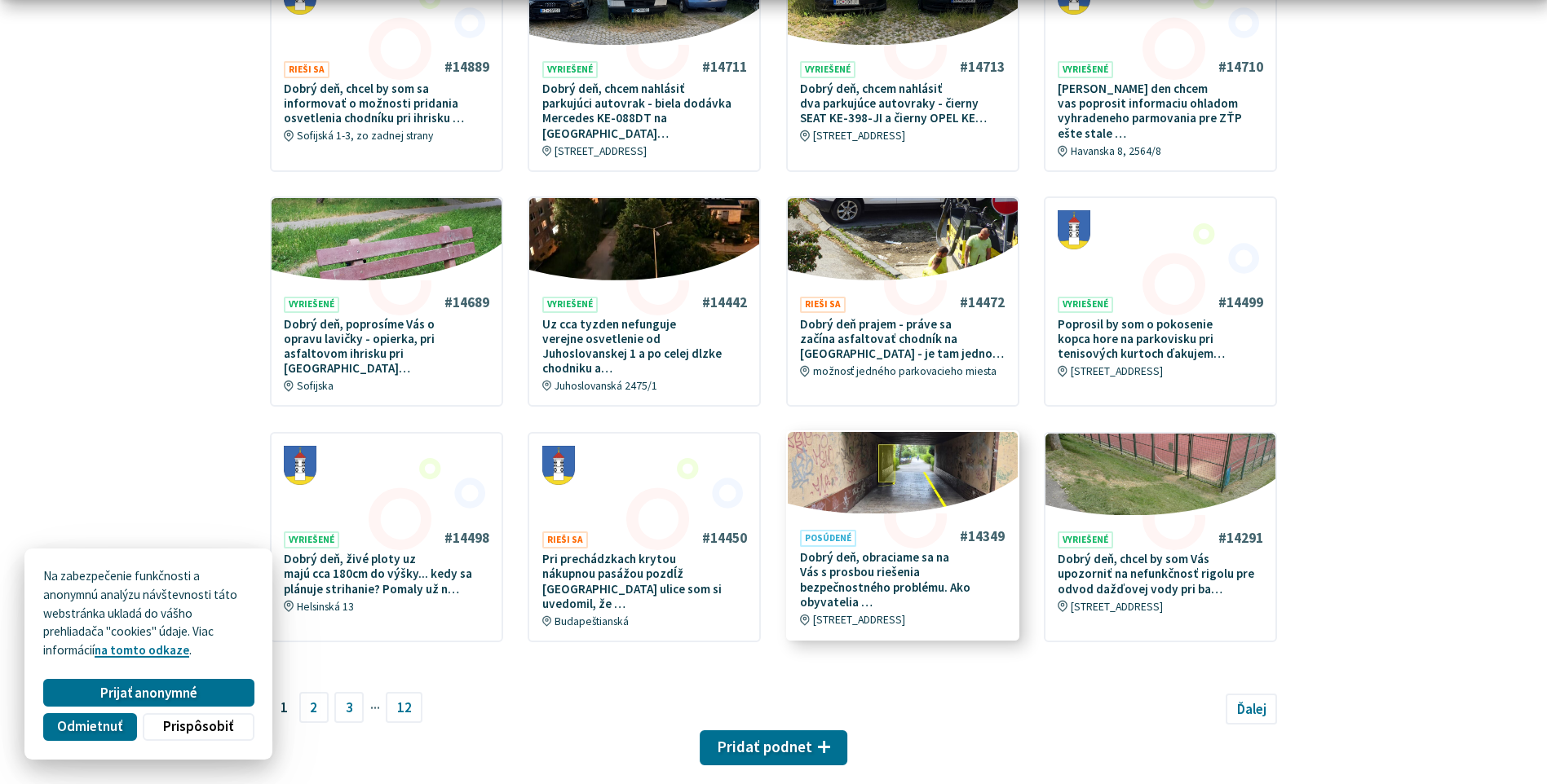
click at [817, 550] on p "Dobrý deň, obraciame sa na Vás s prosbou riešenia bezpečnostného problému. Ako …" at bounding box center [902, 580] width 205 height 59
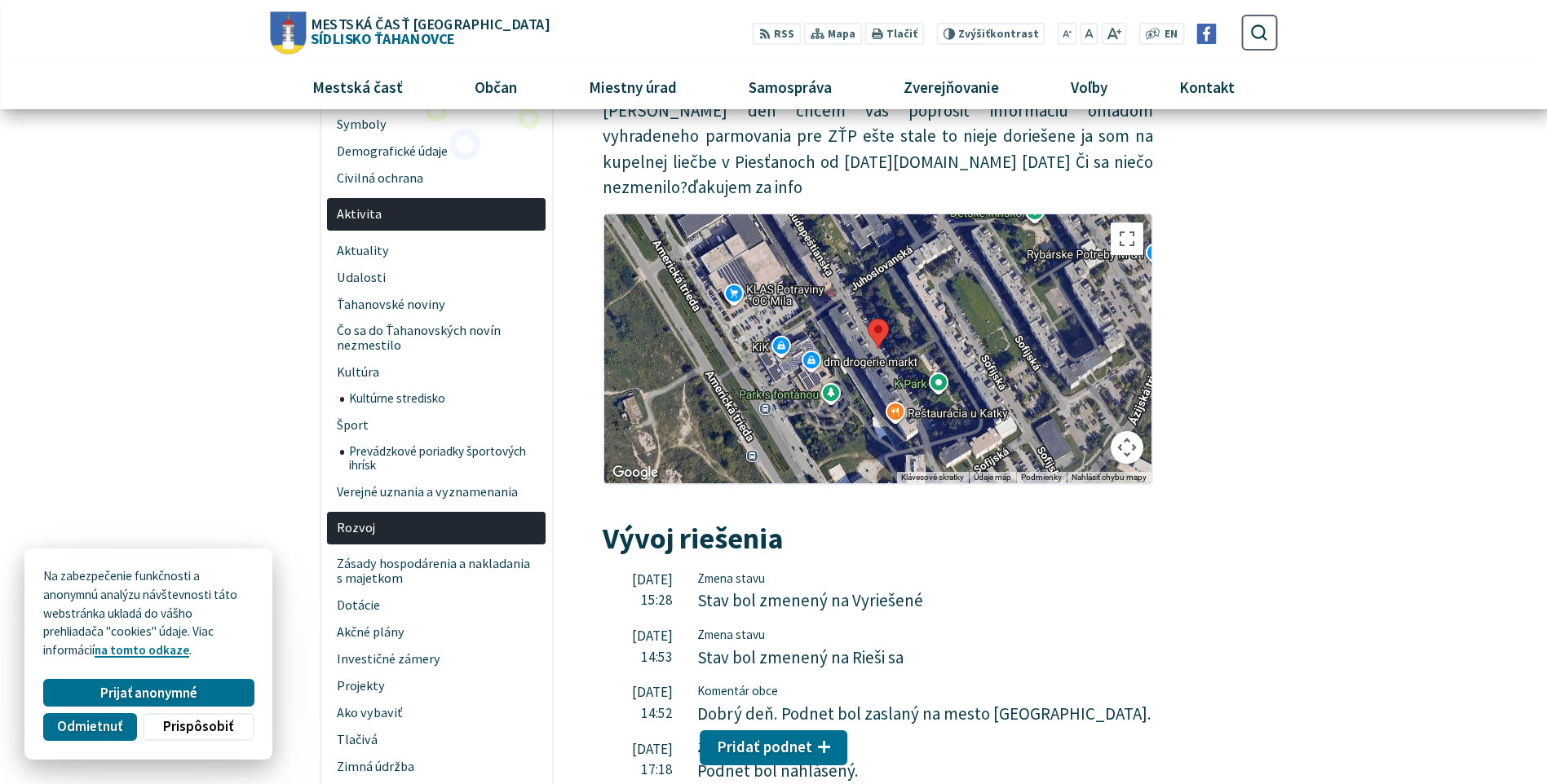
scroll to position [326, 0]
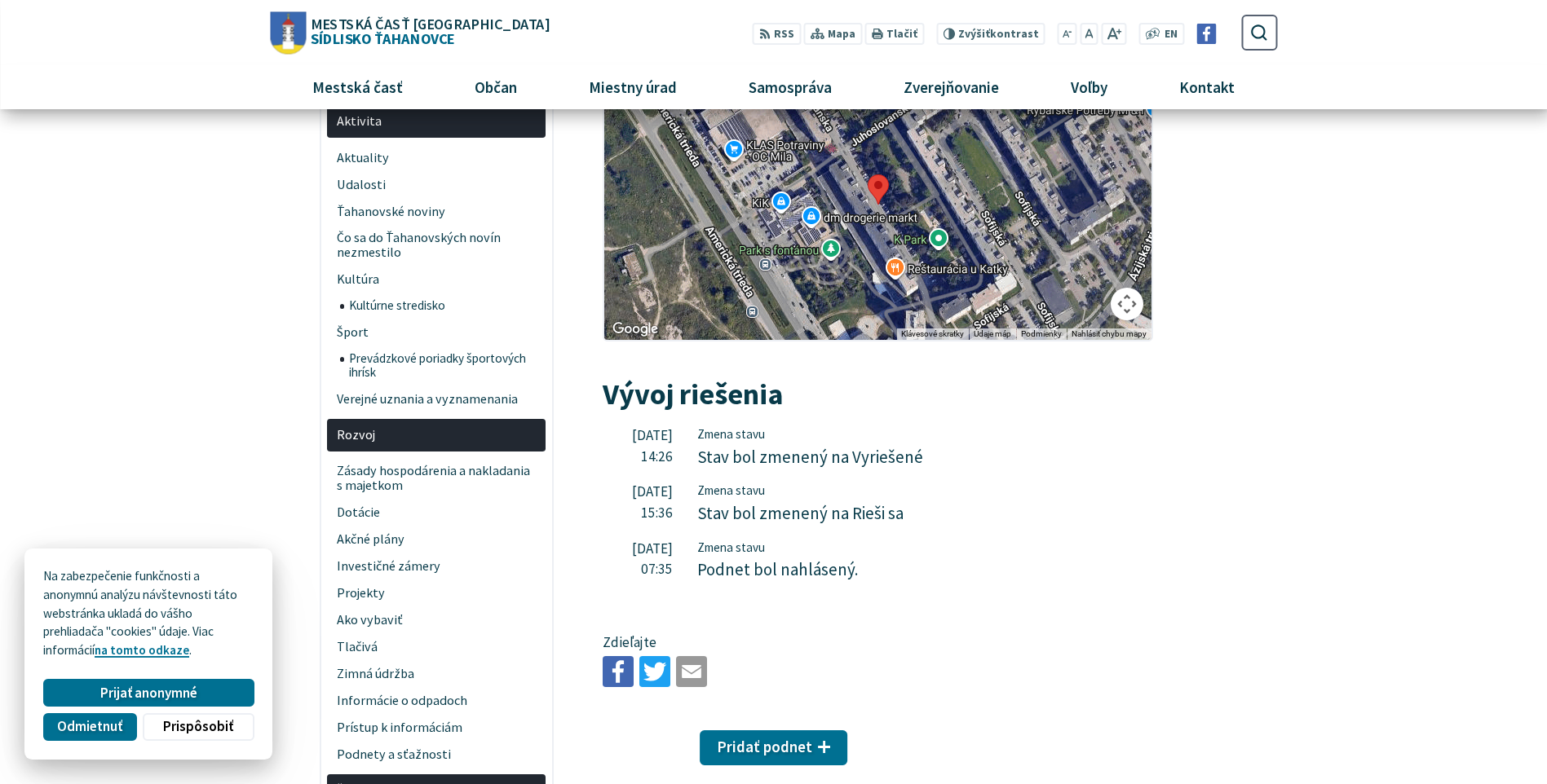
scroll to position [163, 0]
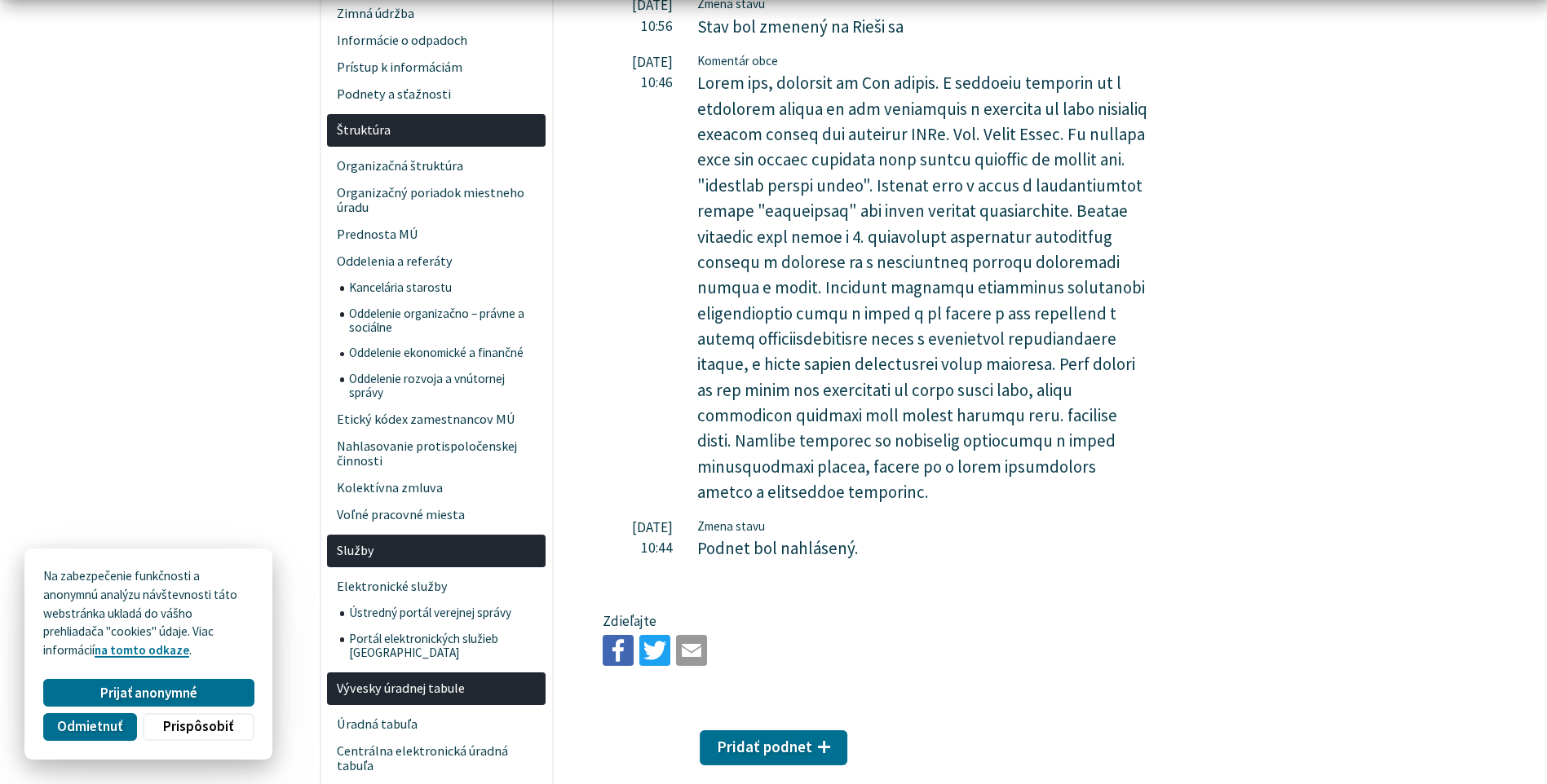
scroll to position [1059, 0]
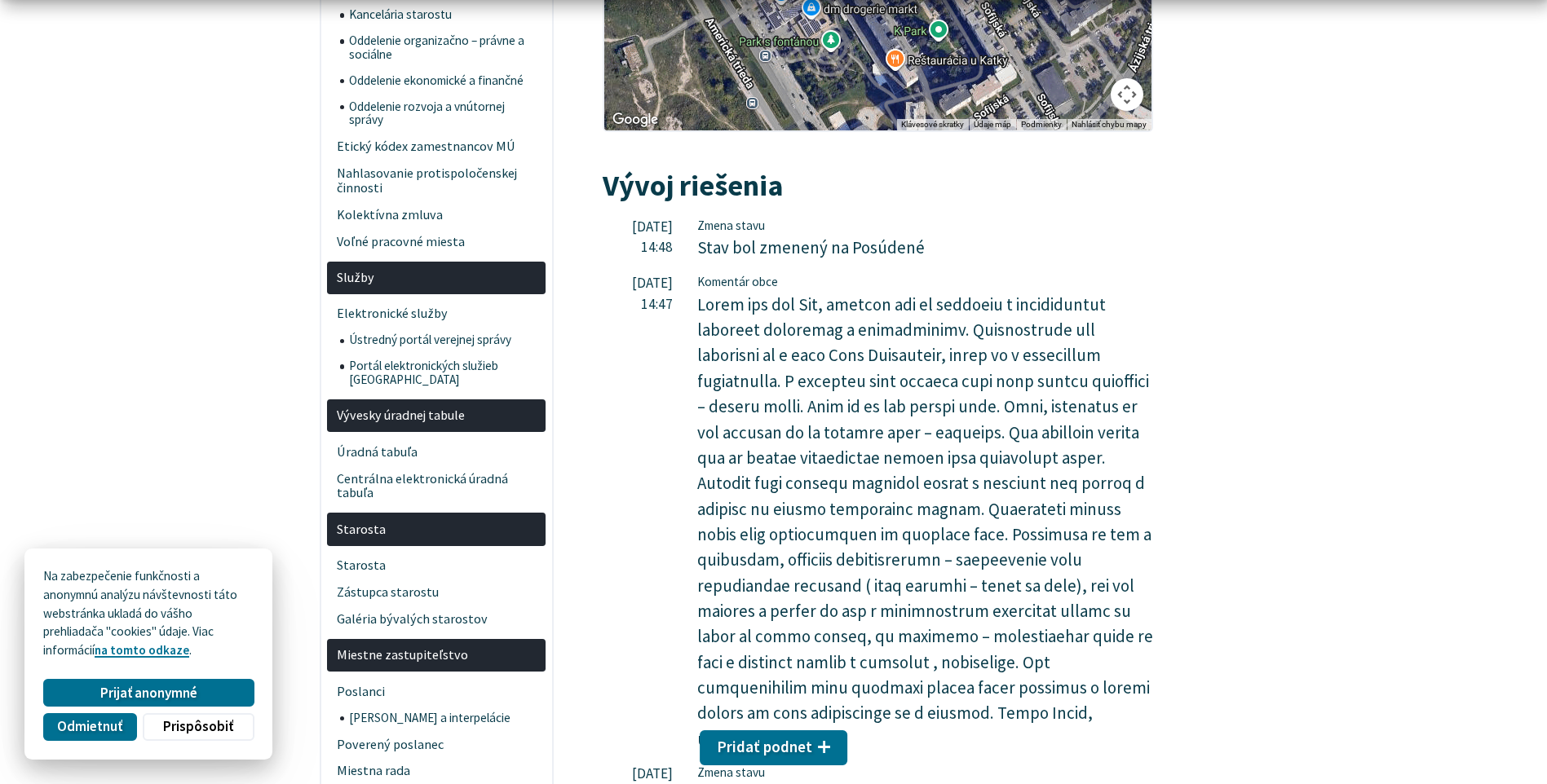
scroll to position [1467, 0]
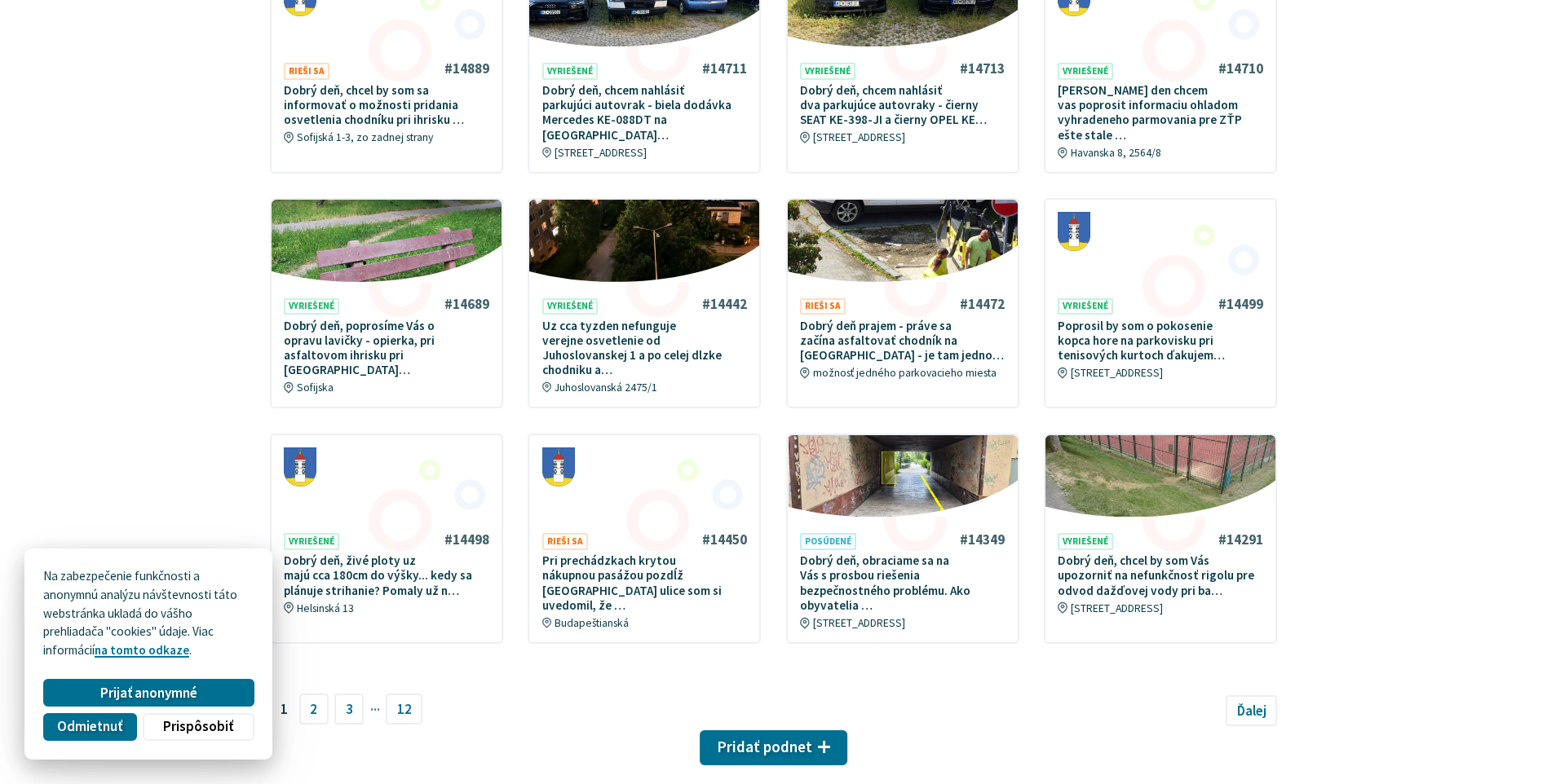
scroll to position [734, 0]
click at [312, 692] on link "2" at bounding box center [313, 707] width 30 height 31
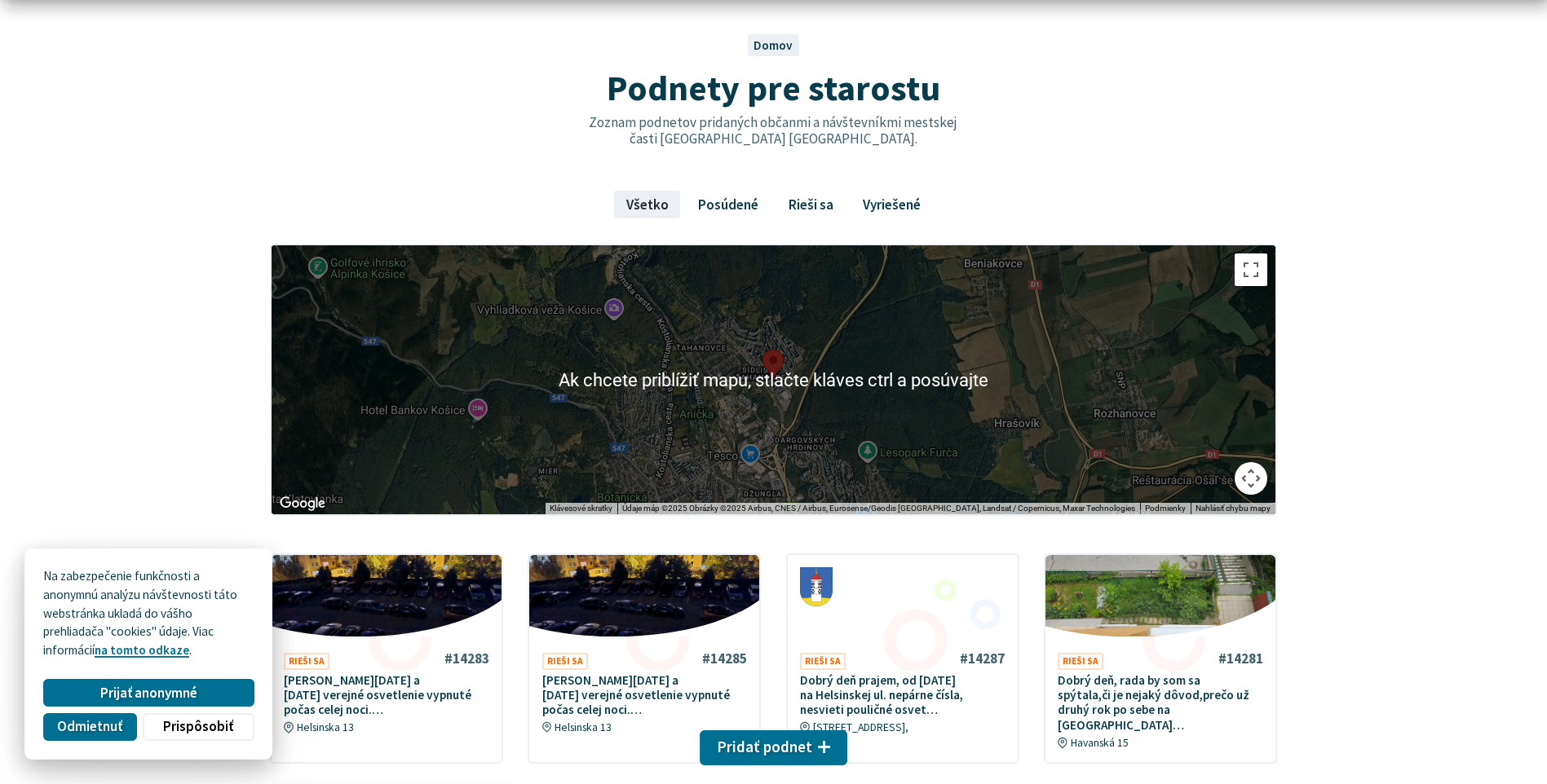
scroll to position [326, 0]
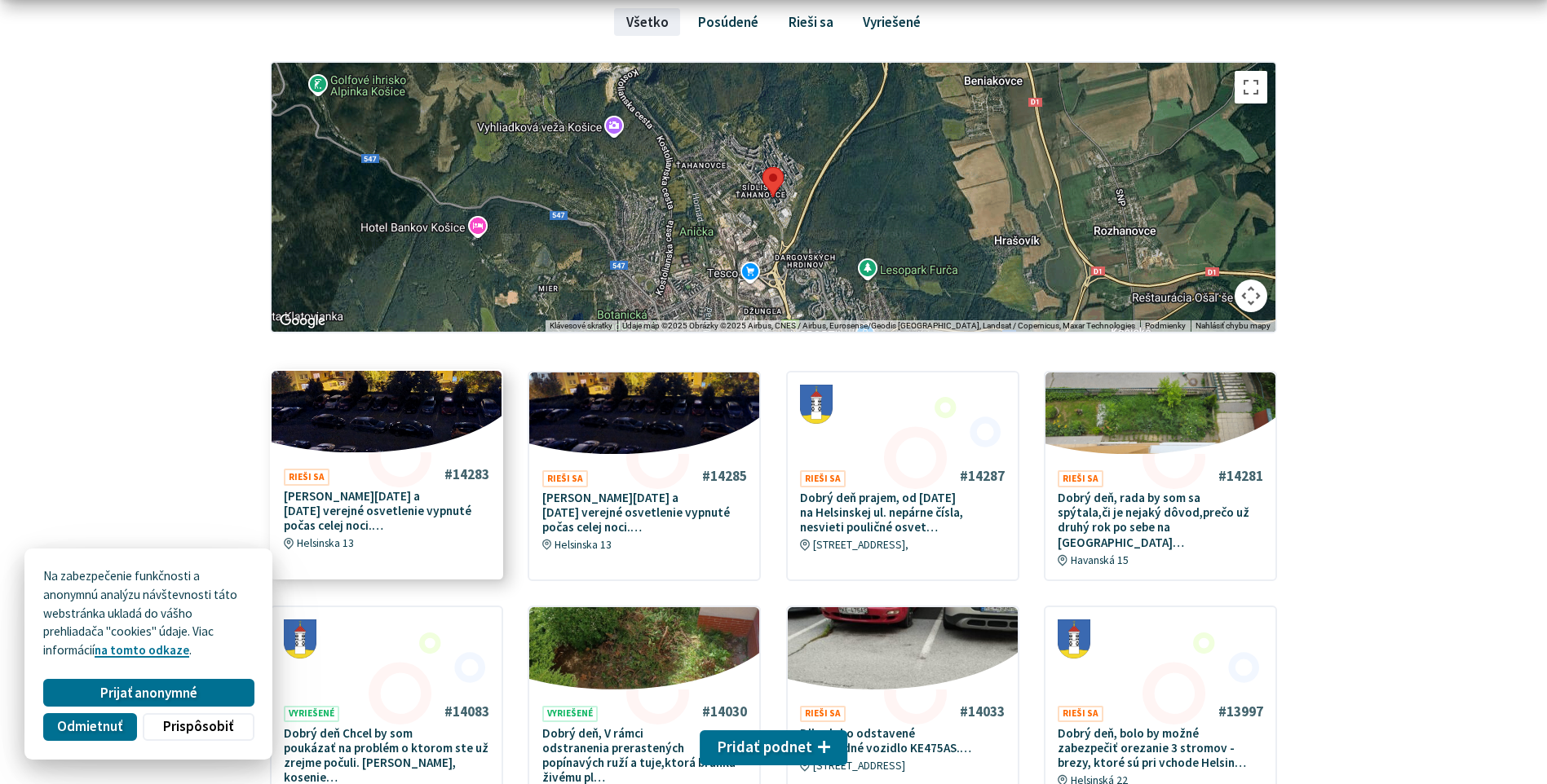
click at [429, 515] on p "Sobota 24.5 a Nedeľa 25.5 verejné osvetlenie vypnuté počas celej noci.…" at bounding box center [386, 511] width 205 height 45
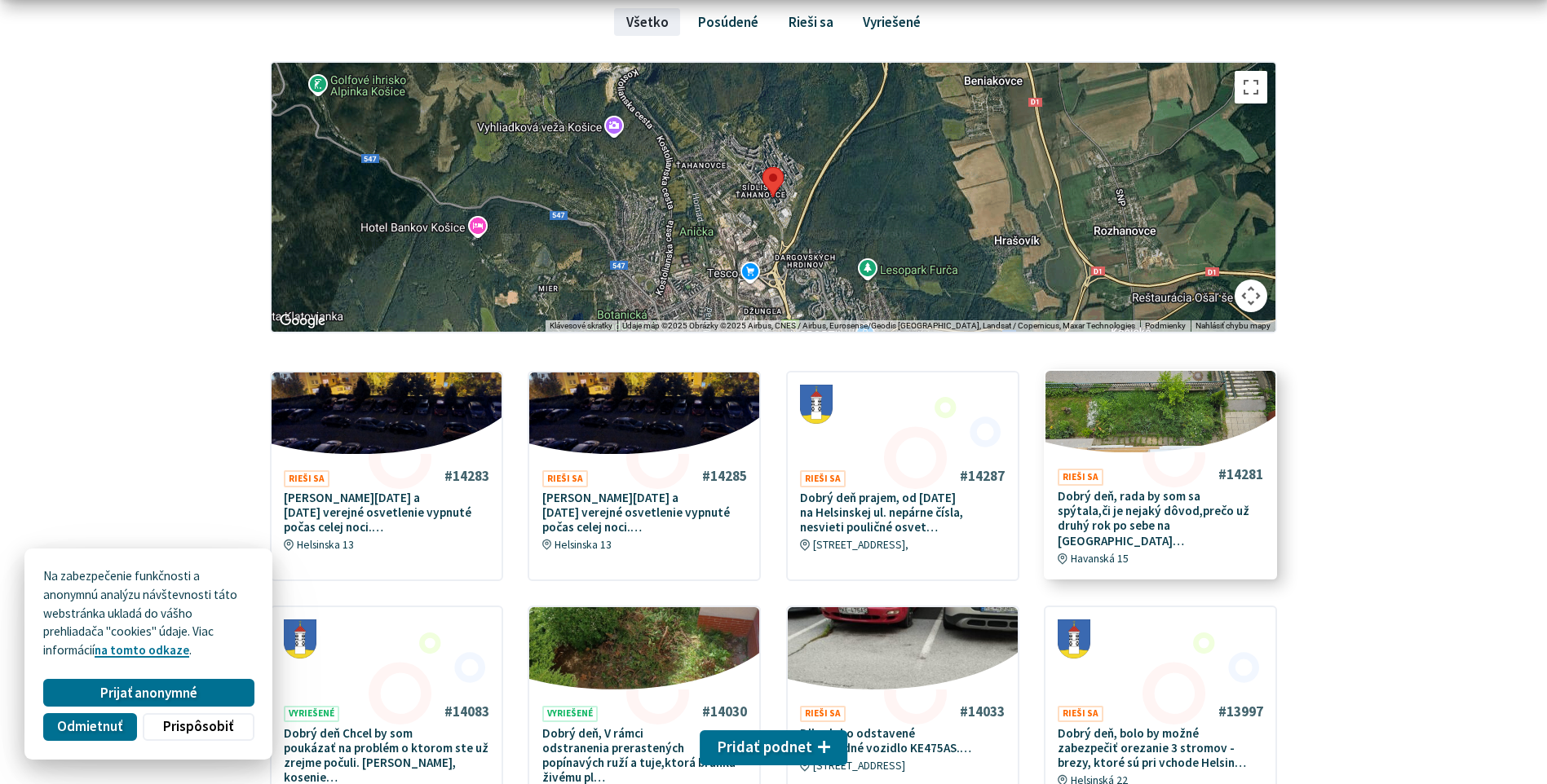
click at [1081, 509] on p "Dobrý deň, rada by som sa spýtala,či je nejaký dôvod,prečo už druhý rok po sebe…" at bounding box center [1160, 518] width 205 height 59
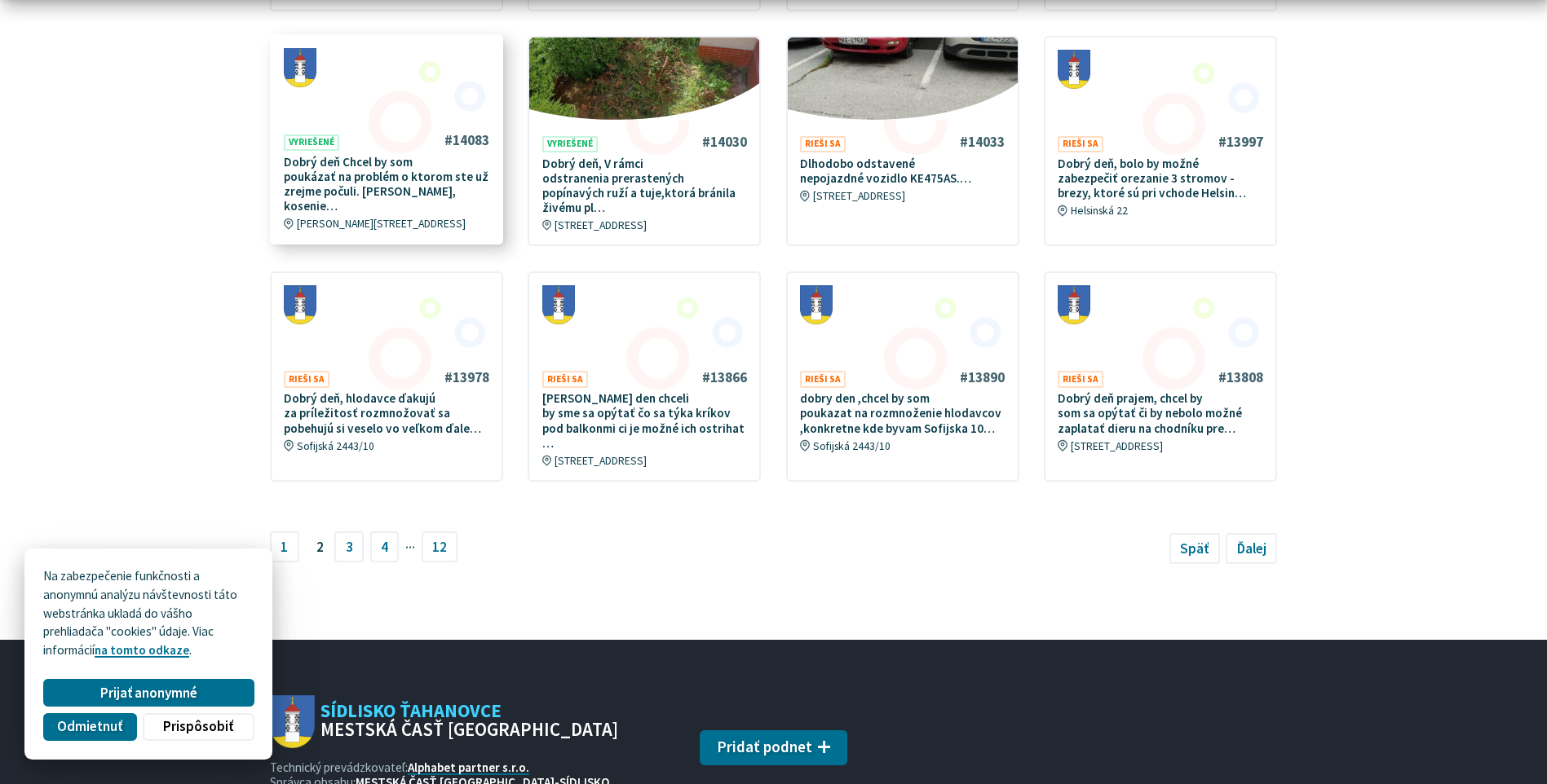
scroll to position [897, 0]
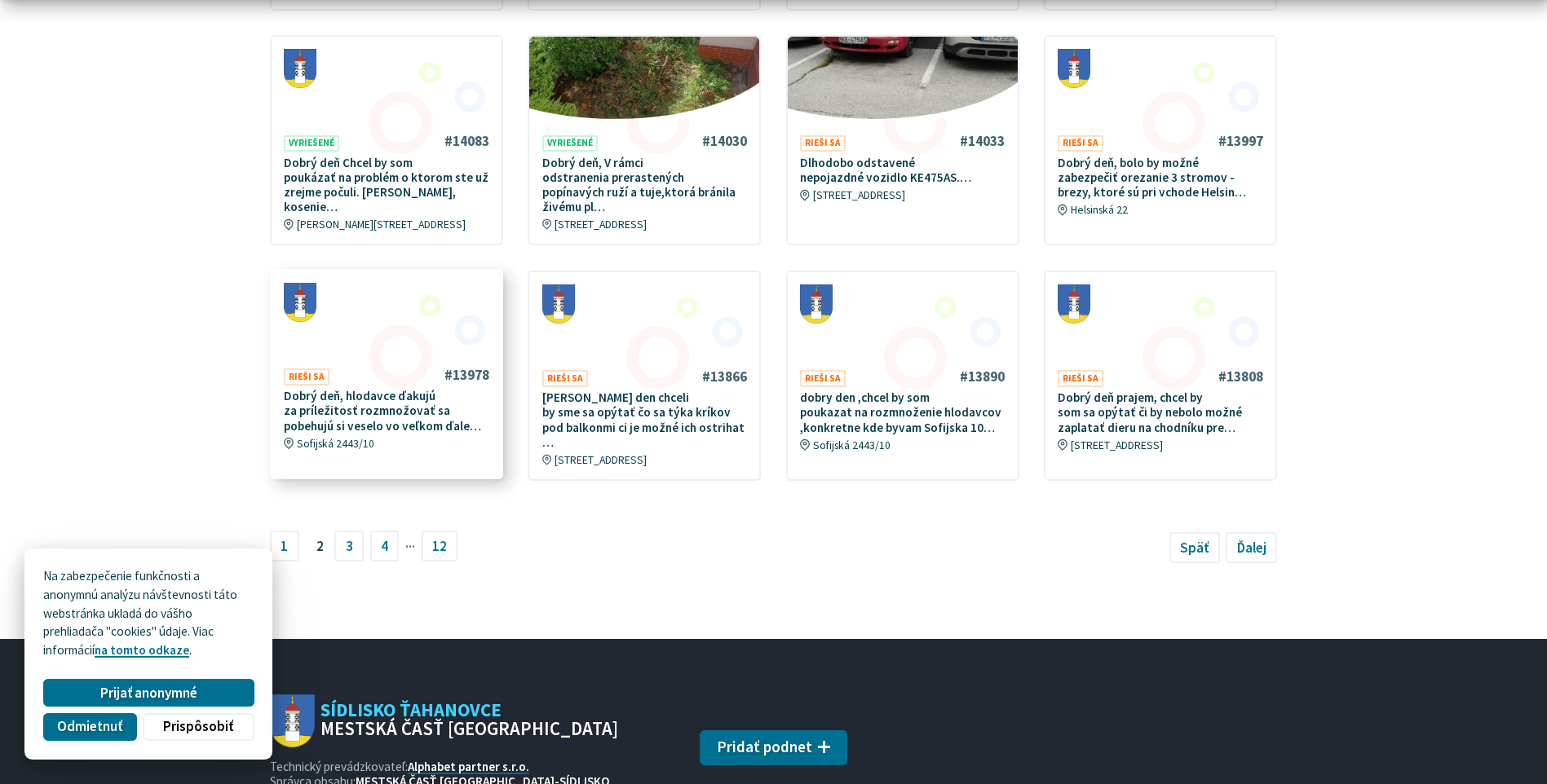
click at [396, 394] on p "Dobrý deň, hlodavce ďakujú za príležitosť rozmnožovať sa pobehujú si veselo vo …" at bounding box center [386, 411] width 205 height 45
click at [385, 529] on link "4" at bounding box center [384, 545] width 30 height 31
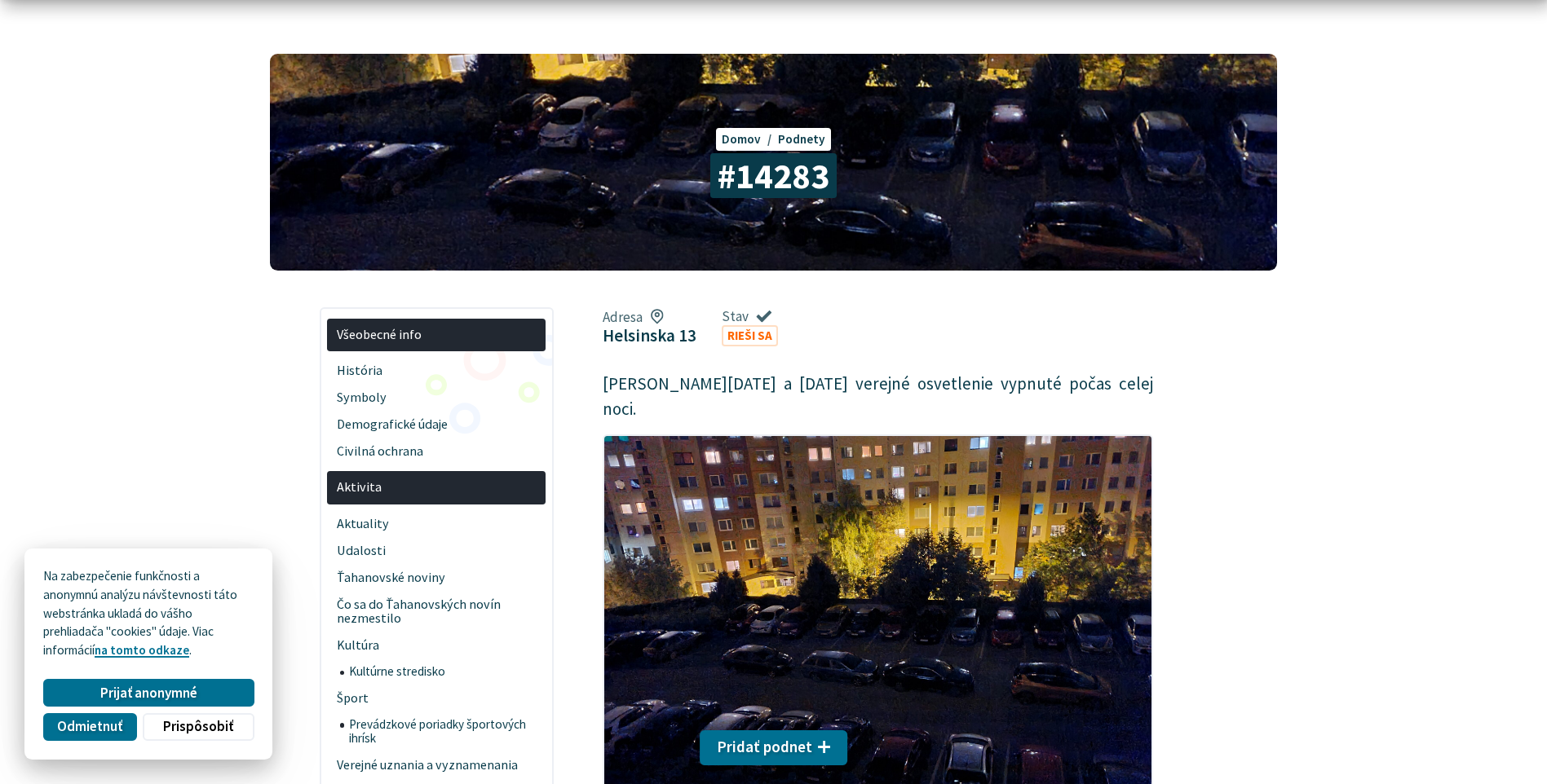
scroll to position [326, 0]
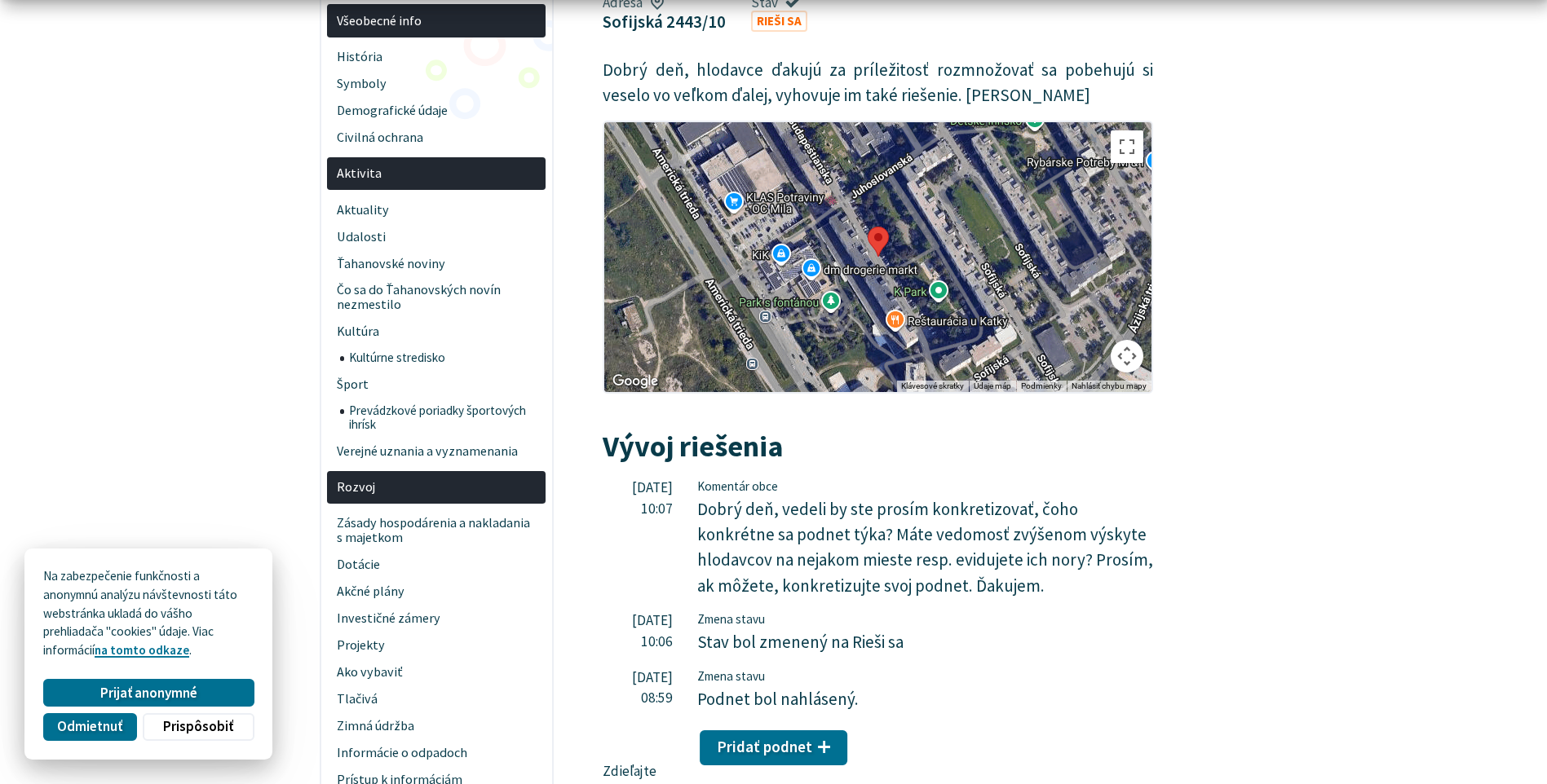
scroll to position [408, 0]
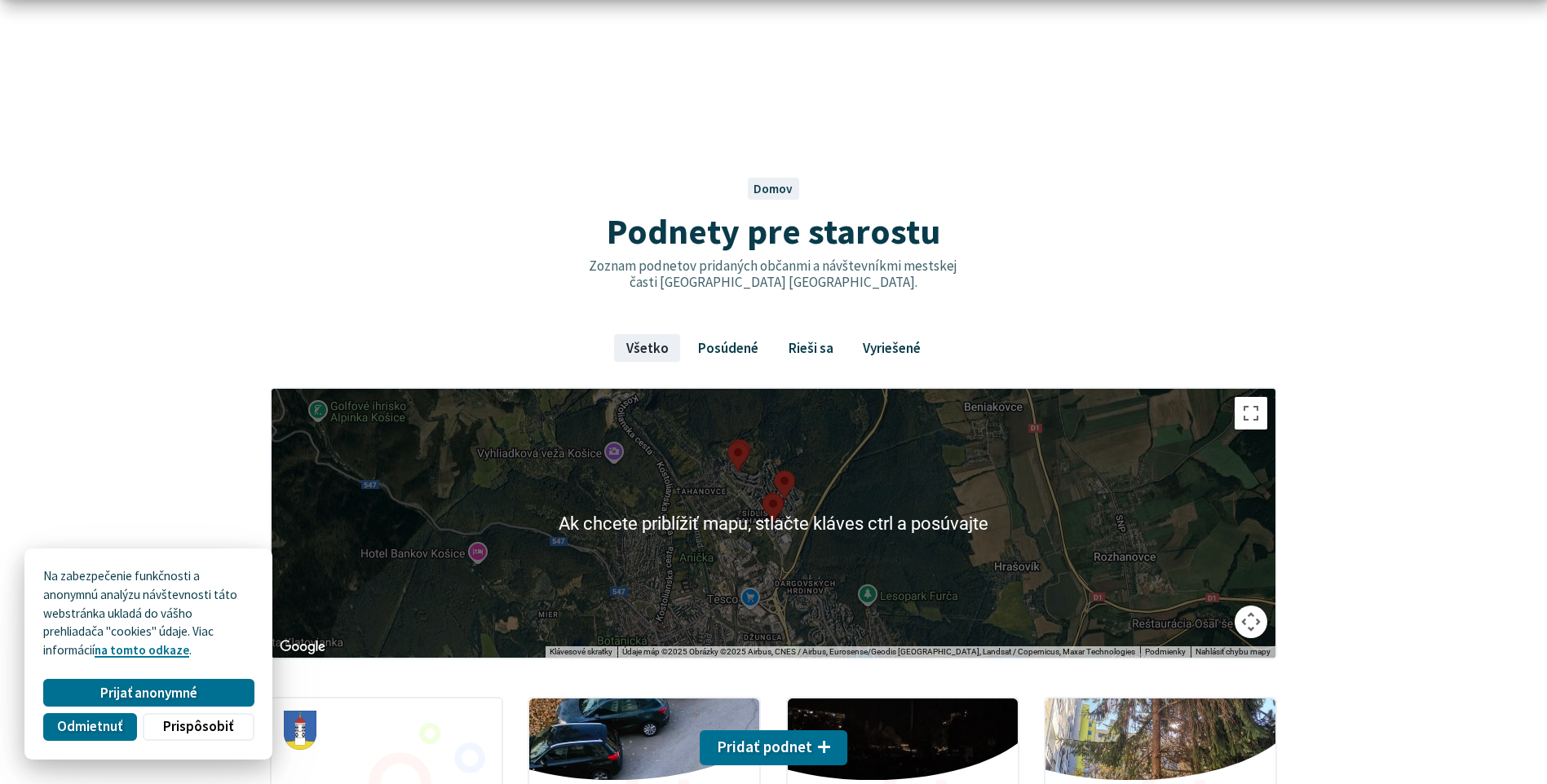
scroll to position [326, 0]
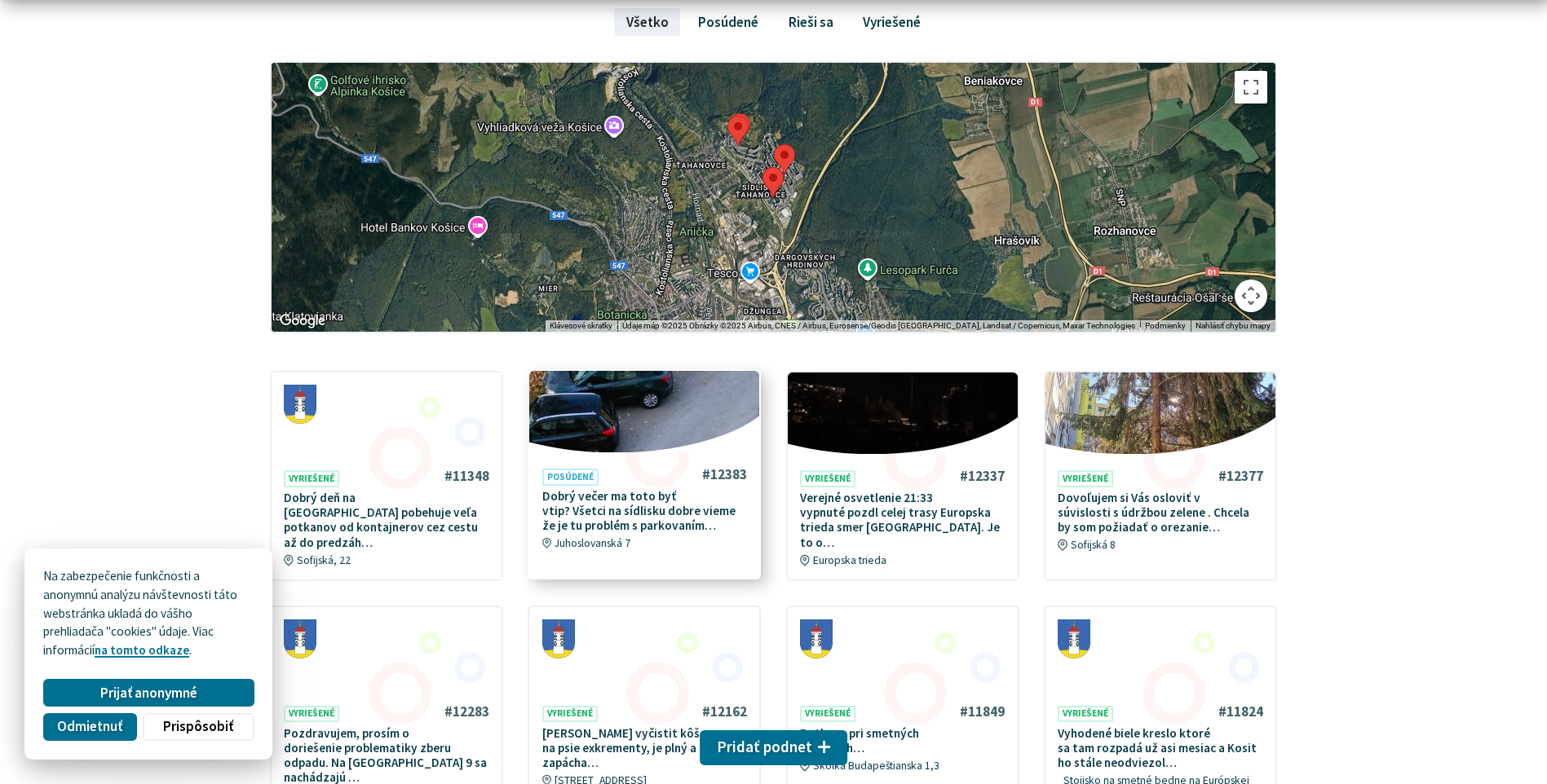
click at [651, 518] on p "Dobrý večer ma toto byť vtip? Všetci na sídlisku dobre vieme že je tu problém s…" at bounding box center [645, 511] width 205 height 45
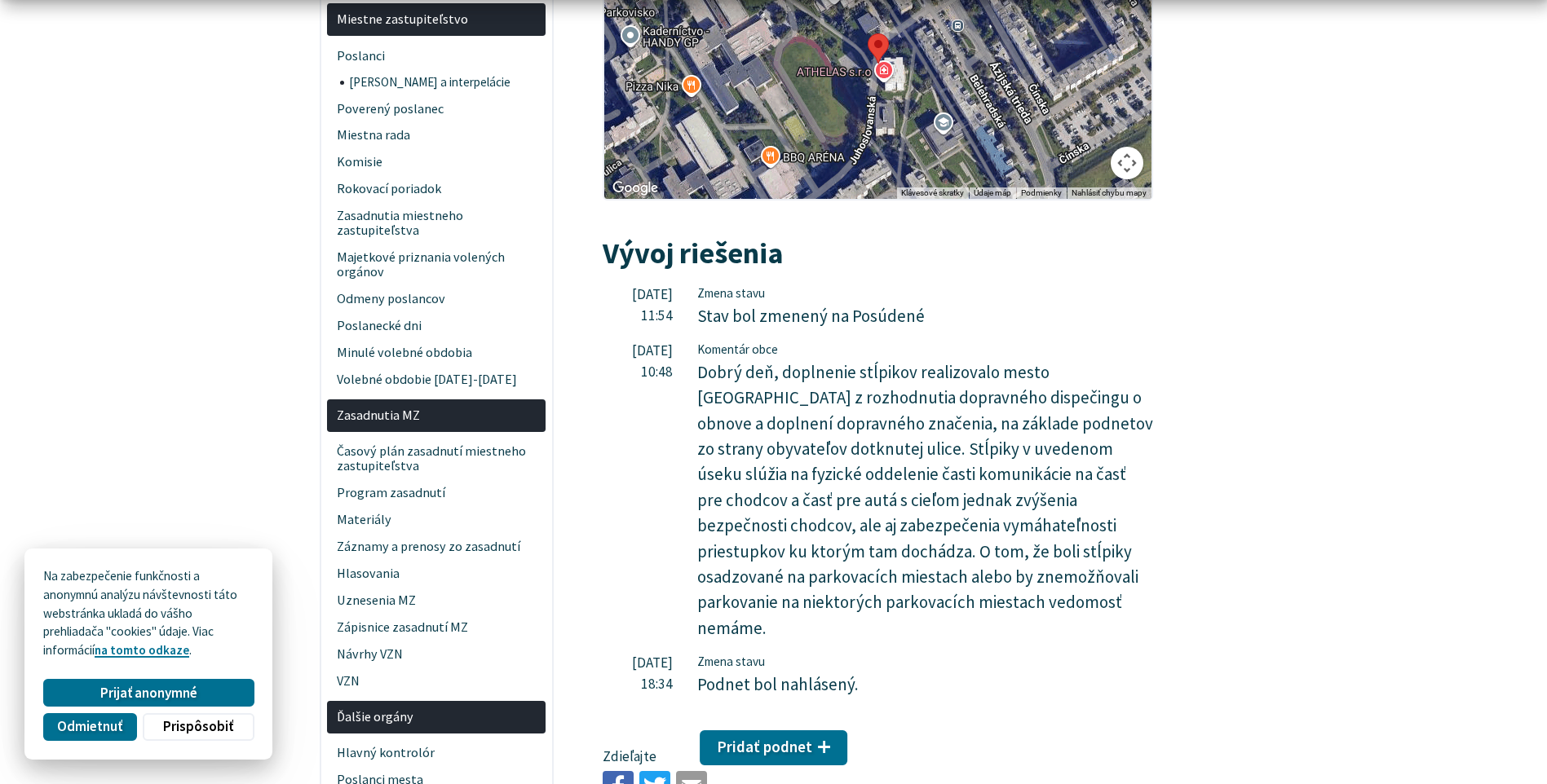
scroll to position [2038, 0]
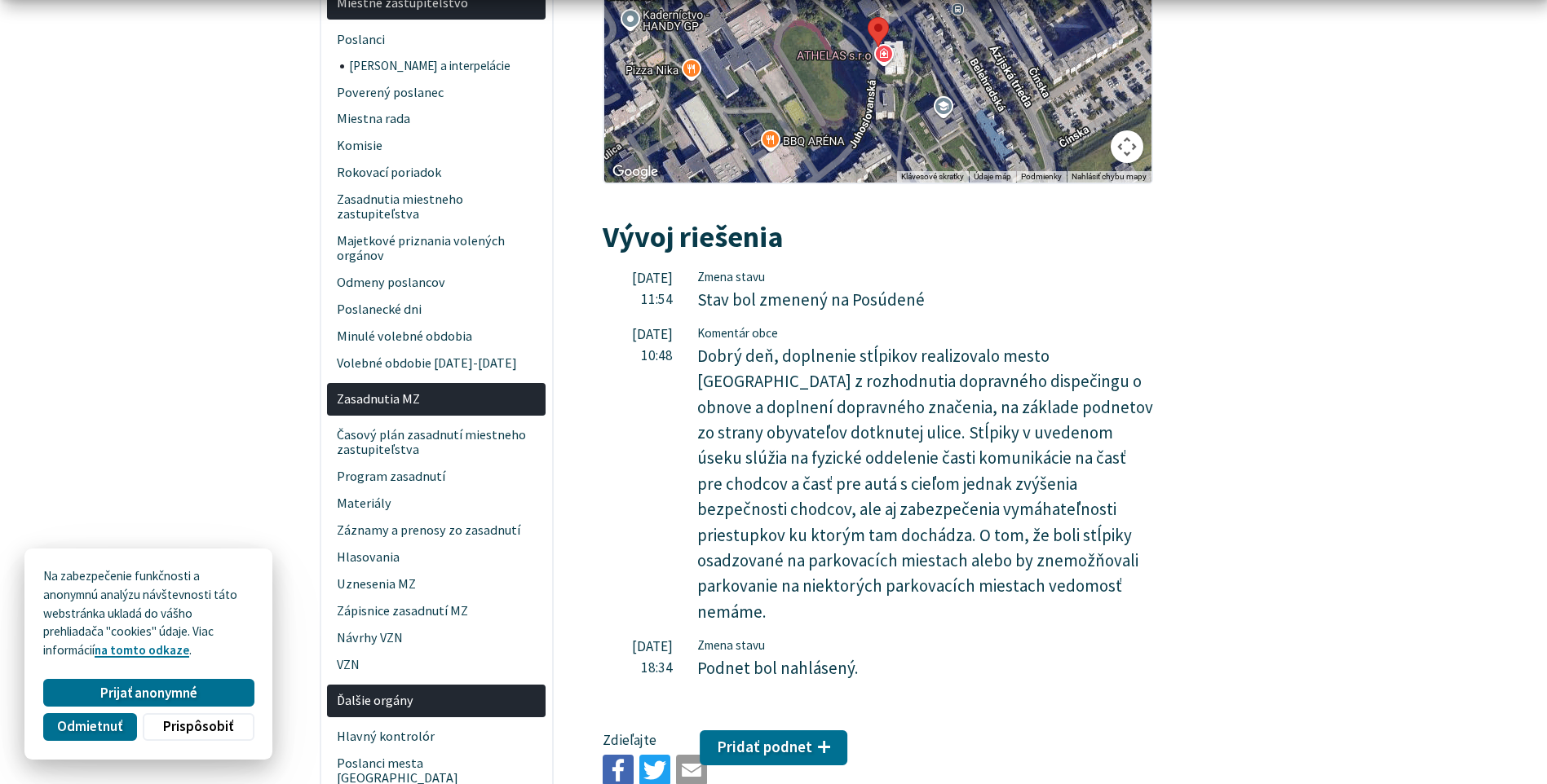
drag, startPoint x: 10, startPoint y: 0, endPoint x: 82, endPoint y: 175, distance: 189.2
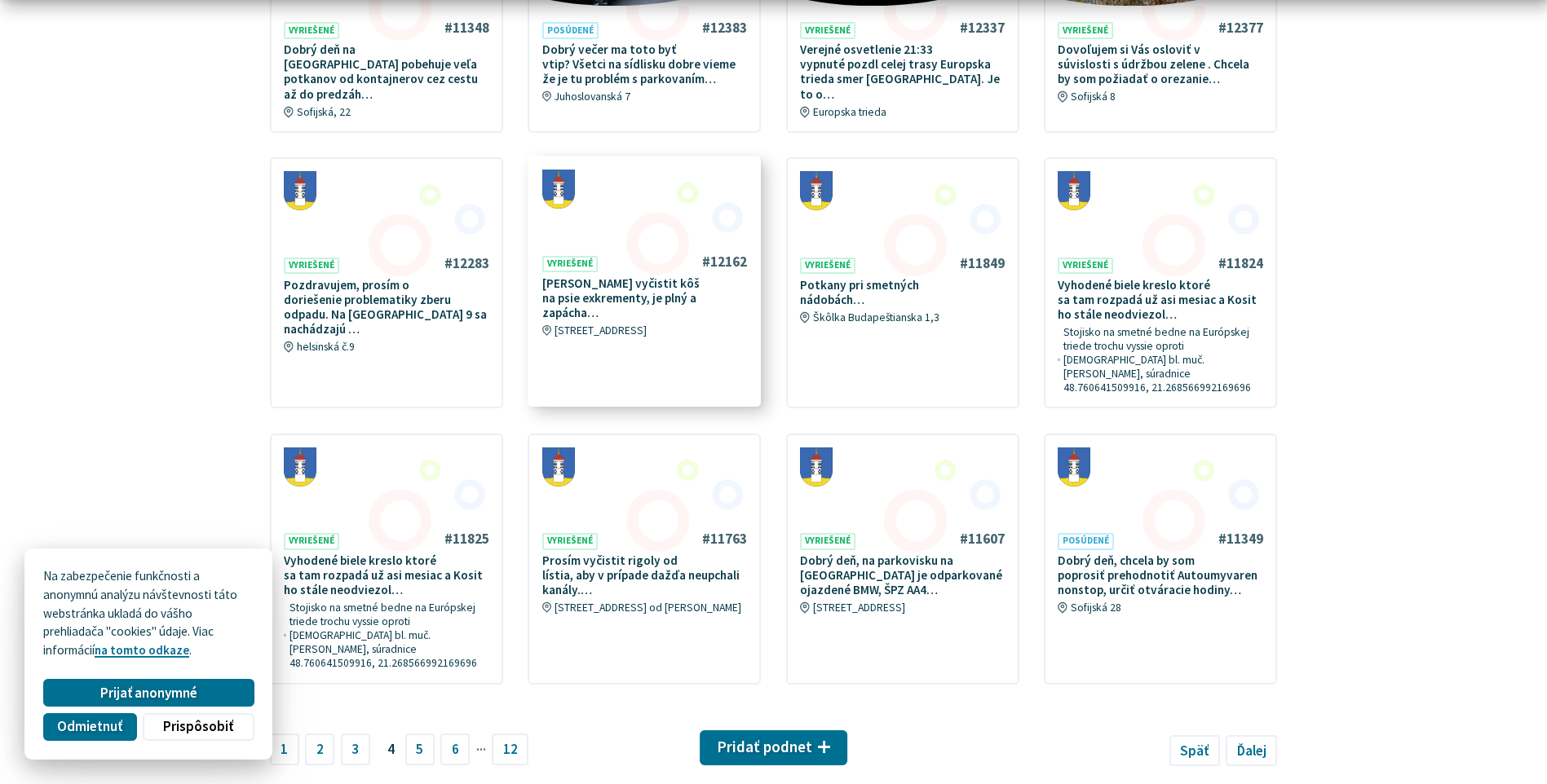
scroll to position [897, 0]
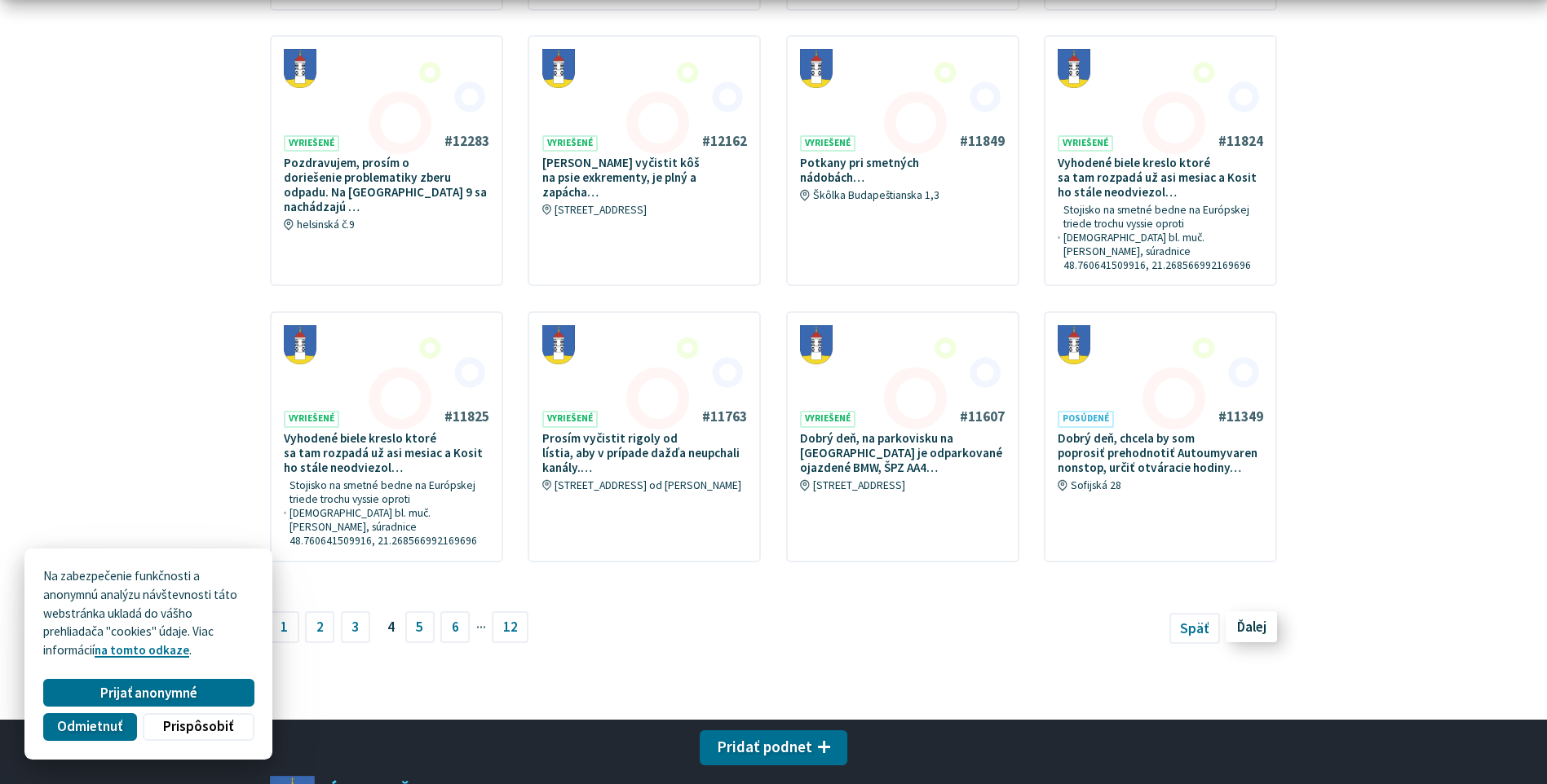
click at [1251, 617] on span "Ďalej" at bounding box center [1252, 626] width 30 height 18
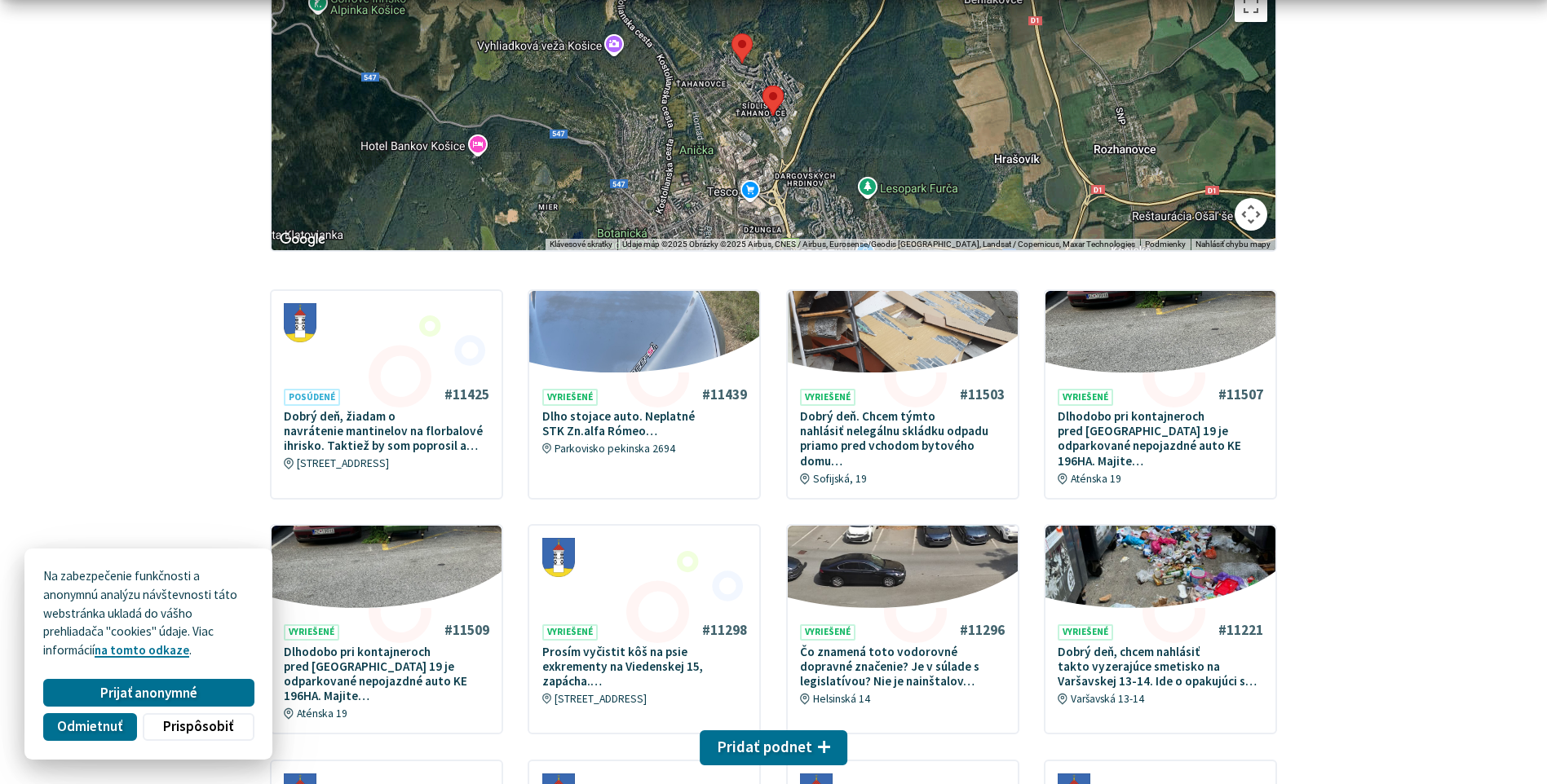
scroll to position [489, 0]
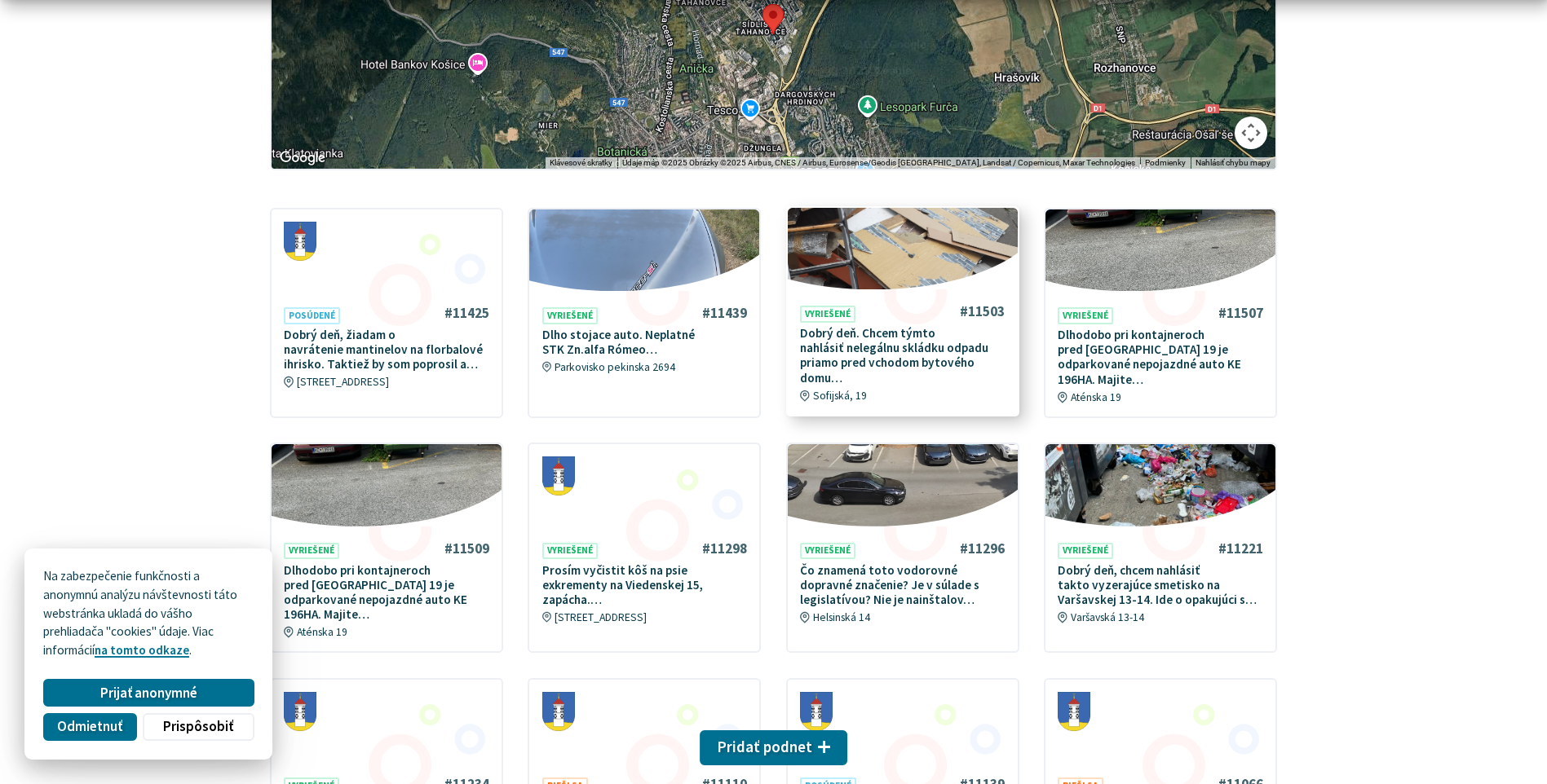
click at [883, 336] on p "Dobrý deň. Chcem týmto nahlásiť nelegálnu skládku odpadu priamo pred vchodom by…" at bounding box center [902, 356] width 205 height 59
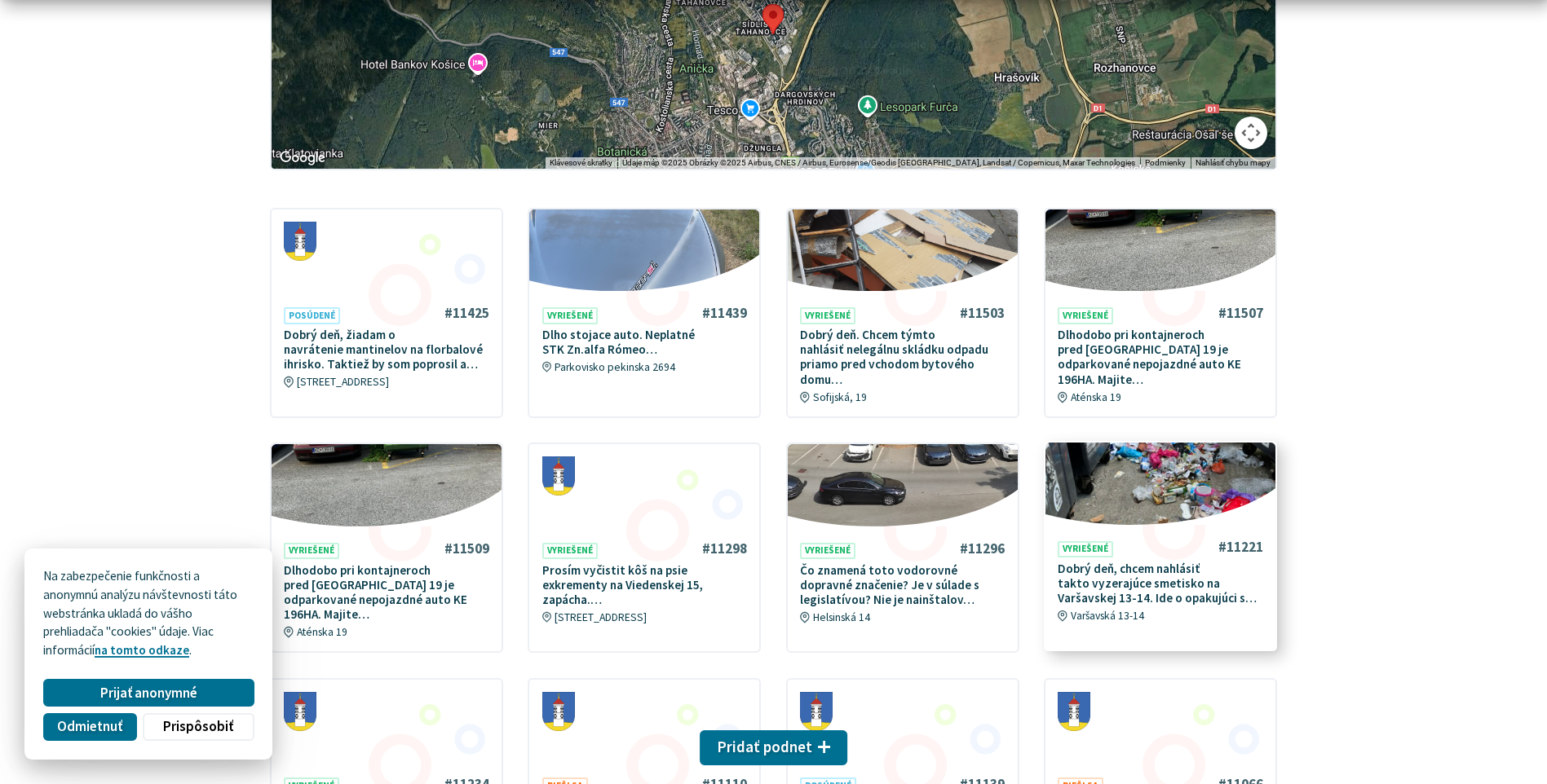
click at [1169, 494] on img at bounding box center [1160, 483] width 264 height 95
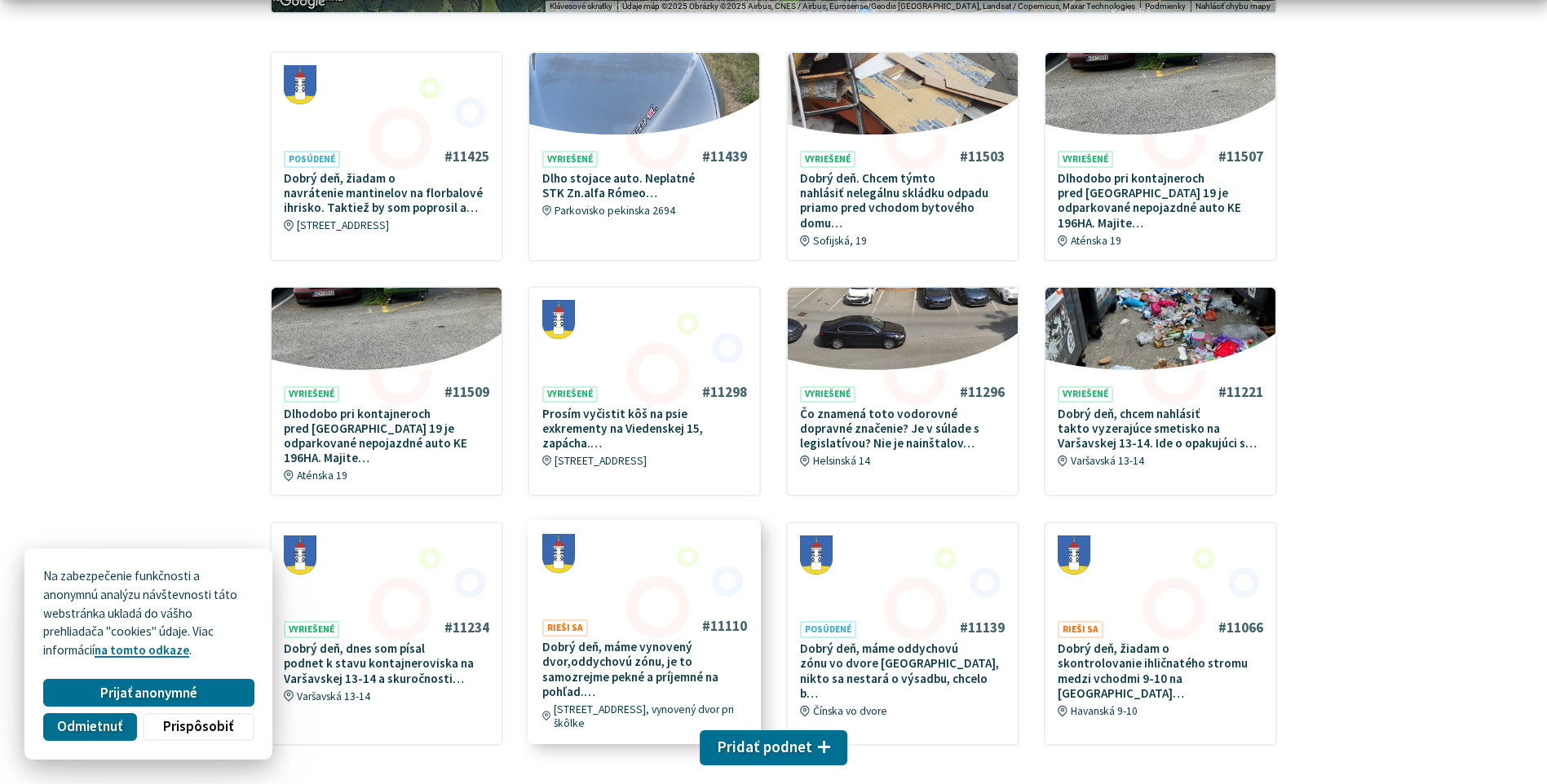
scroll to position [816, 0]
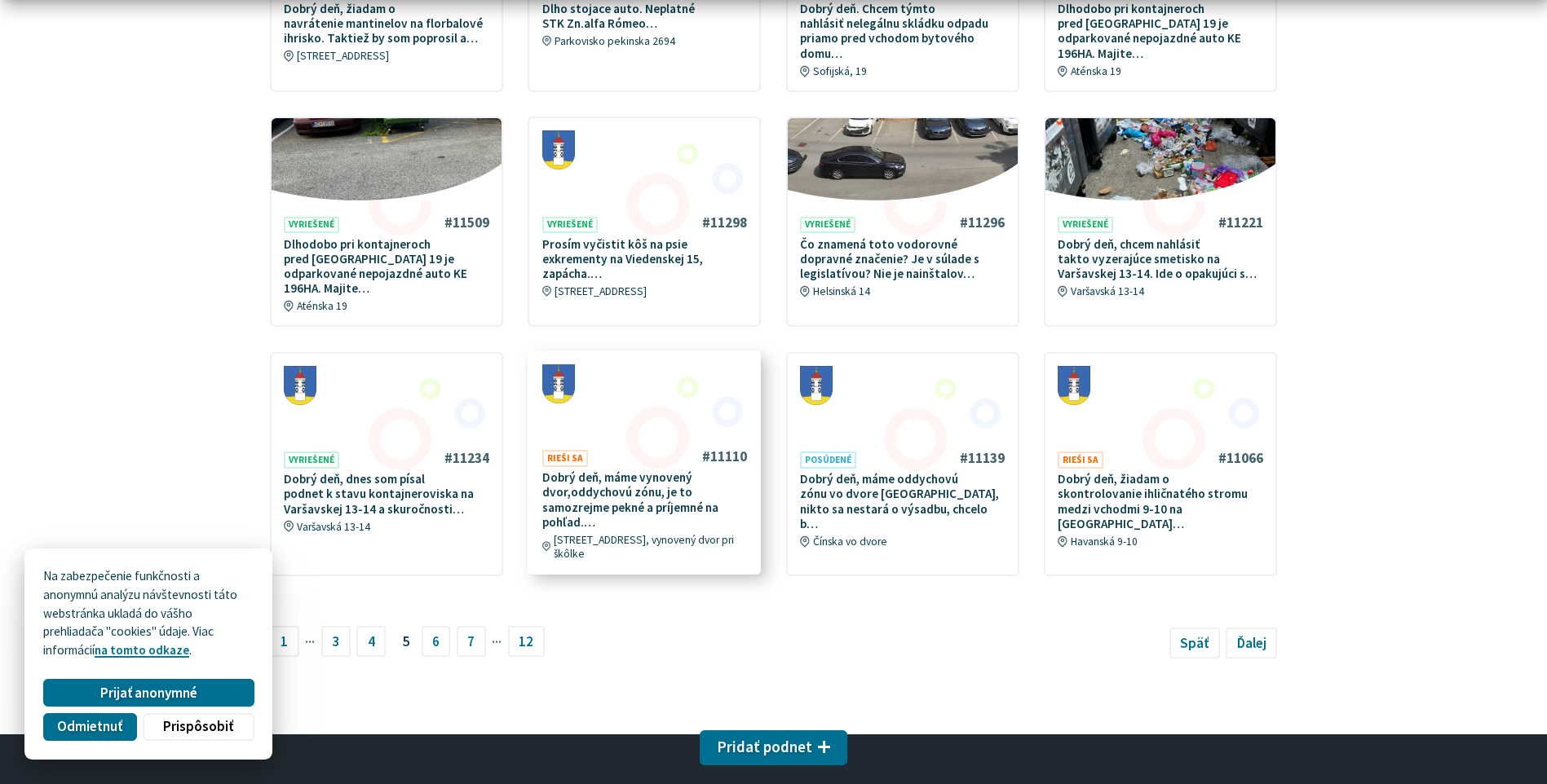
click at [637, 470] on p "Dobrý deň, máme vynovený dvor,oddychovú zónu, je to samozrejme pekné a príjemné…" at bounding box center [645, 500] width 205 height 59
click at [921, 470] on p "Dobrý deň, máme oddychovú zónu vo dvore Čínska ulica, nikto sa nestará o výsadb…" at bounding box center [902, 500] width 205 height 59
click at [1249, 633] on span "Ďalej" at bounding box center [1252, 642] width 30 height 18
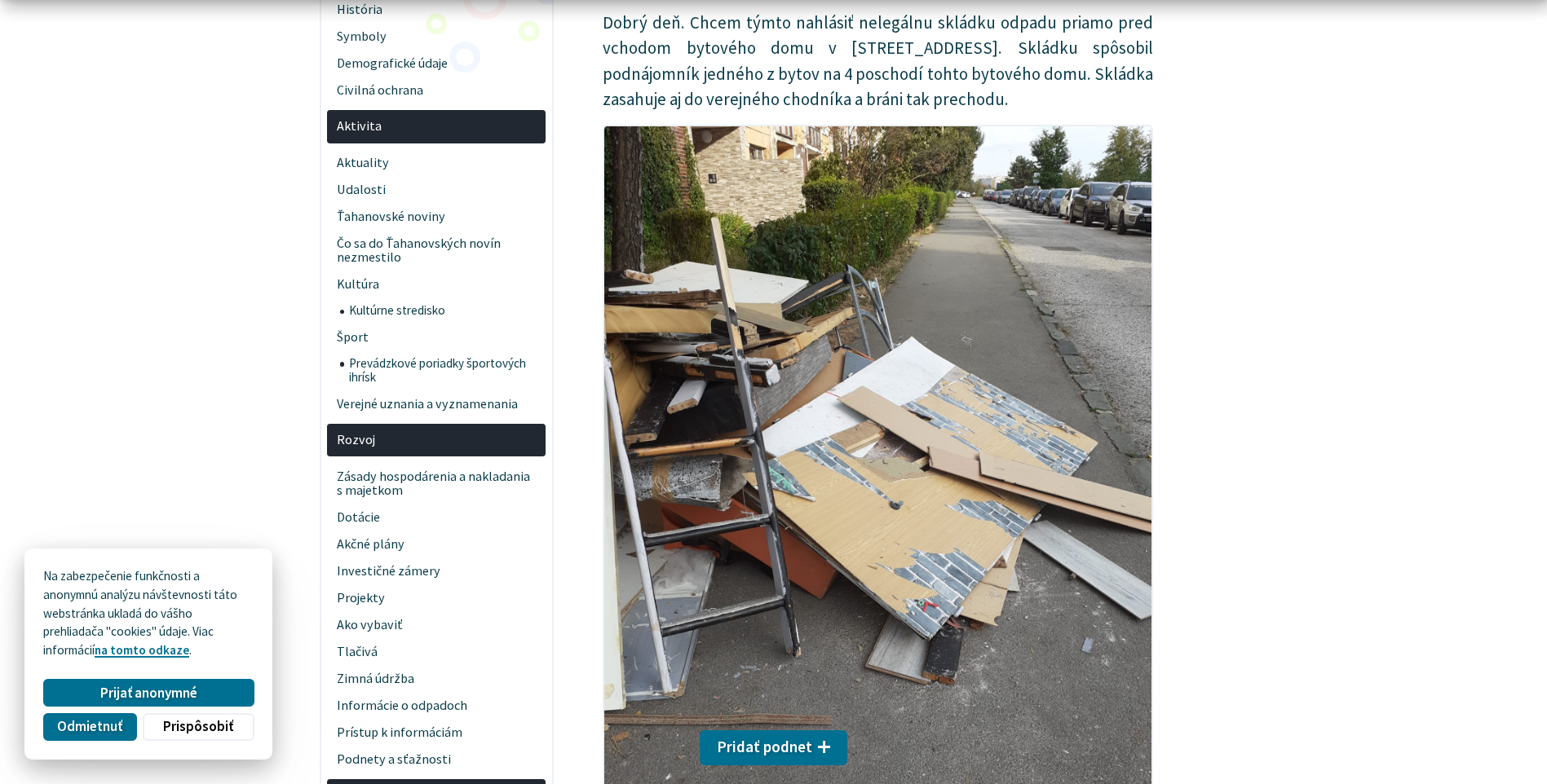
scroll to position [489, 0]
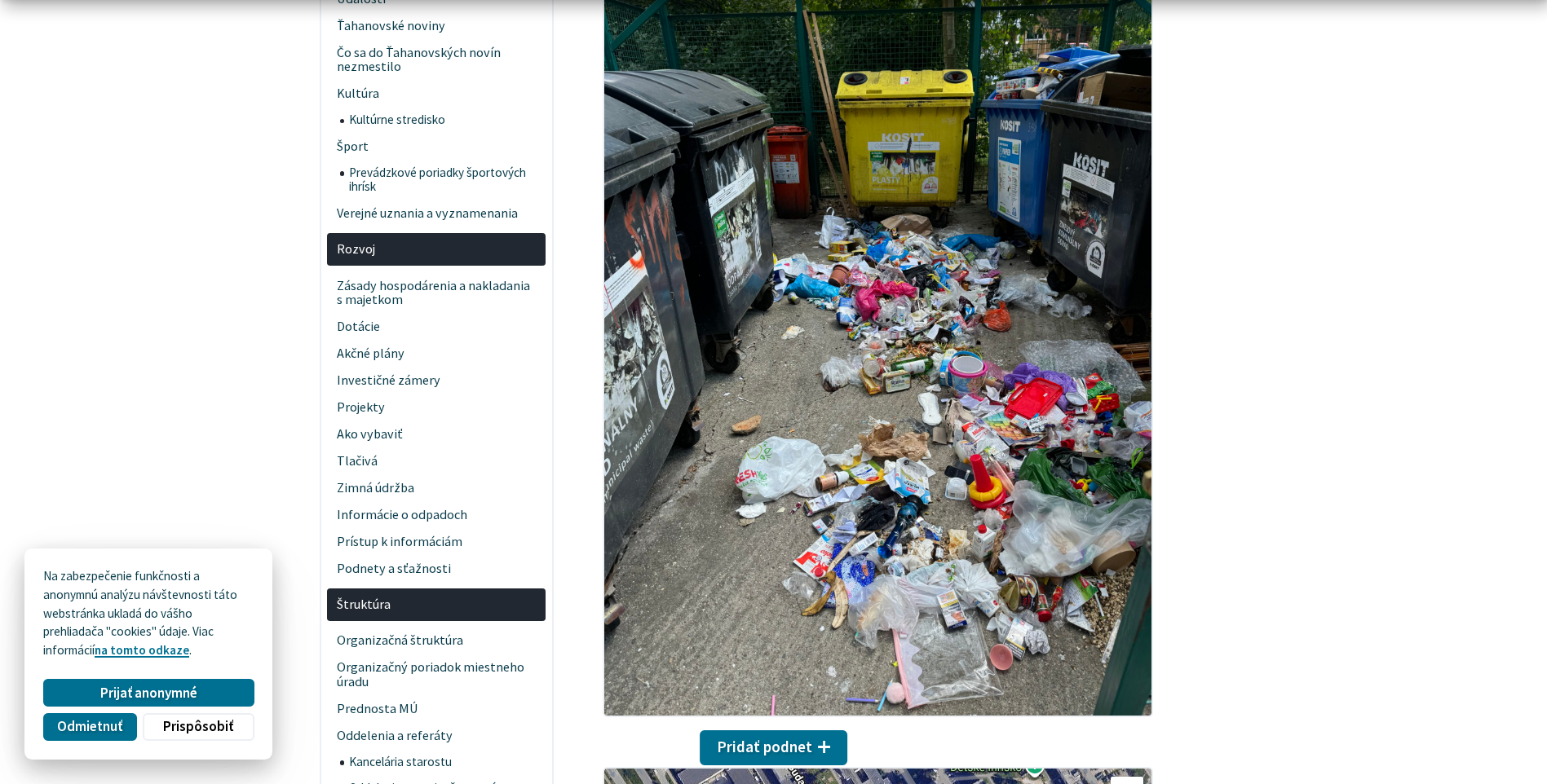
scroll to position [652, 0]
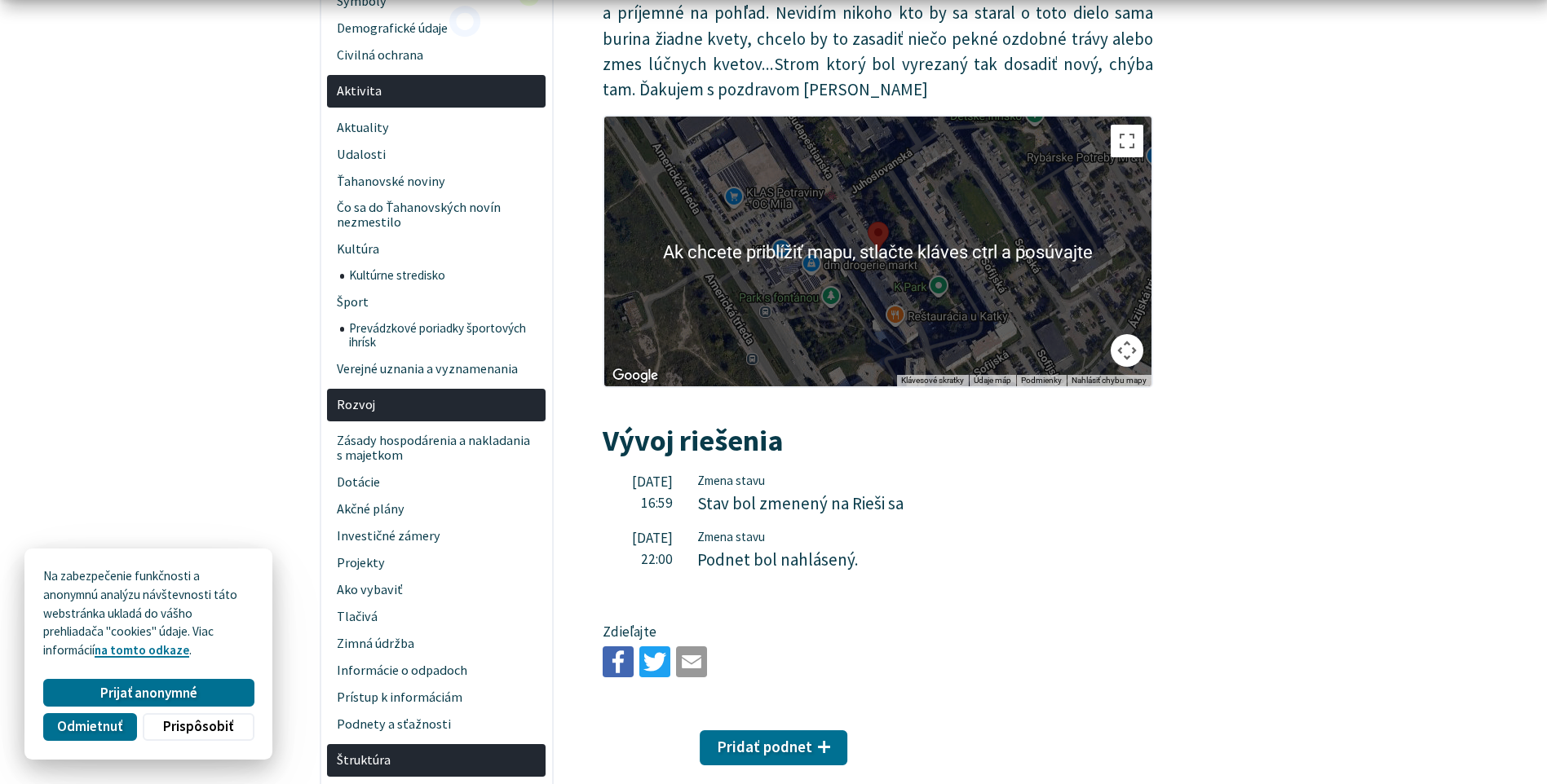
scroll to position [489, 0]
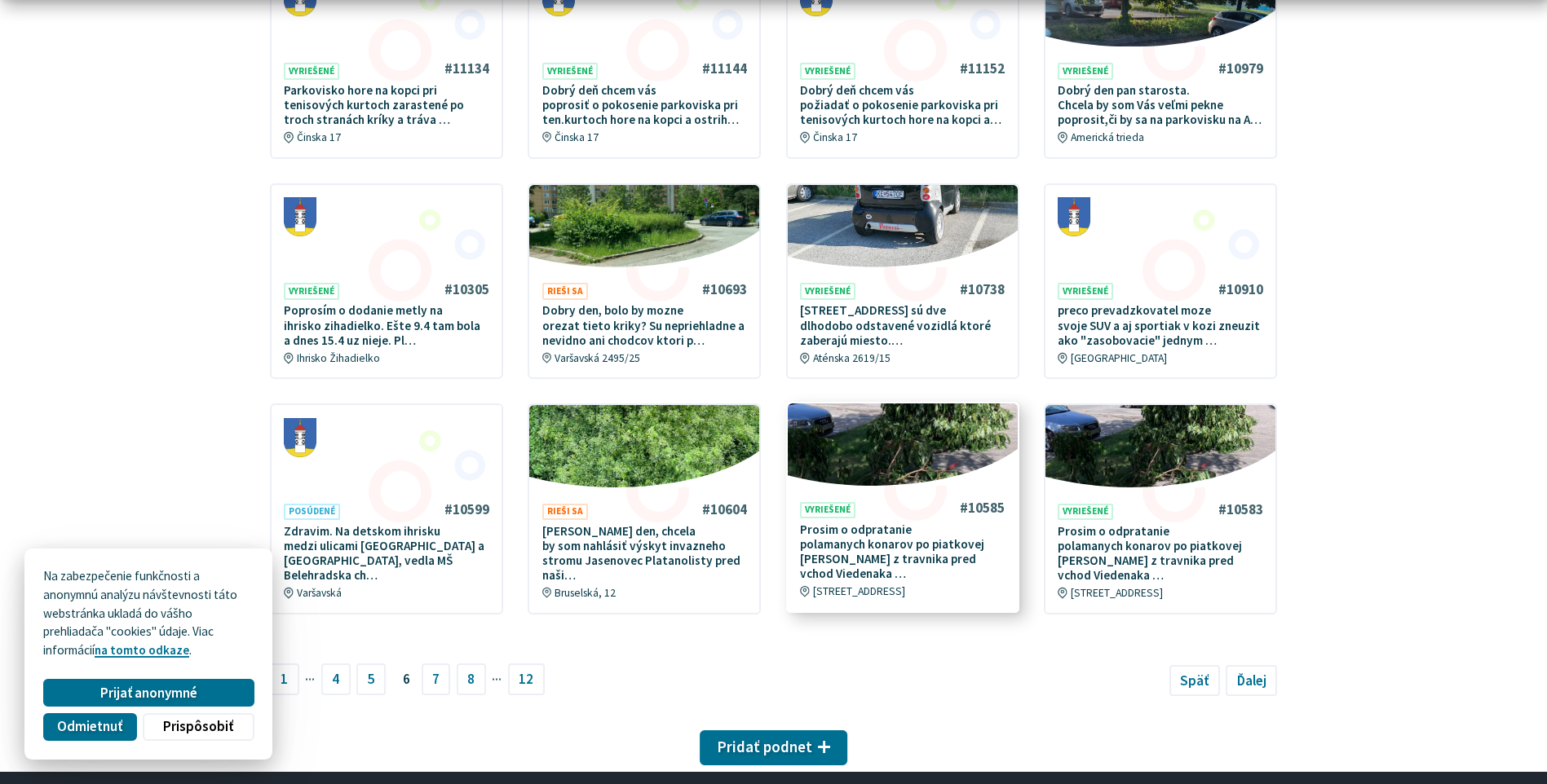
scroll to position [816, 0]
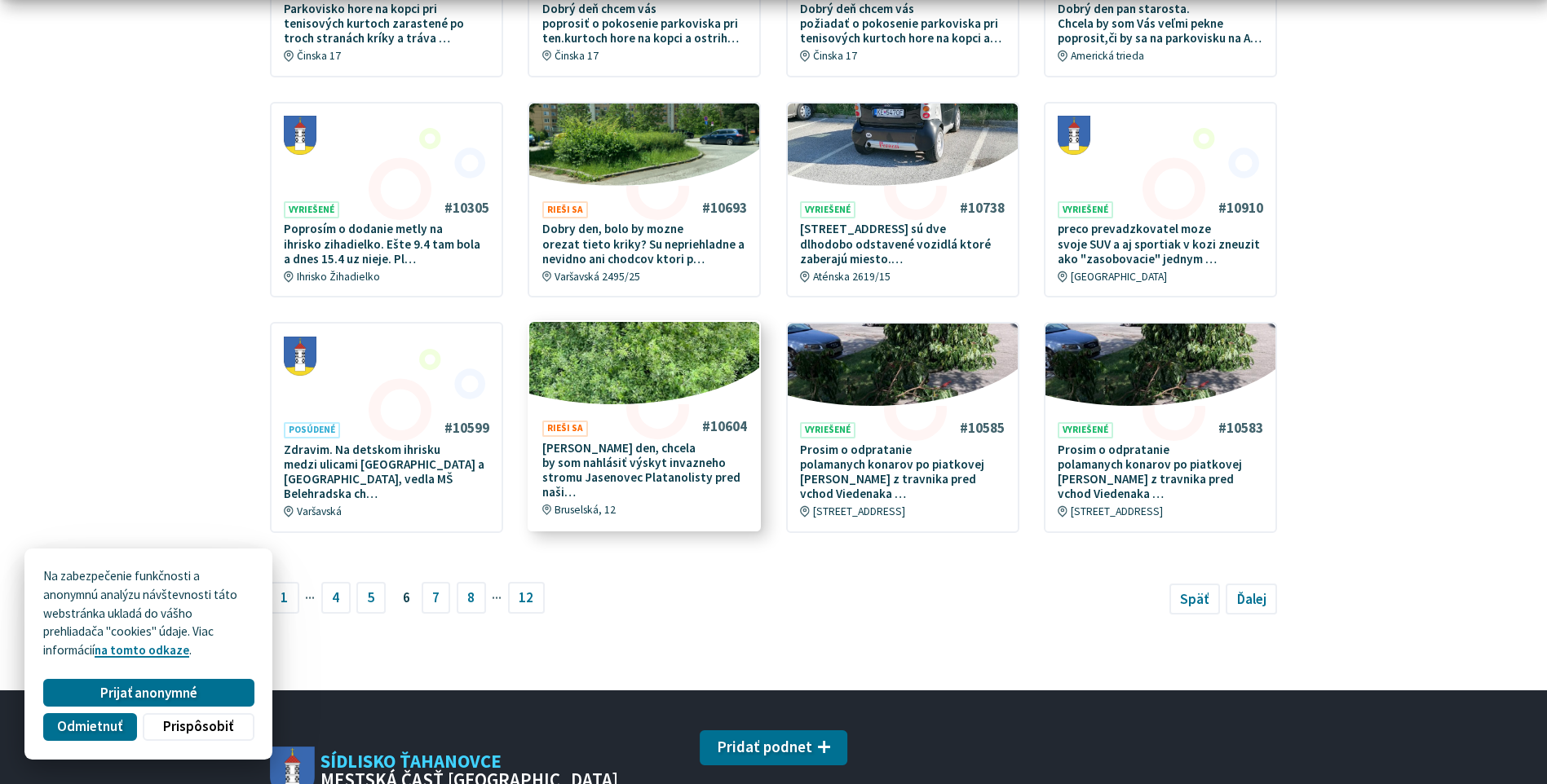
click at [677, 468] on p "[PERSON_NAME] den, chcela by som nahlásiť výskyt invazneho stromu Jasenovec Pla…" at bounding box center [645, 471] width 205 height 59
click at [1253, 597] on span "Ďalej" at bounding box center [1252, 598] width 30 height 18
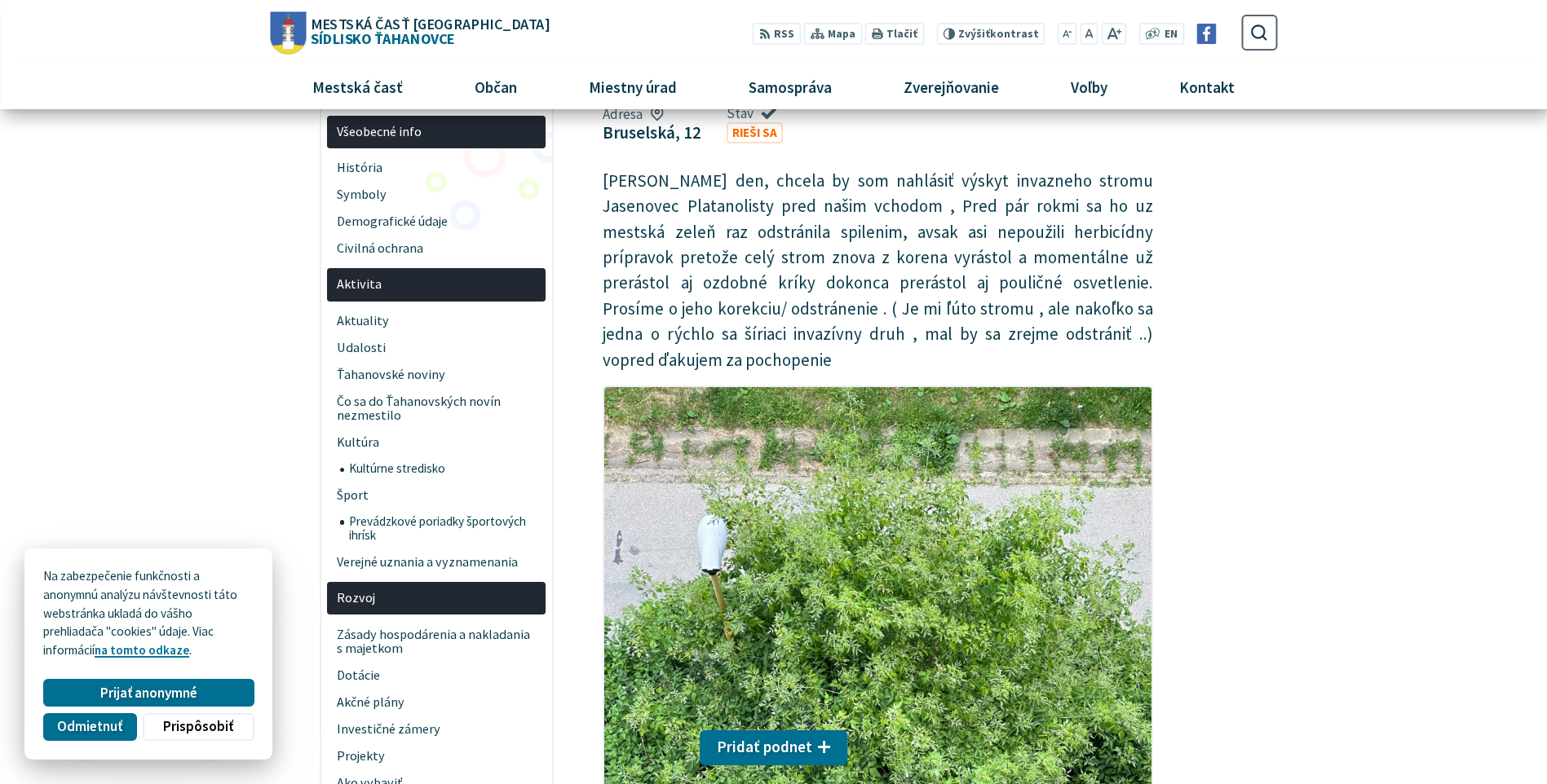
scroll to position [82, 0]
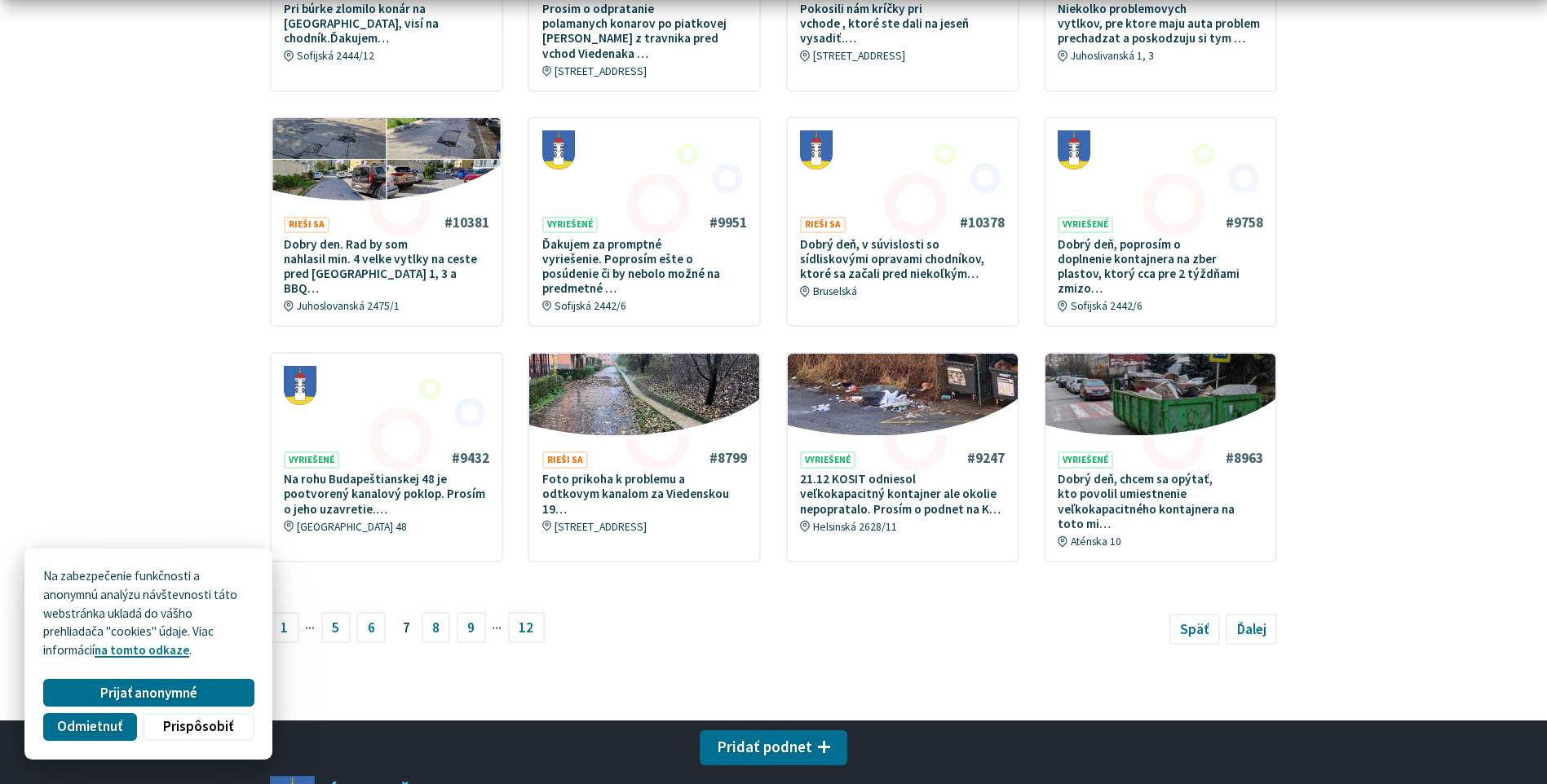
scroll to position [897, 0]
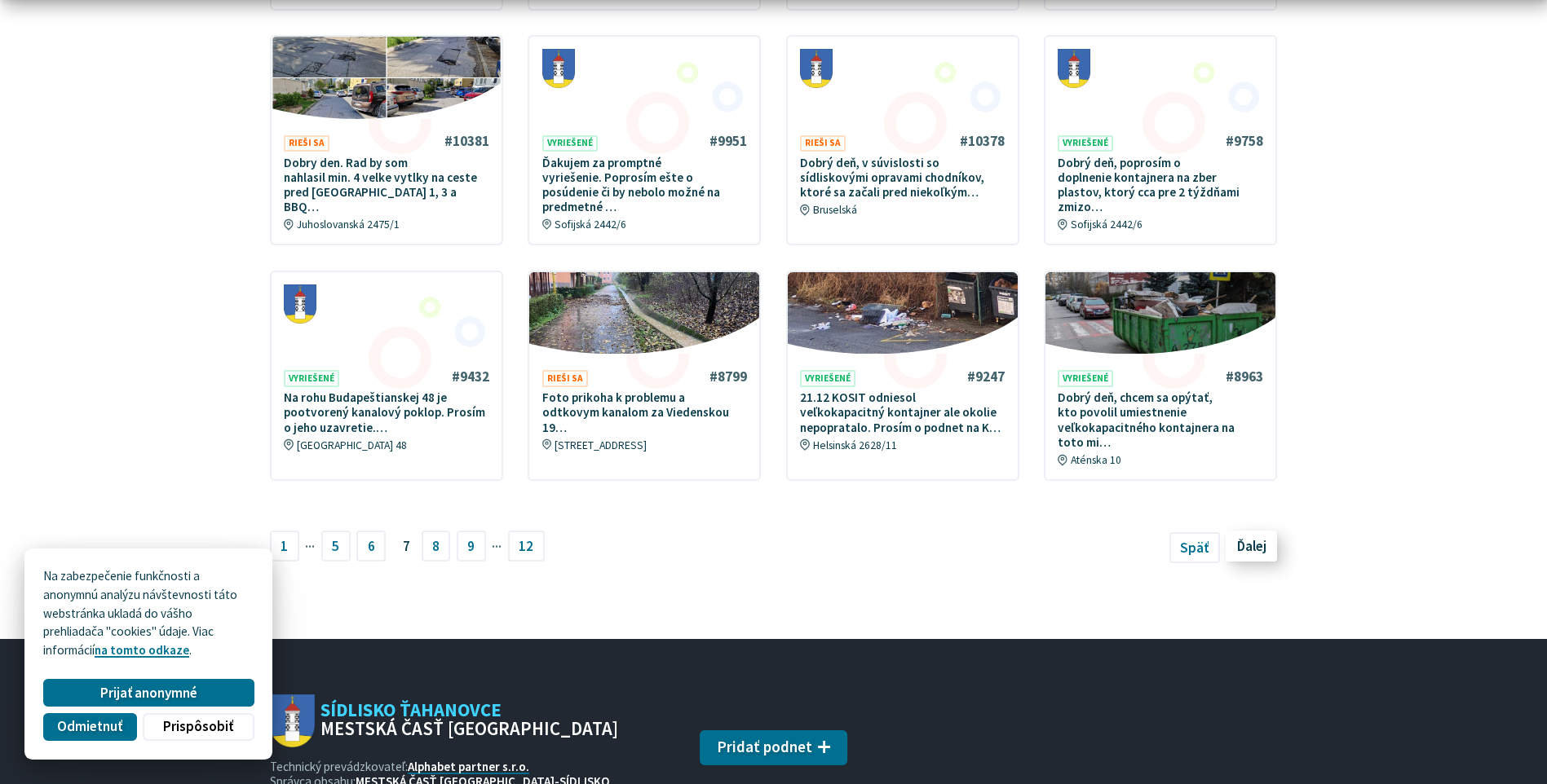
click at [1254, 537] on span "Ďalej" at bounding box center [1252, 546] width 30 height 18
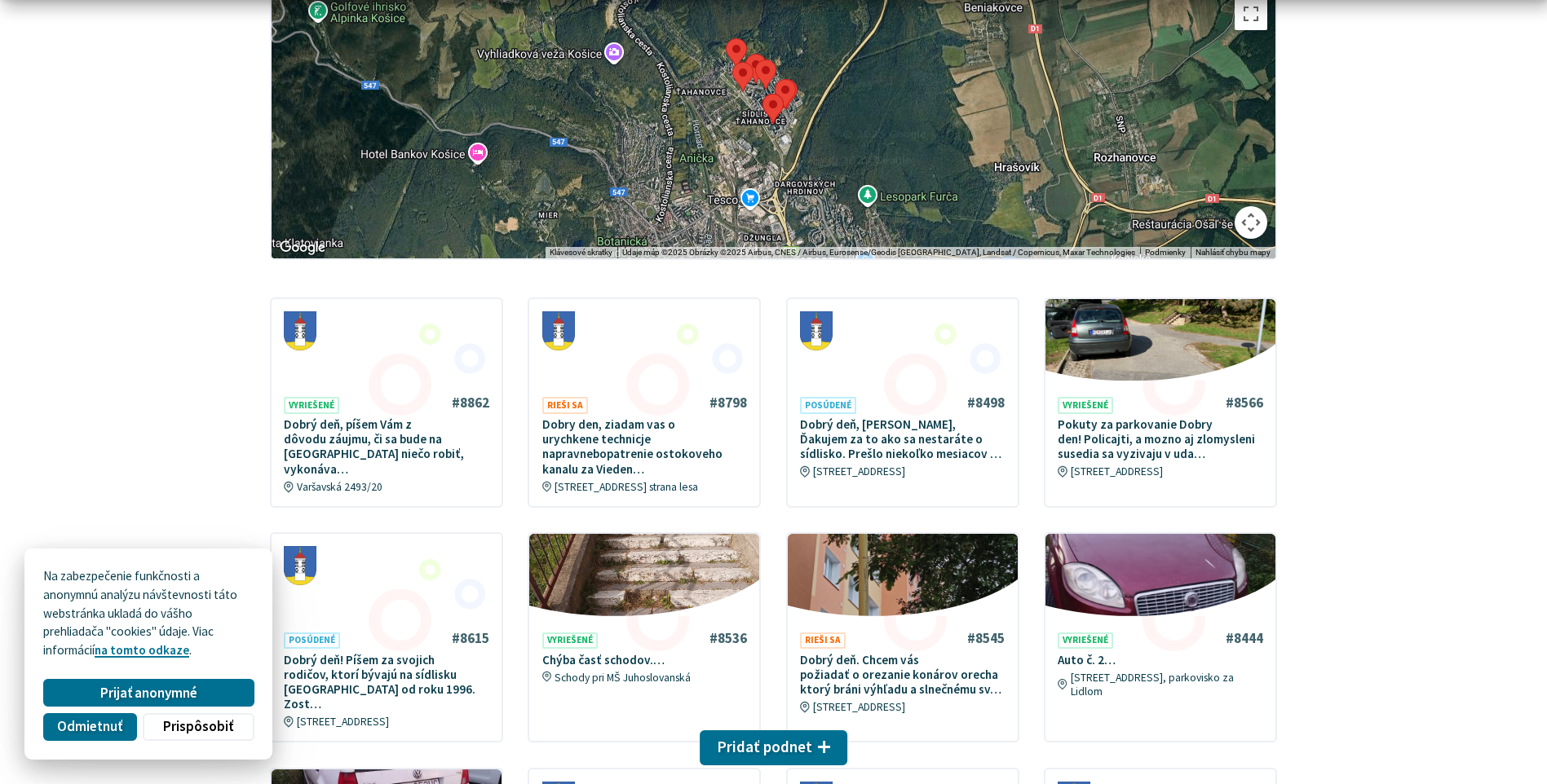
scroll to position [408, 0]
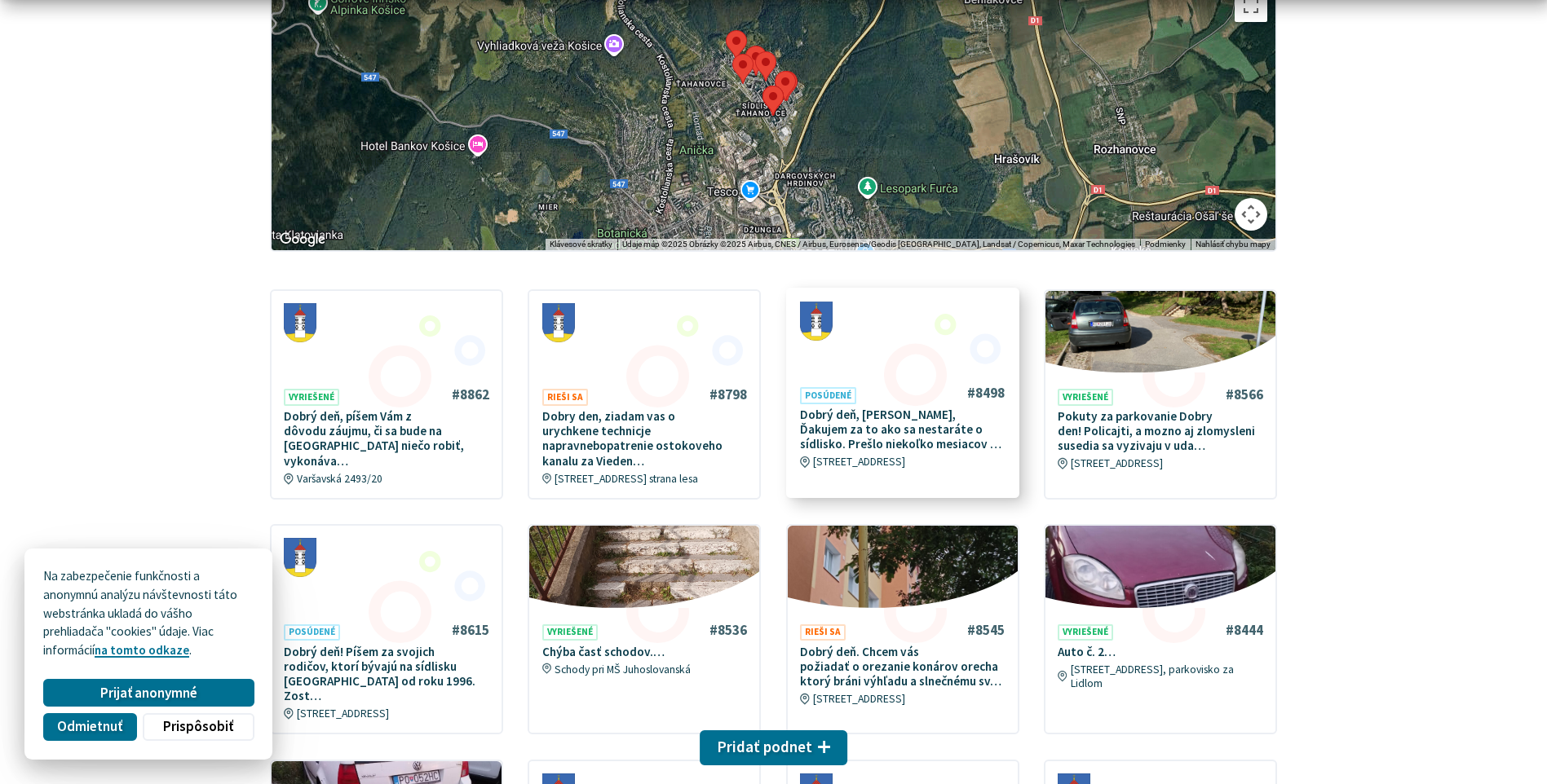
click at [919, 428] on p "Dobrý deň, [PERSON_NAME], Ďakujem za to ako sa nestaráte o sídlisko. Prešlo nie…" at bounding box center [902, 430] width 205 height 45
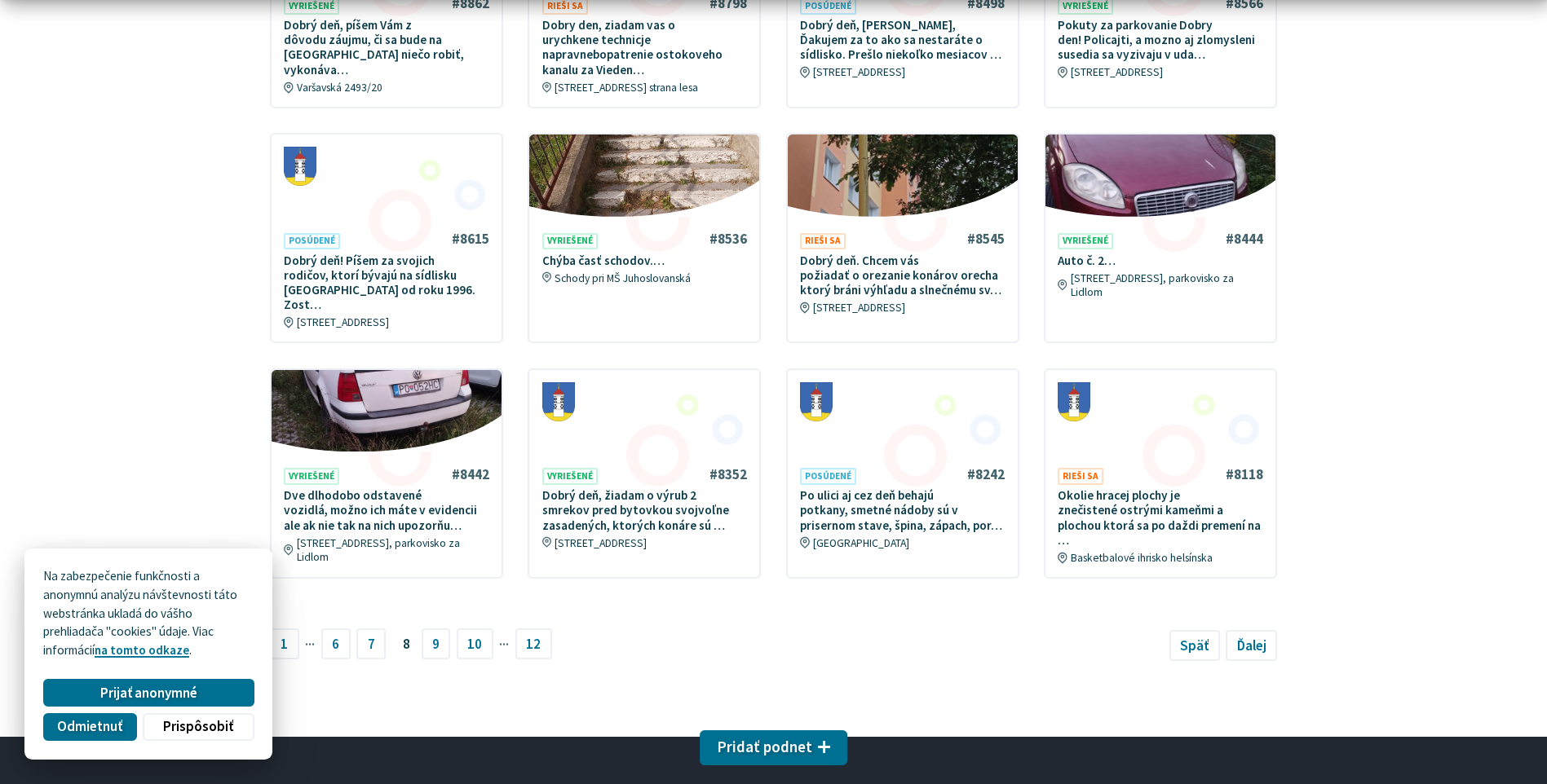
scroll to position [816, 0]
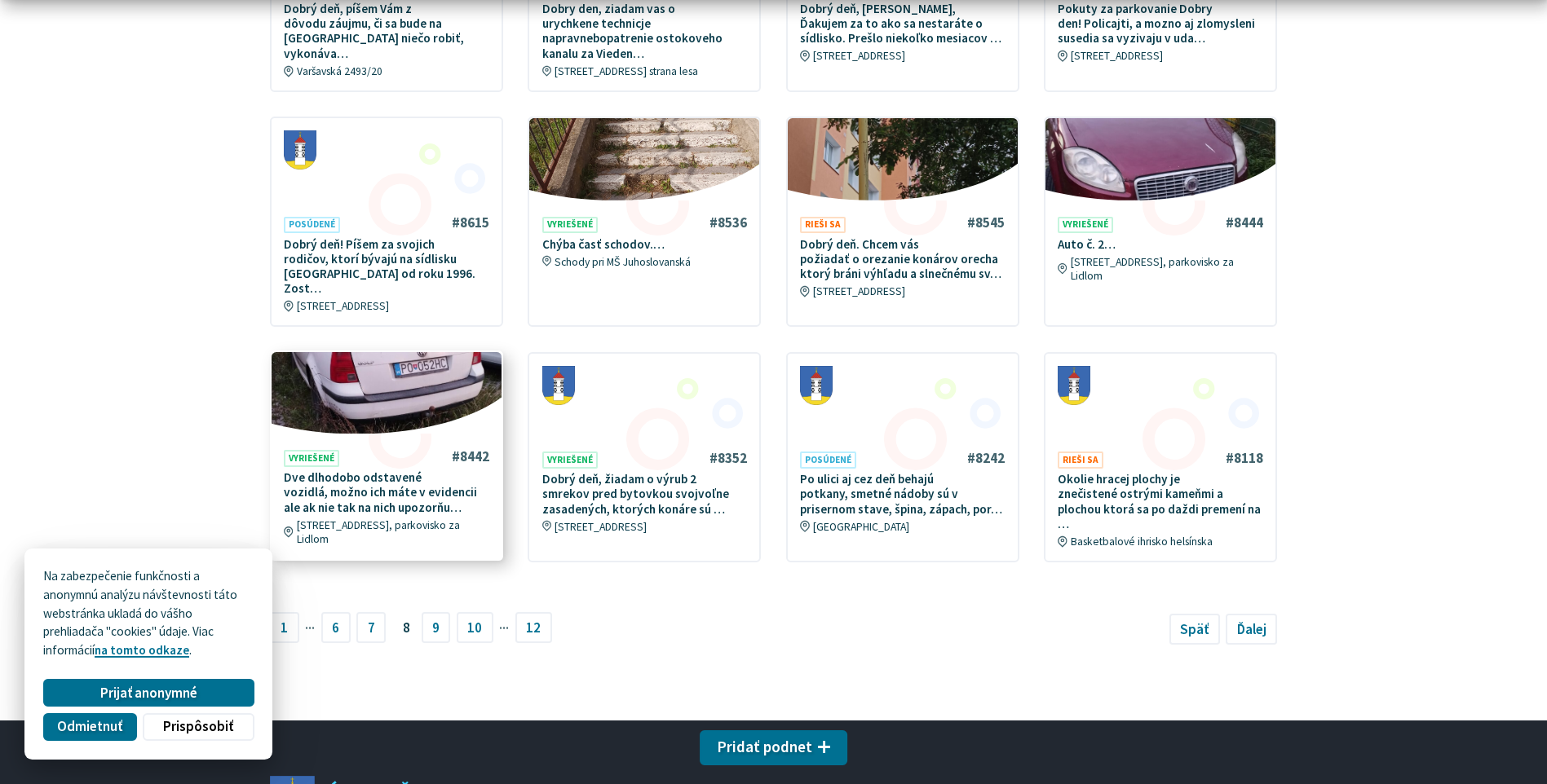
click at [414, 470] on p "Dve dlhodobo odstavené vozidlá, možno ich máte v evidencii ale ak nie tak na ni…" at bounding box center [386, 492] width 205 height 45
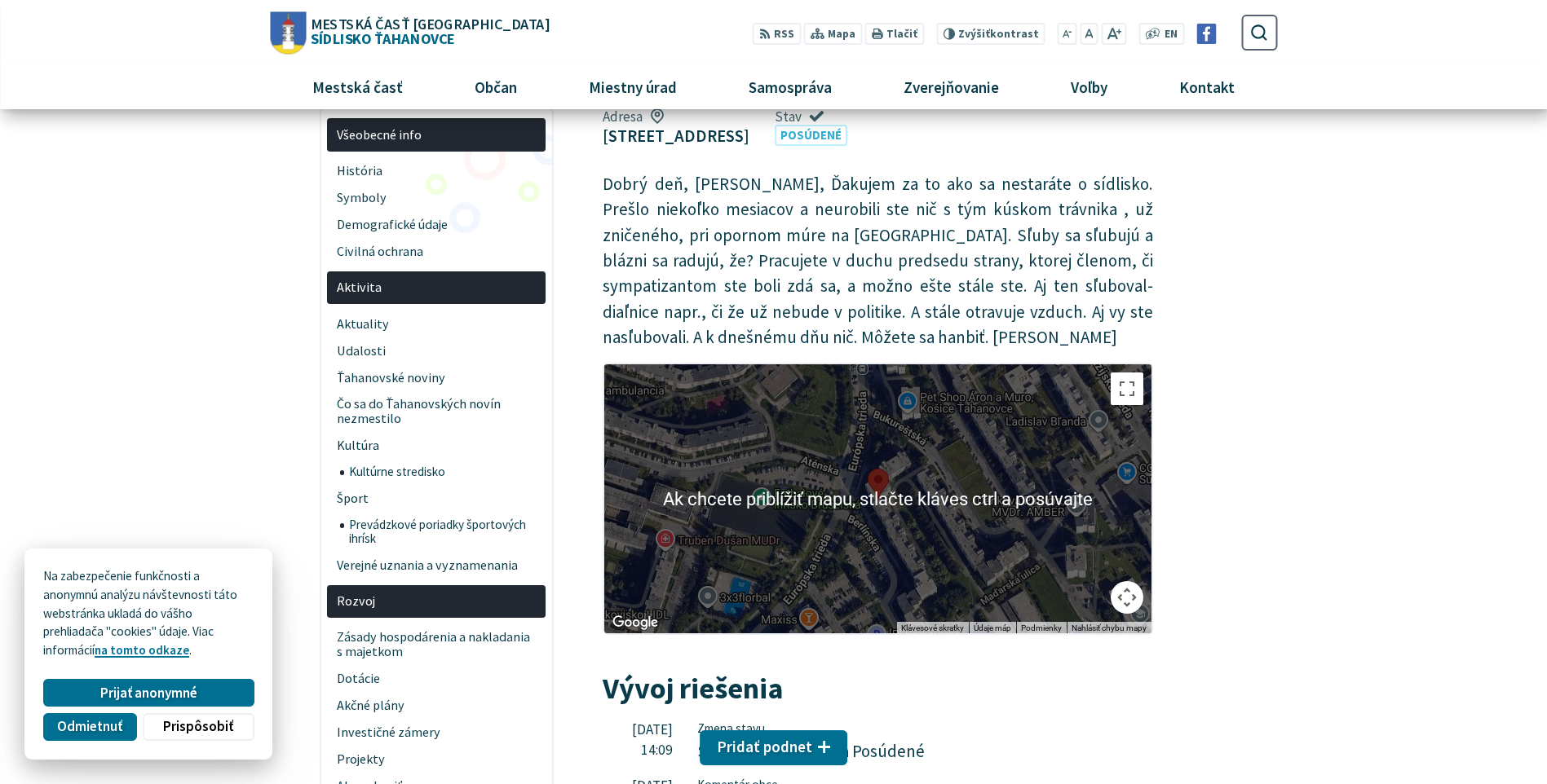
scroll to position [82, 0]
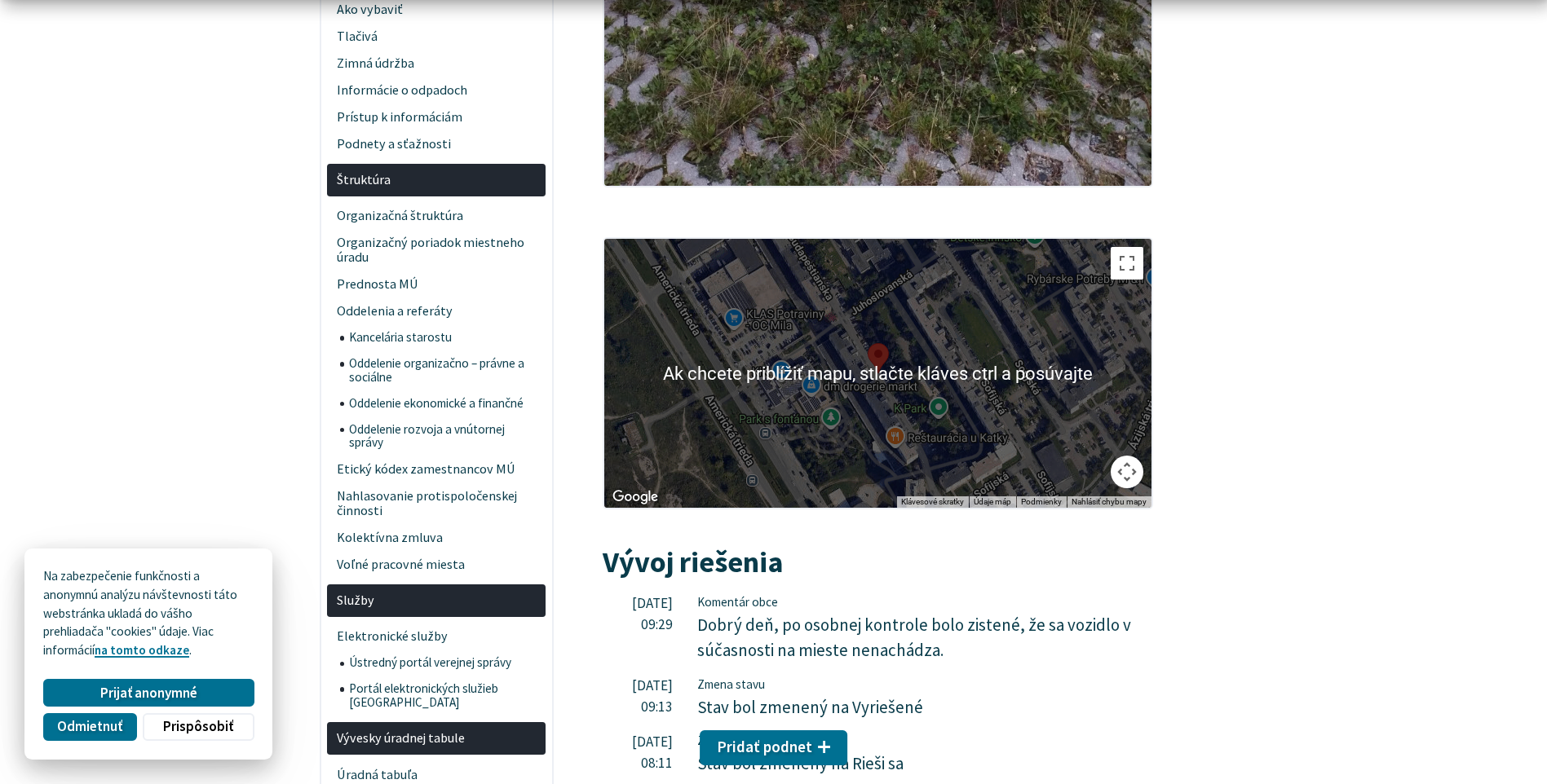
scroll to position [1304, 0]
